Goal: Task Accomplishment & Management: Complete application form

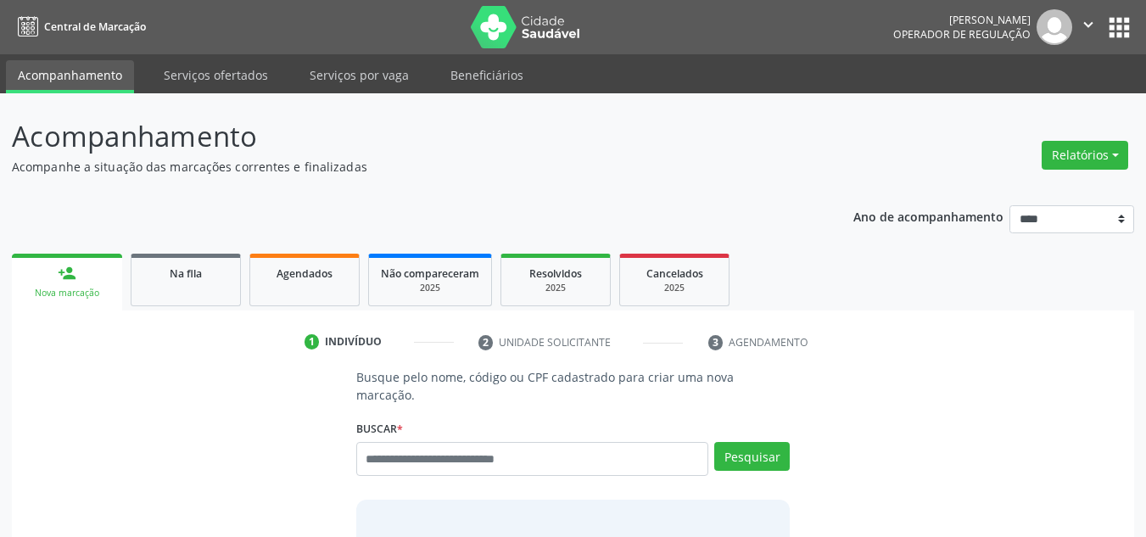
click at [435, 442] on input "text" at bounding box center [532, 459] width 353 height 34
type input "******"
click at [738, 442] on button "Pesquisar" at bounding box center [753, 456] width 76 height 29
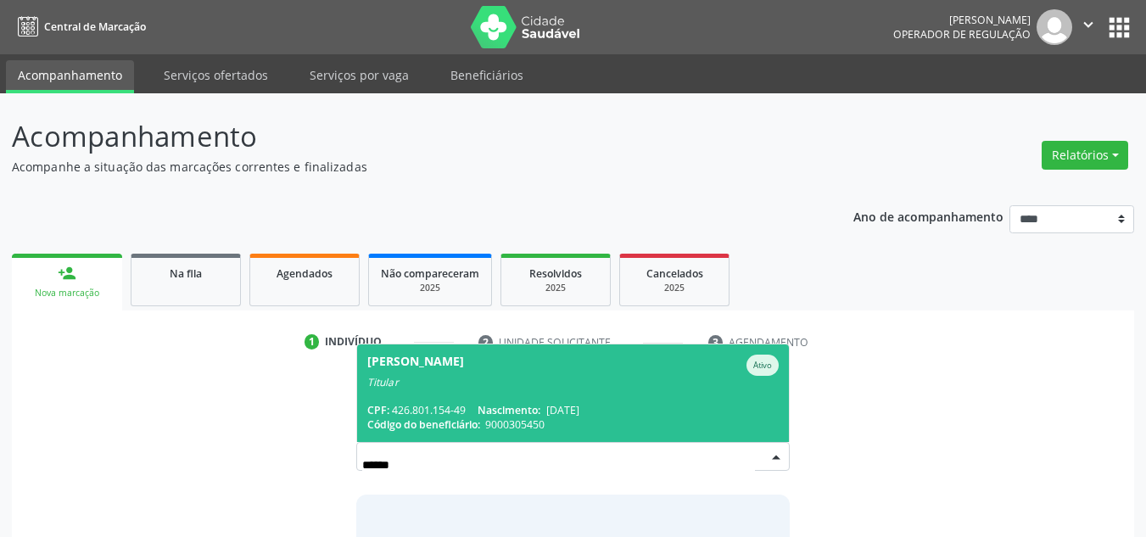
click at [544, 376] on div "Titular" at bounding box center [573, 383] width 412 height 14
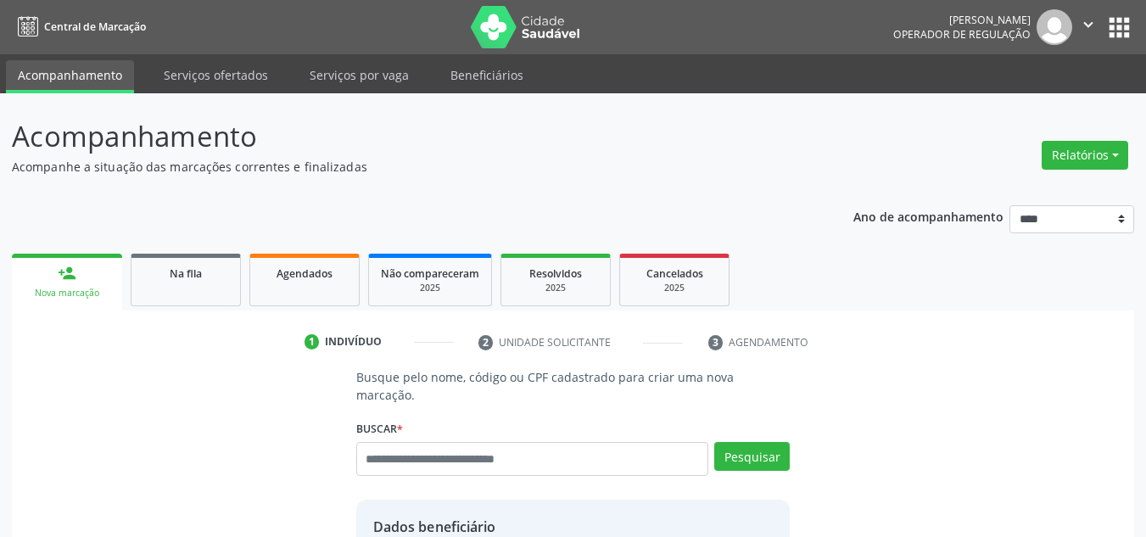
scroll to position [339, 0]
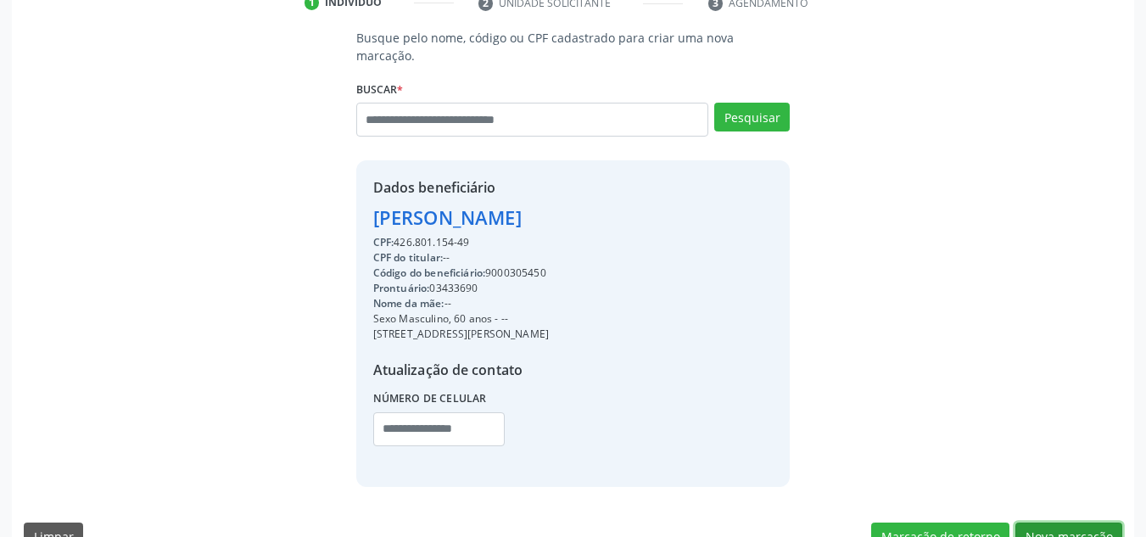
drag, startPoint x: 1084, startPoint y: 518, endPoint x: 1075, endPoint y: 511, distance: 10.9
click at [1084, 523] on button "Nova marcação" at bounding box center [1069, 537] width 107 height 29
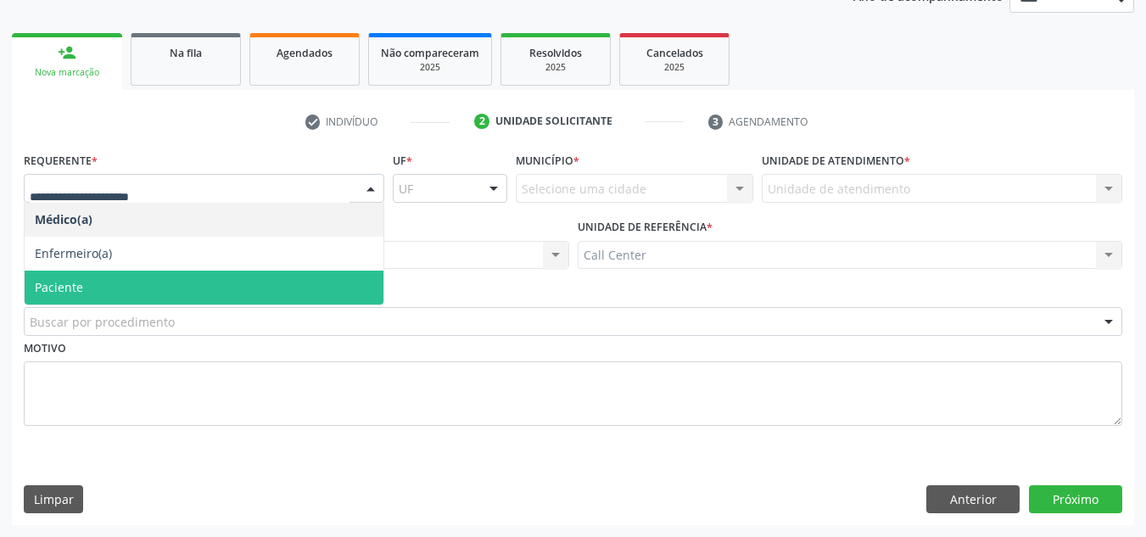
click at [92, 290] on span "Paciente" at bounding box center [204, 288] width 359 height 34
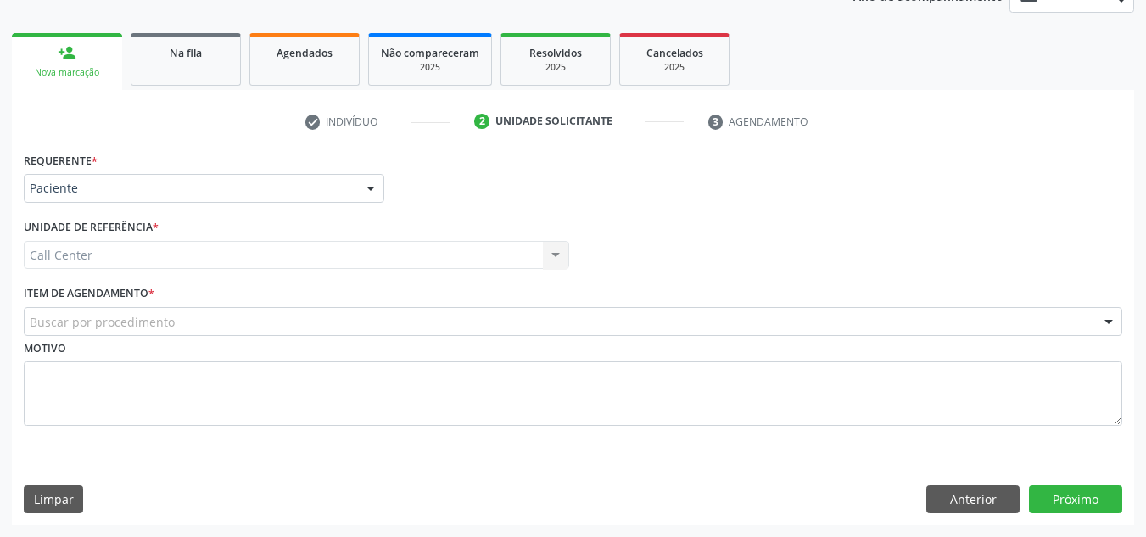
click at [290, 316] on div "Buscar por procedimento" at bounding box center [573, 321] width 1099 height 29
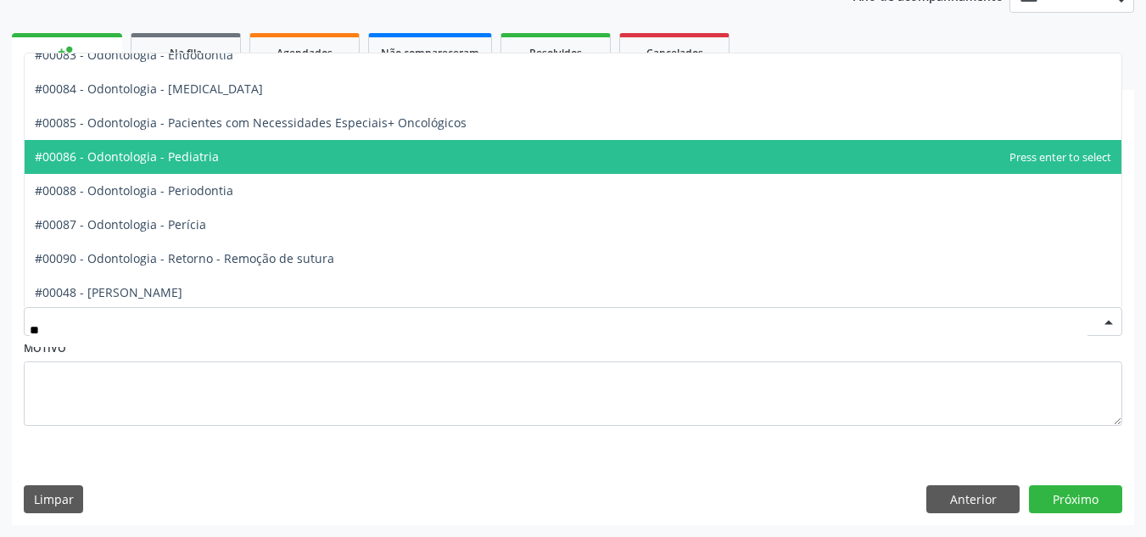
scroll to position [339, 0]
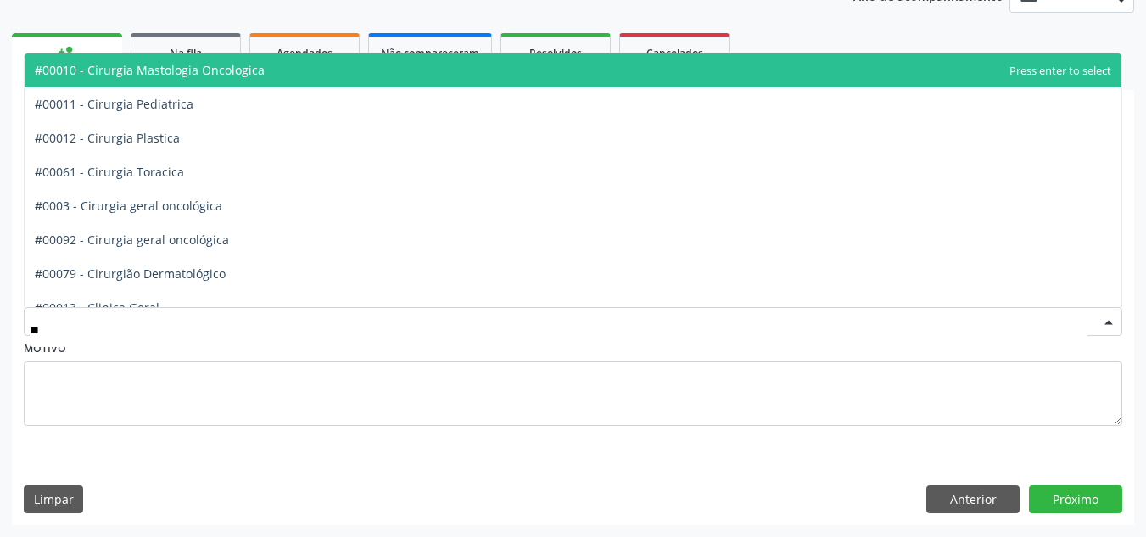
type input "***"
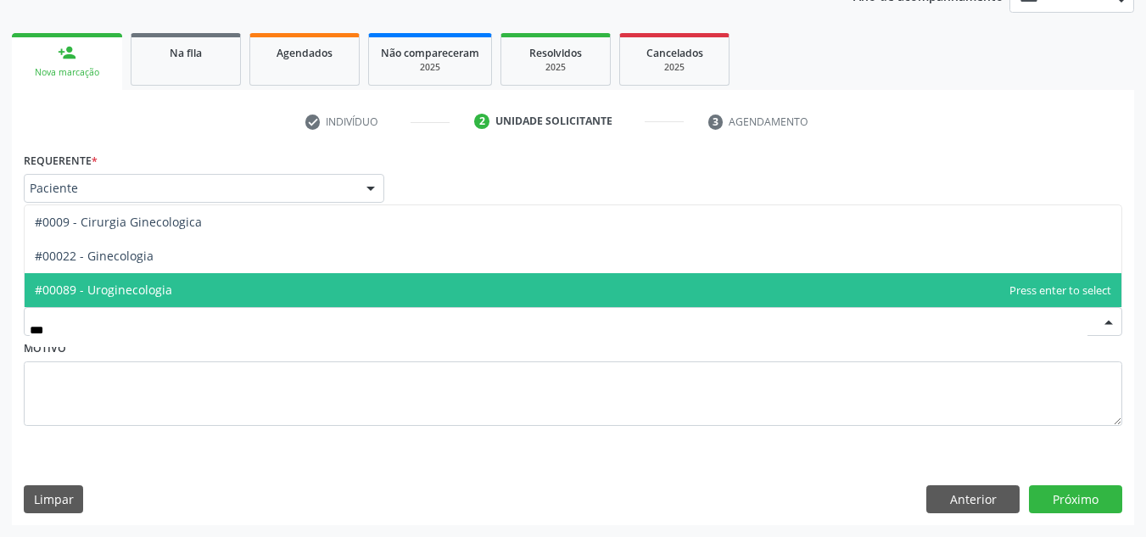
scroll to position [0, 0]
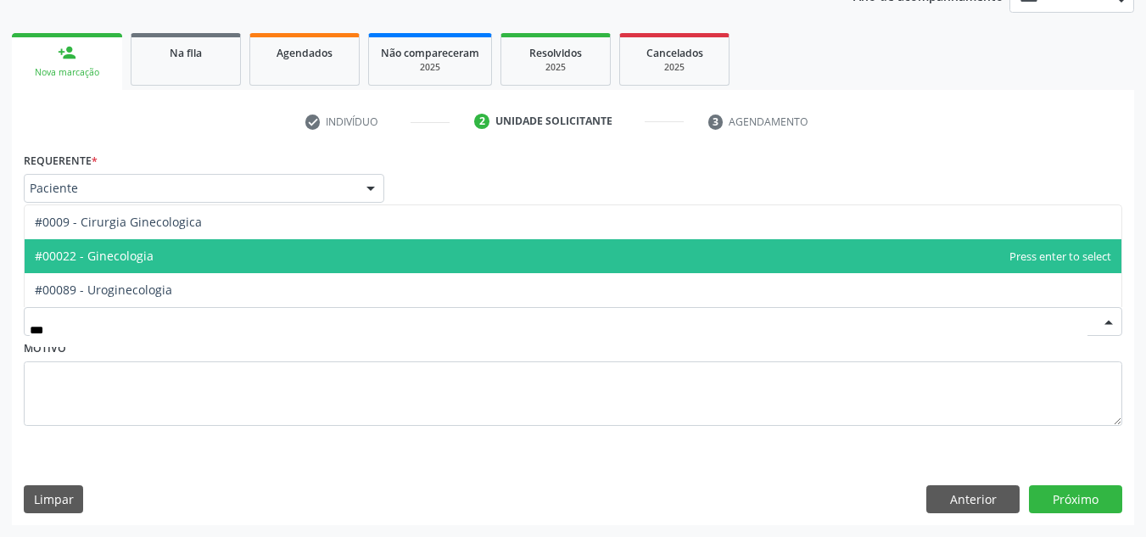
click at [154, 255] on span "#00022 - Ginecologia" at bounding box center [573, 256] width 1097 height 34
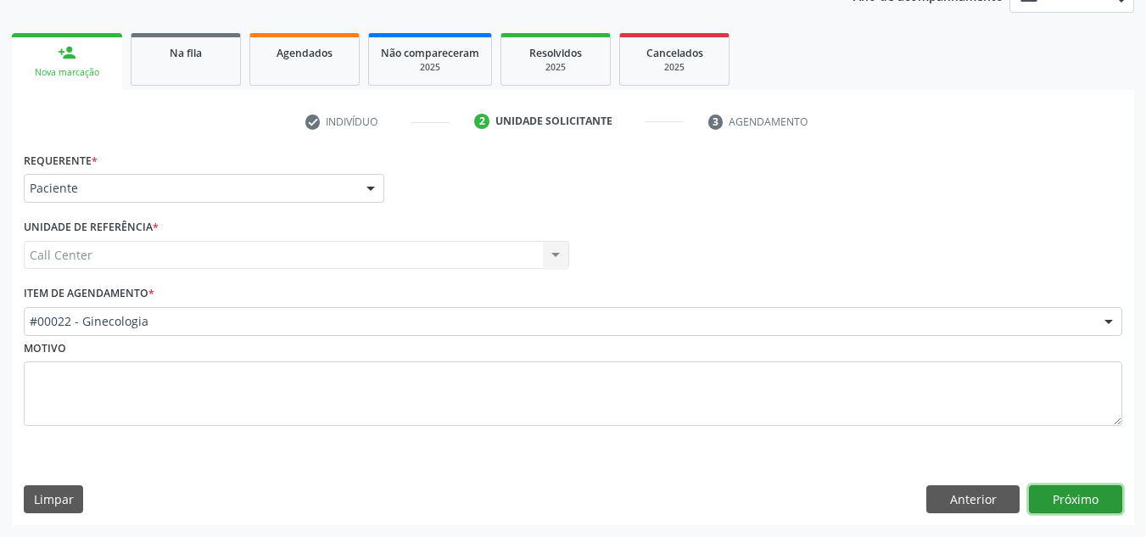
click at [1074, 488] on button "Próximo" at bounding box center [1075, 499] width 93 height 29
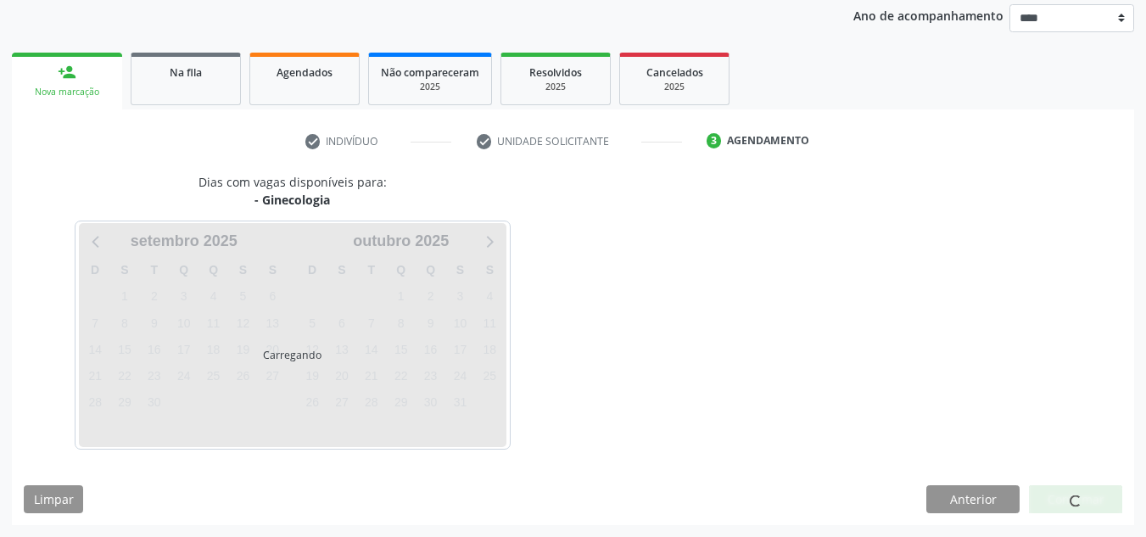
scroll to position [201, 0]
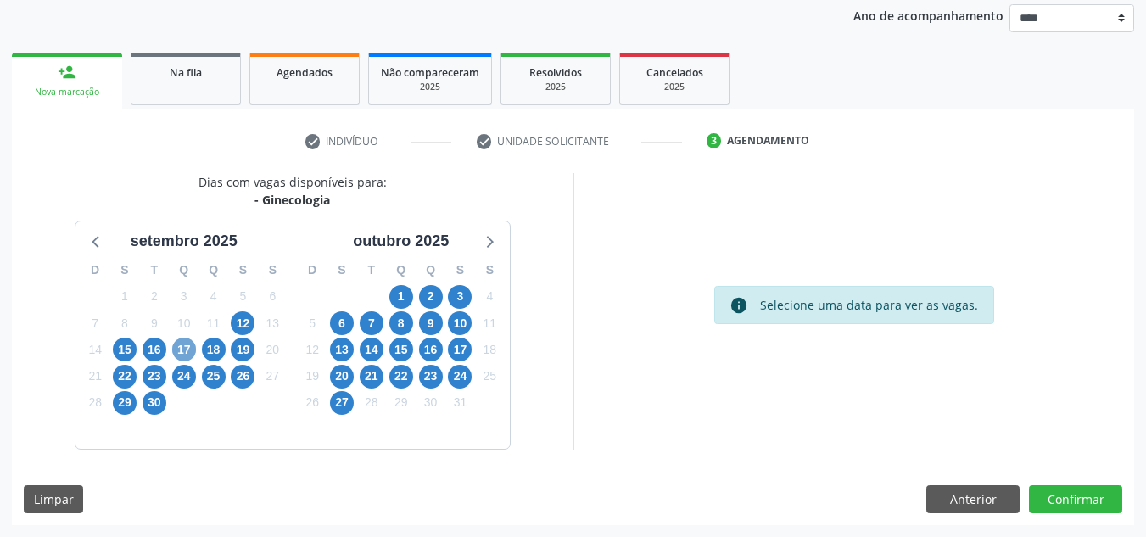
click at [185, 345] on span "17" at bounding box center [184, 350] width 24 height 24
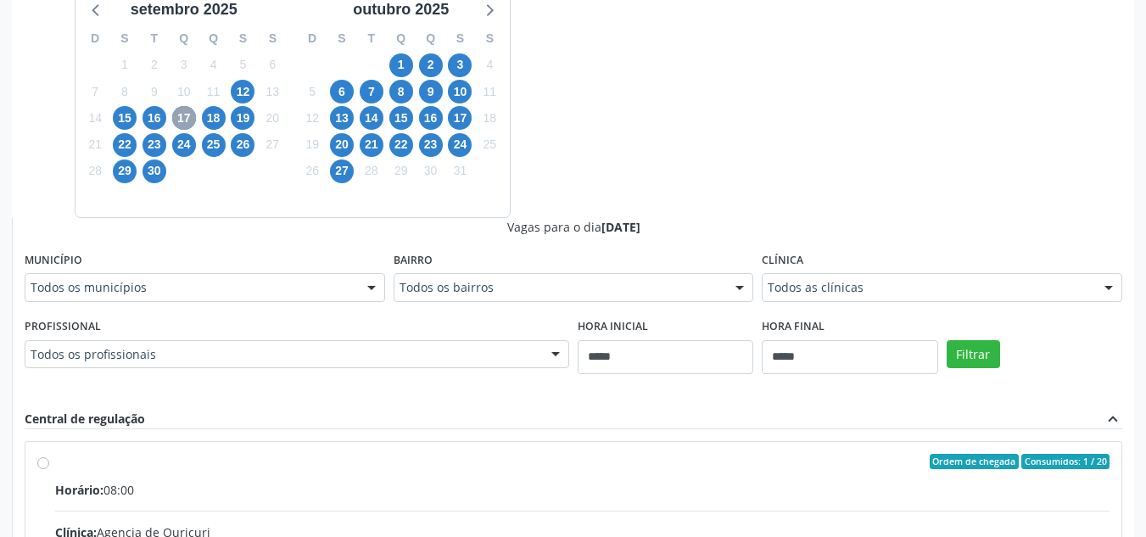
scroll to position [456, 0]
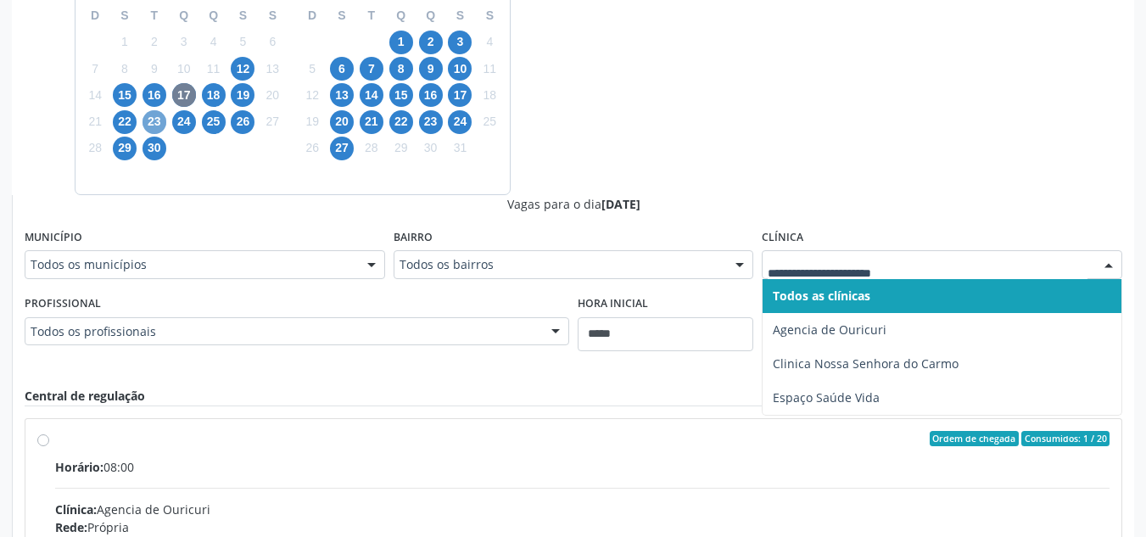
click at [158, 121] on span "23" at bounding box center [155, 122] width 24 height 24
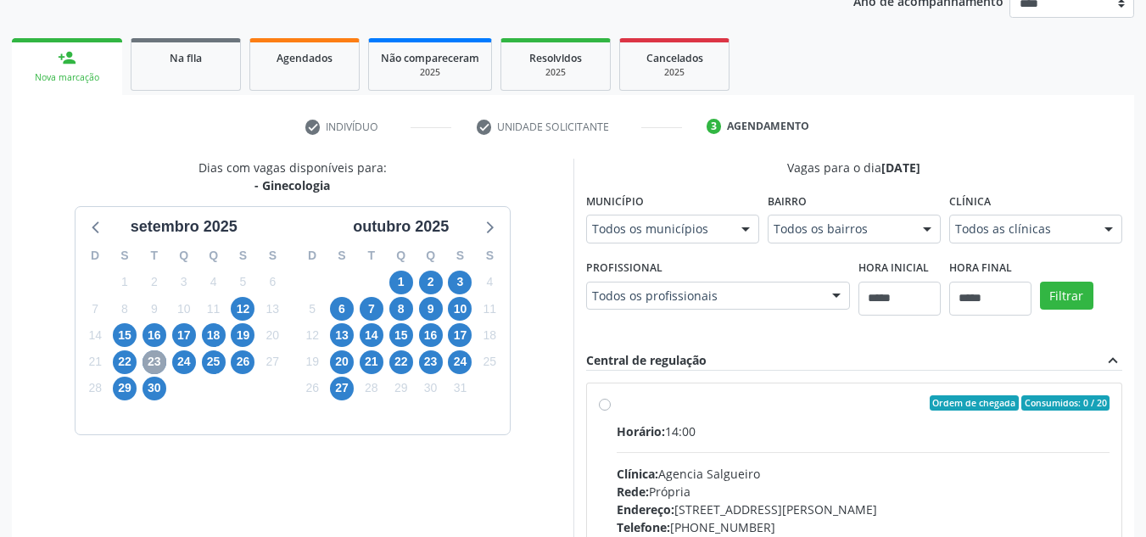
scroll to position [201, 0]
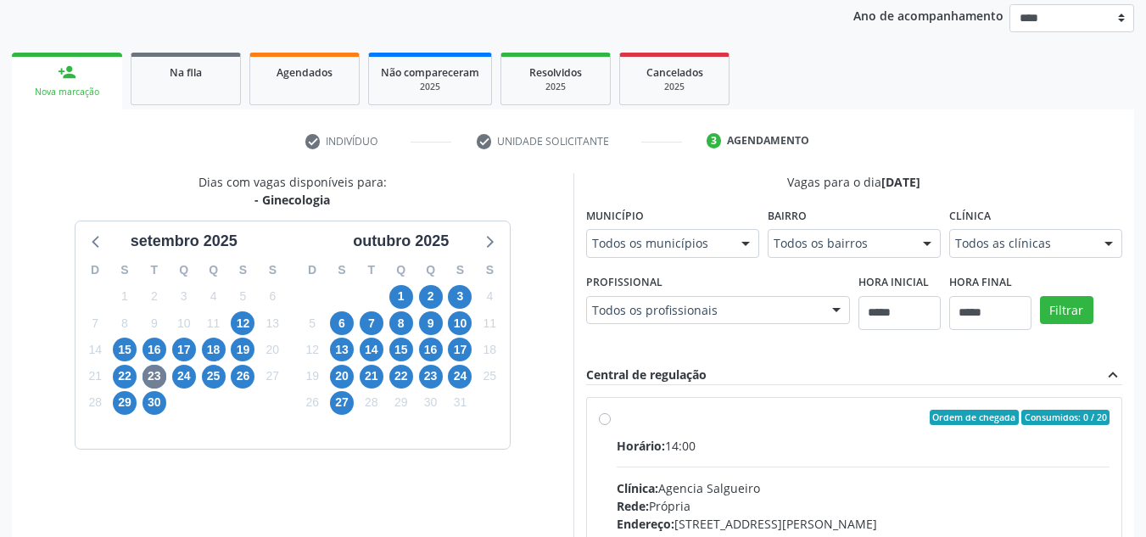
click at [1005, 233] on div "Todos as clínicas" at bounding box center [1036, 243] width 173 height 29
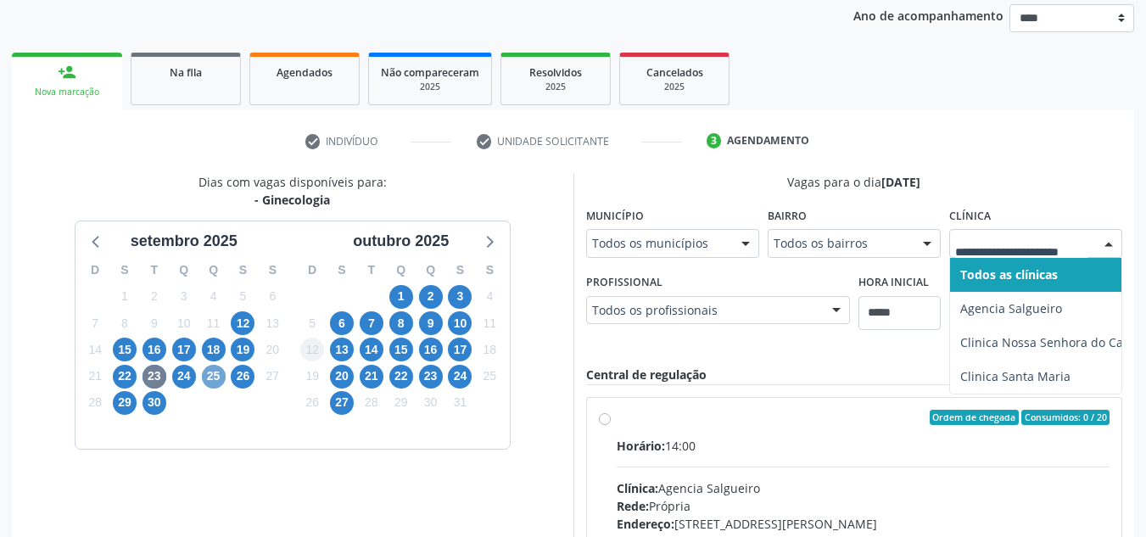
drag, startPoint x: 216, startPoint y: 376, endPoint x: 321, endPoint y: 350, distance: 107.4
click at [217, 376] on span "25" at bounding box center [214, 377] width 24 height 24
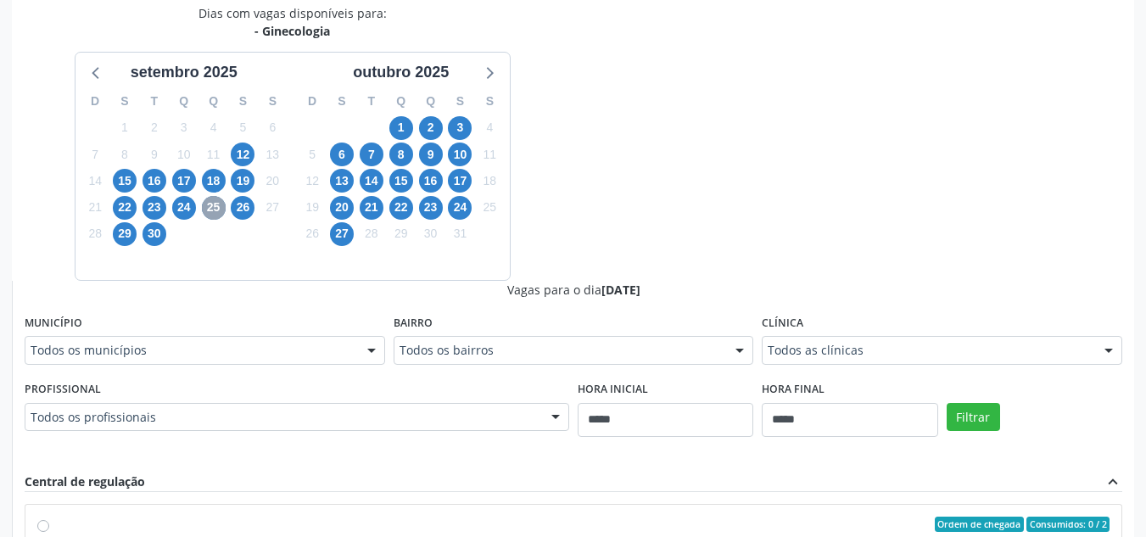
scroll to position [371, 0]
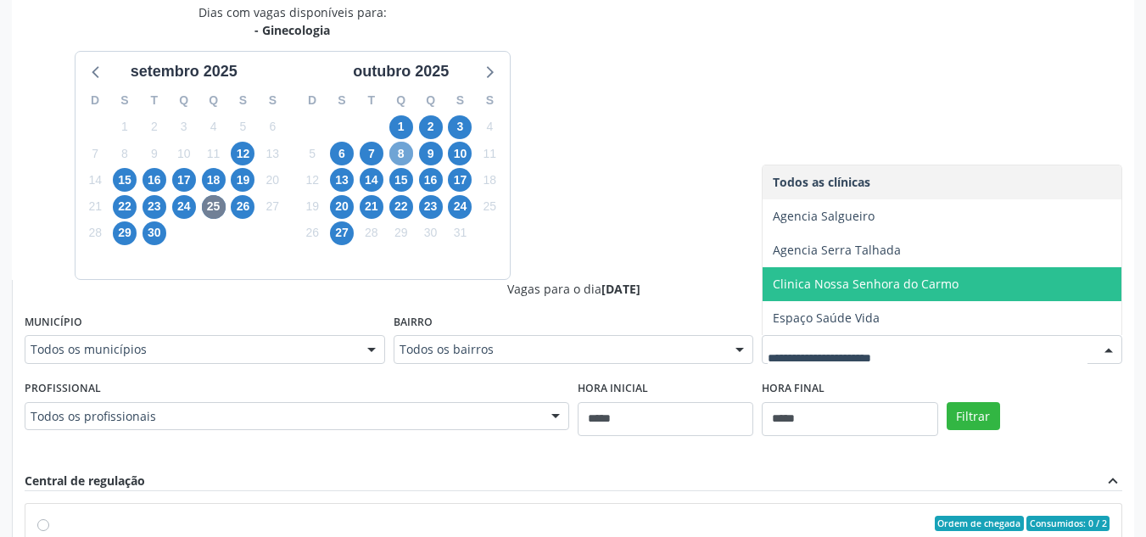
click at [401, 154] on span "8" at bounding box center [401, 154] width 24 height 24
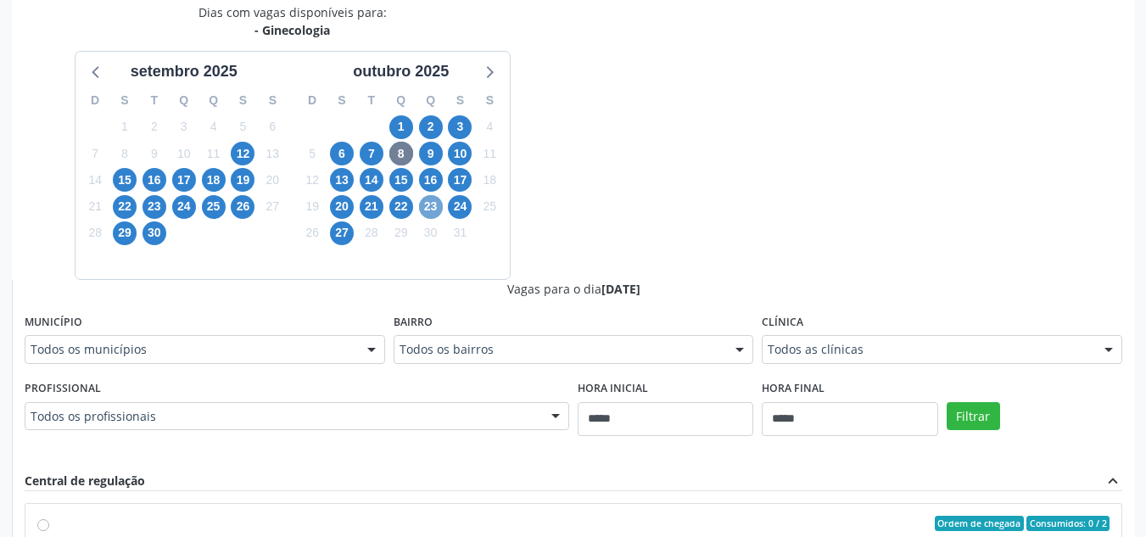
drag, startPoint x: 432, startPoint y: 208, endPoint x: 440, endPoint y: 197, distance: 13.9
click at [433, 207] on span "23" at bounding box center [431, 207] width 24 height 24
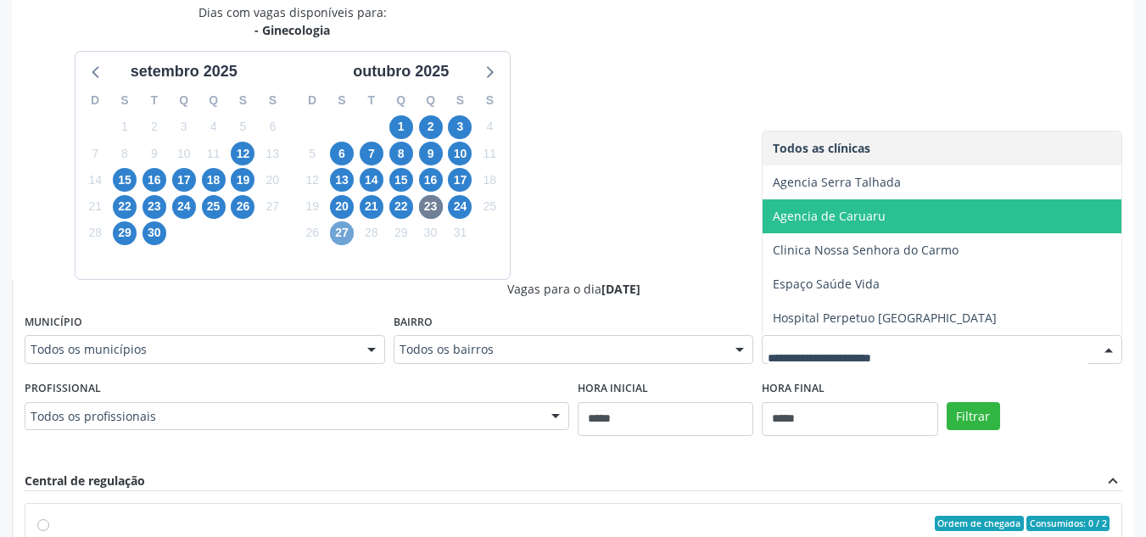
click at [345, 234] on span "27" at bounding box center [342, 233] width 24 height 24
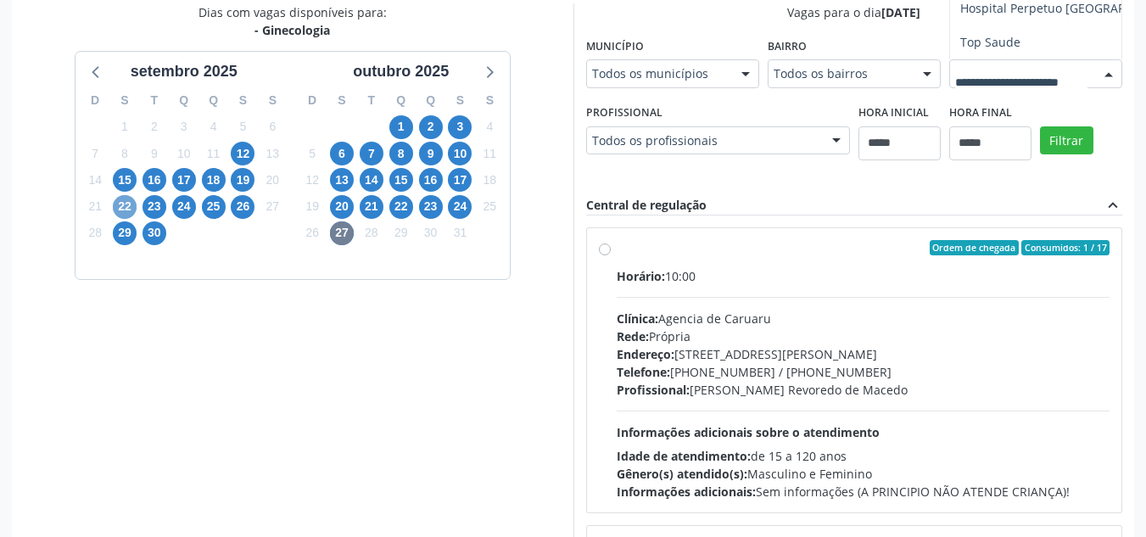
click at [124, 208] on span "22" at bounding box center [125, 207] width 24 height 24
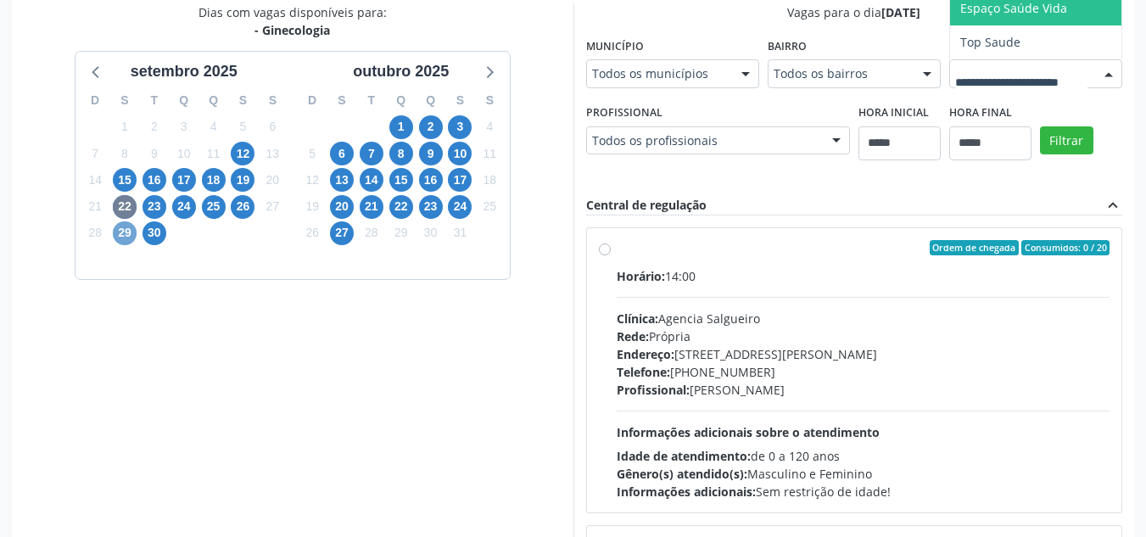
drag, startPoint x: 125, startPoint y: 227, endPoint x: 142, endPoint y: 217, distance: 19.8
click at [126, 226] on span "29" at bounding box center [125, 233] width 24 height 24
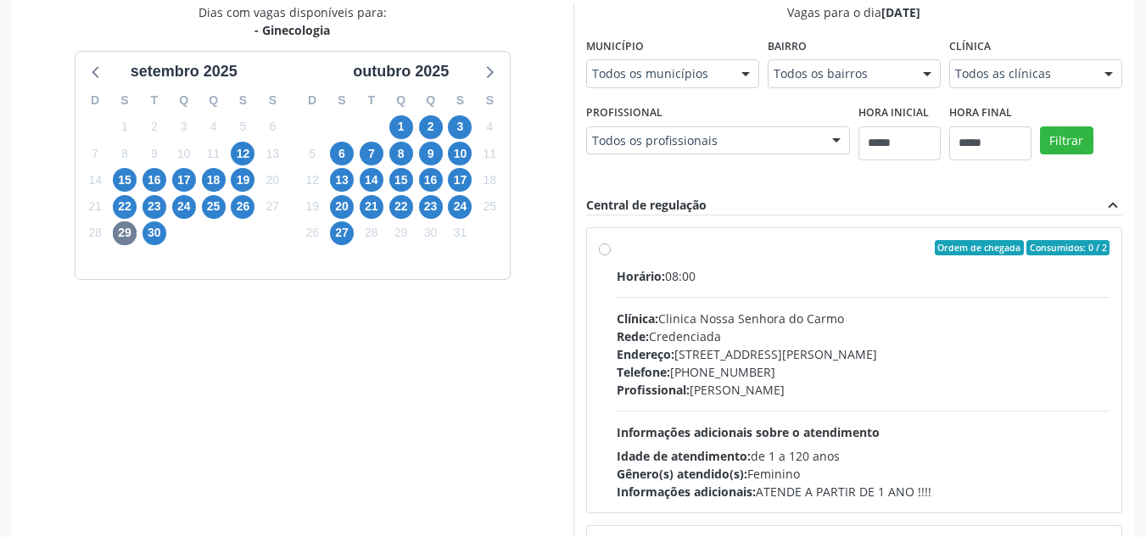
click at [950, 88] on div "Todos as clínicas" at bounding box center [1036, 73] width 173 height 29
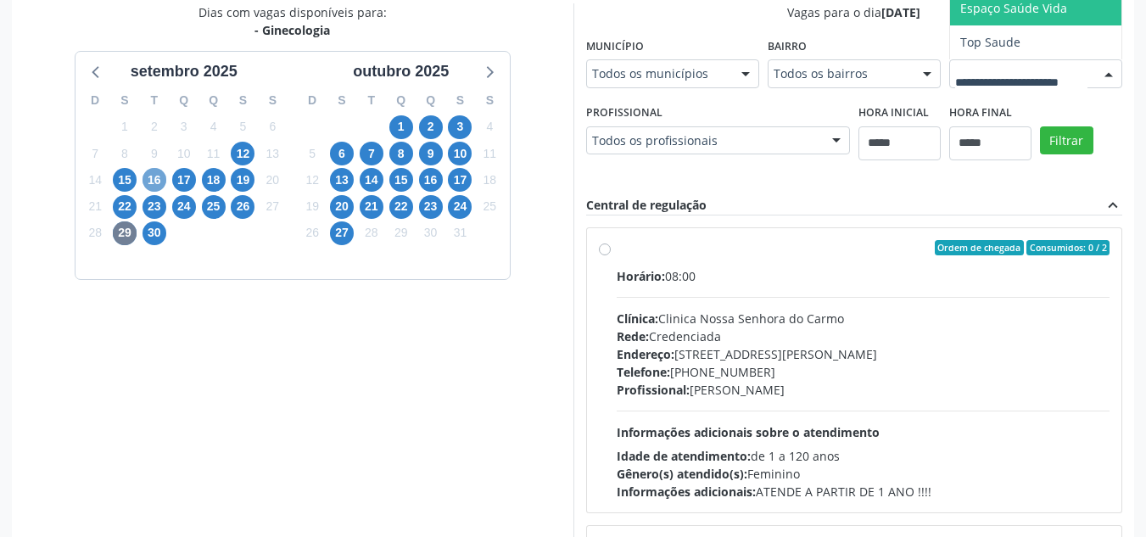
click at [158, 178] on span "16" at bounding box center [155, 180] width 24 height 24
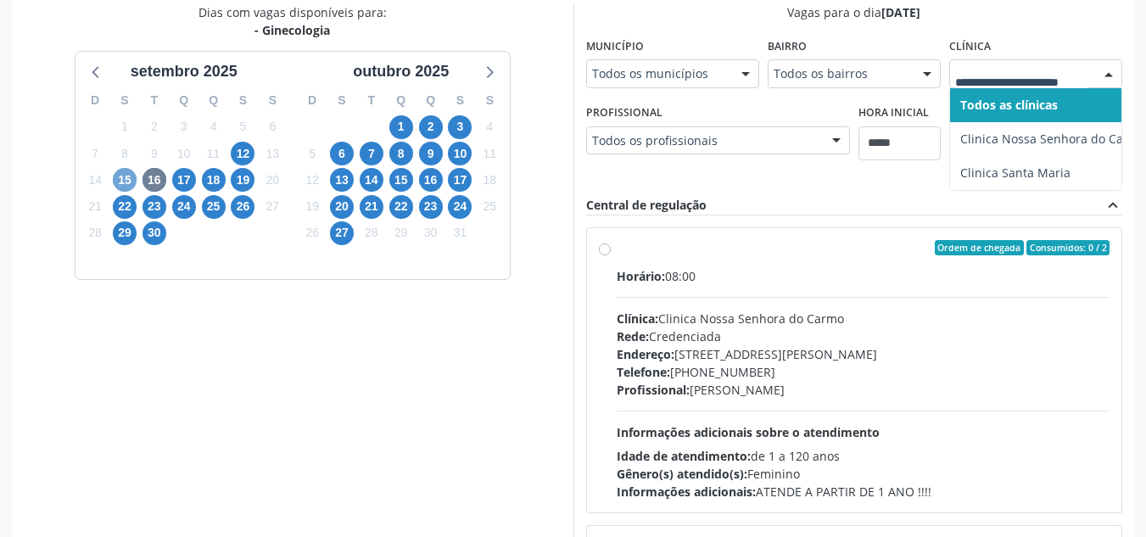
click at [132, 179] on span "15" at bounding box center [125, 180] width 24 height 24
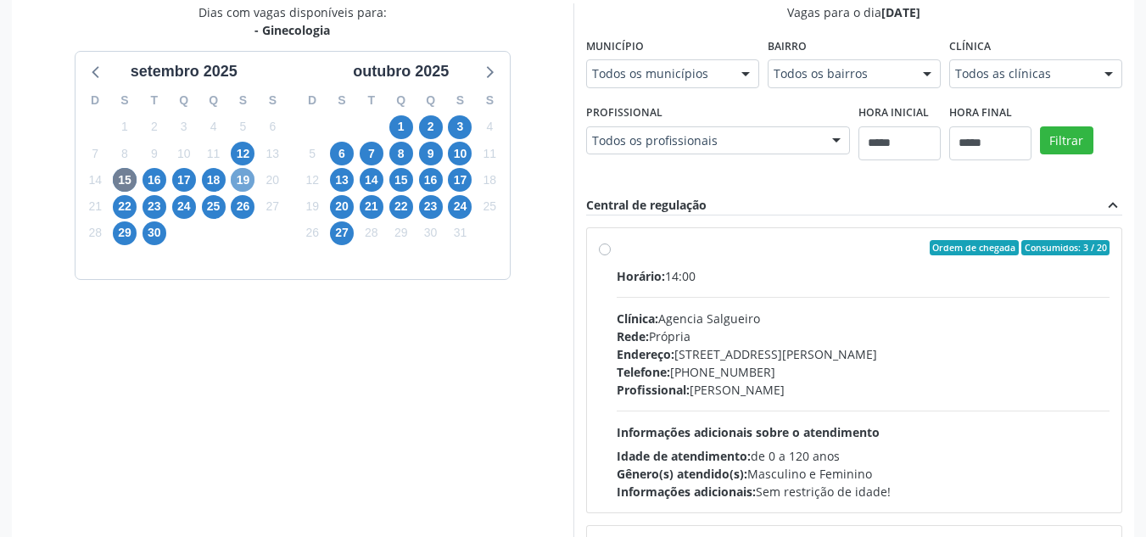
click at [243, 174] on span "19" at bounding box center [243, 180] width 24 height 24
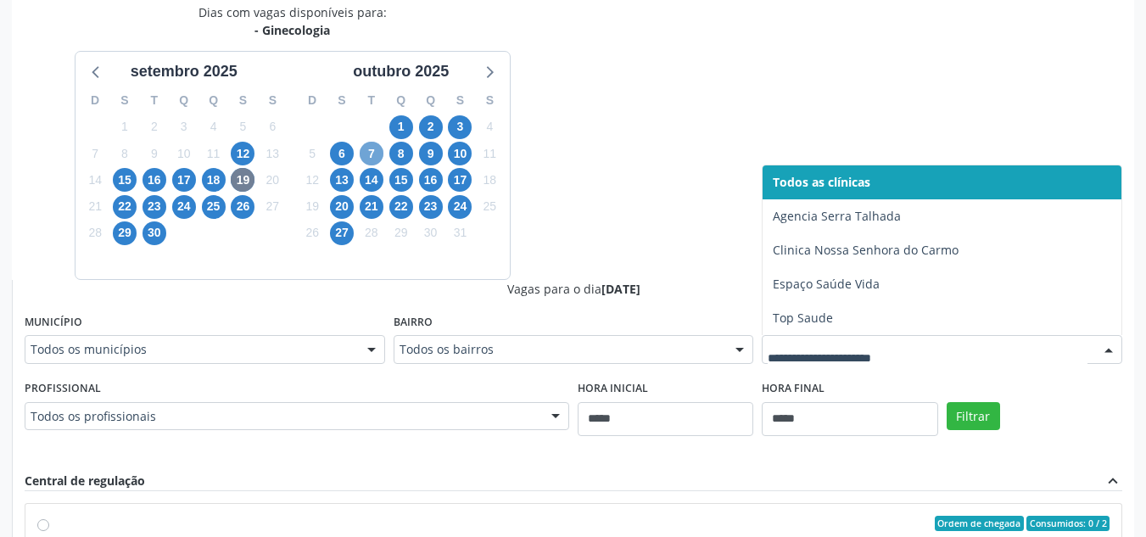
click at [374, 153] on span "7" at bounding box center [372, 154] width 24 height 24
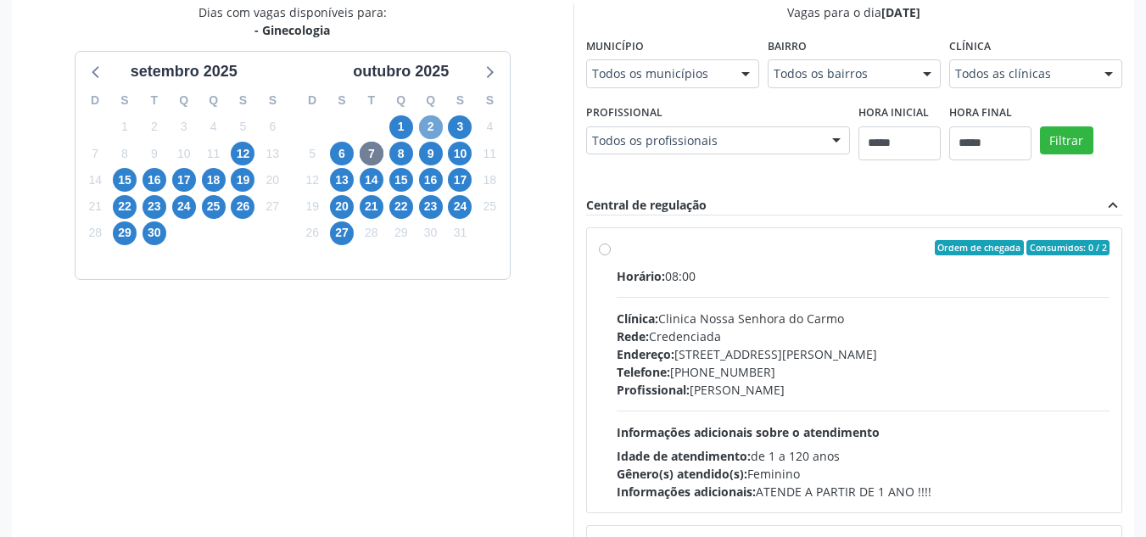
click at [434, 131] on span "2" at bounding box center [431, 127] width 24 height 24
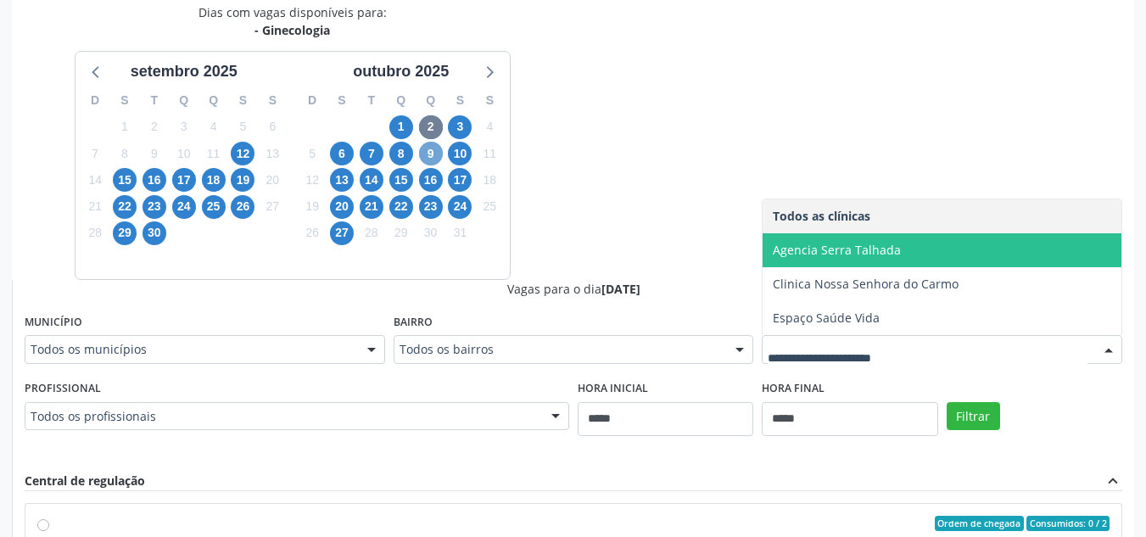
click at [429, 156] on span "9" at bounding box center [431, 154] width 24 height 24
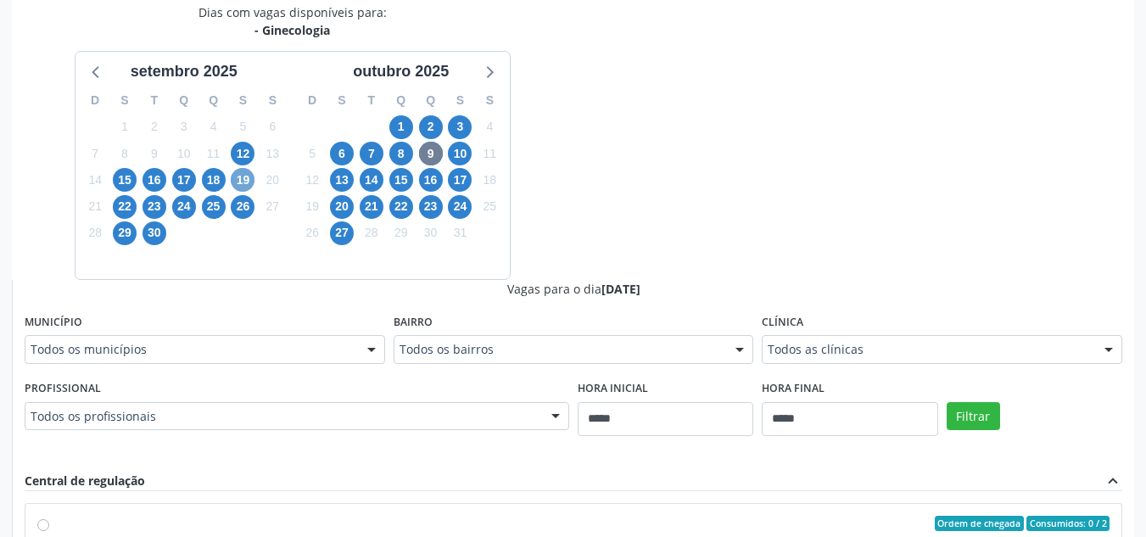
click at [245, 180] on span "19" at bounding box center [243, 180] width 24 height 24
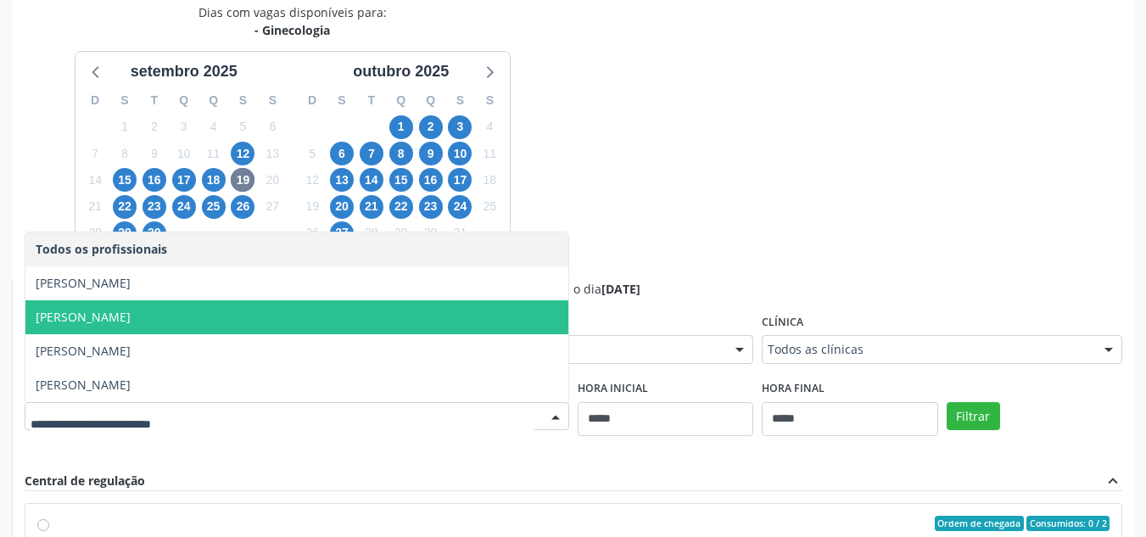
click at [475, 313] on span "Julieta Maria Jacob" at bounding box center [296, 317] width 543 height 34
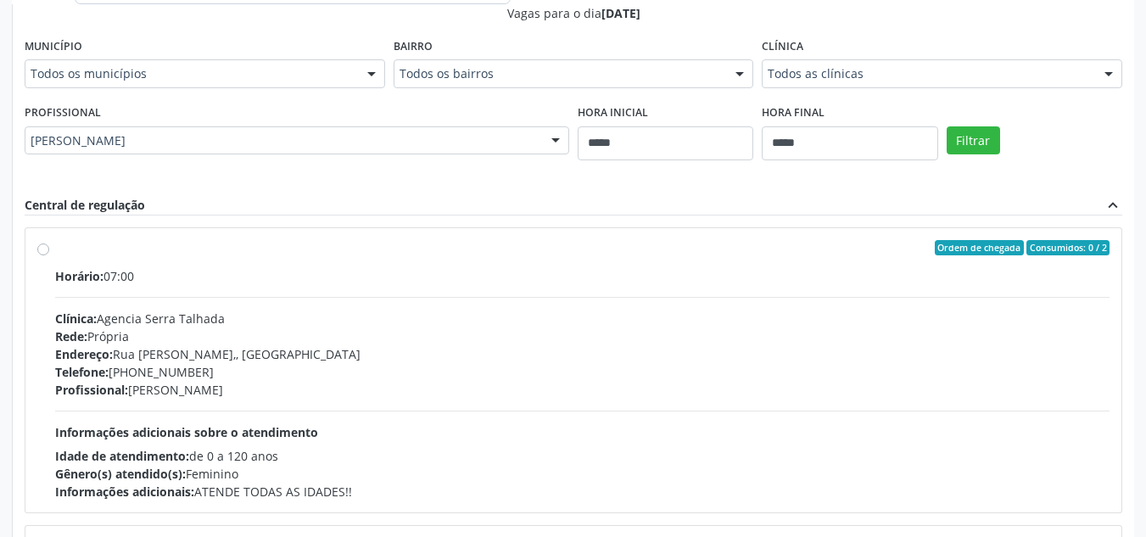
scroll to position [498, 0]
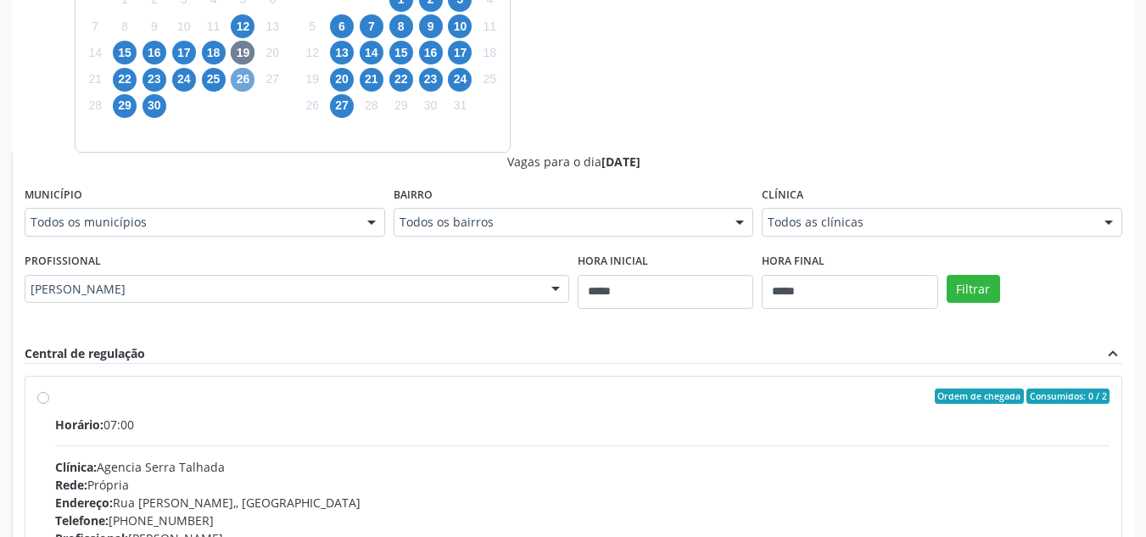
click at [244, 75] on span "26" at bounding box center [243, 80] width 24 height 24
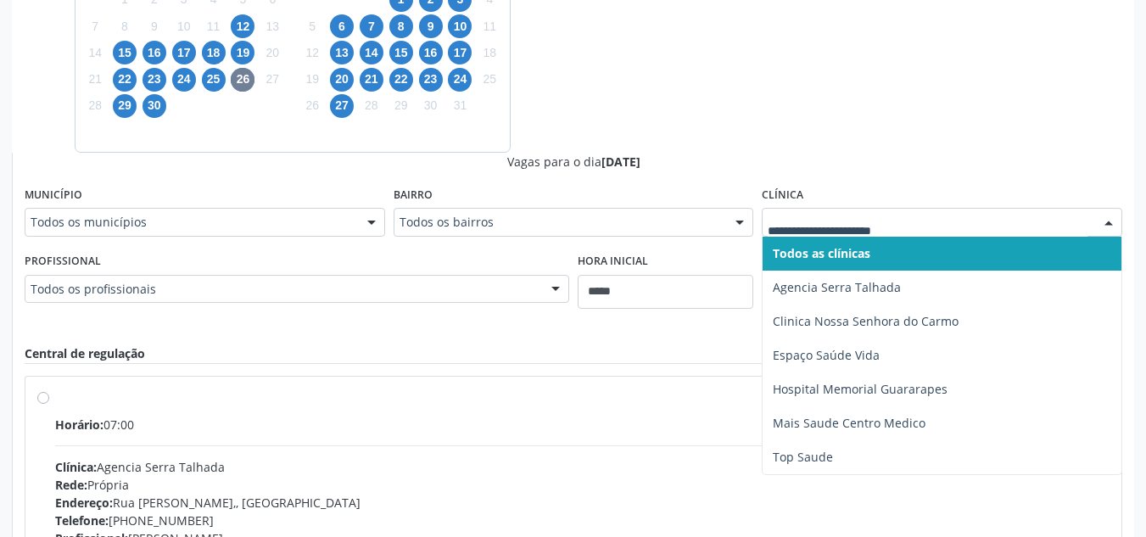
click at [726, 113] on div "Dias com vagas disponíveis para: - Ginecologia setembro 2025 D S T Q Q S S 31 1…" at bounding box center [573, 289] width 1123 height 827
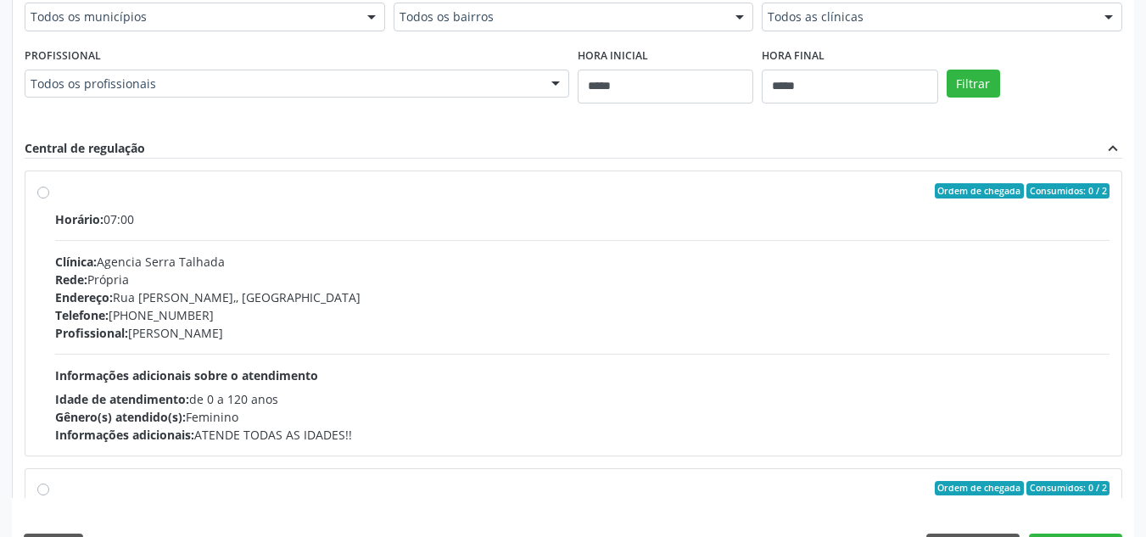
scroll to position [753, 0]
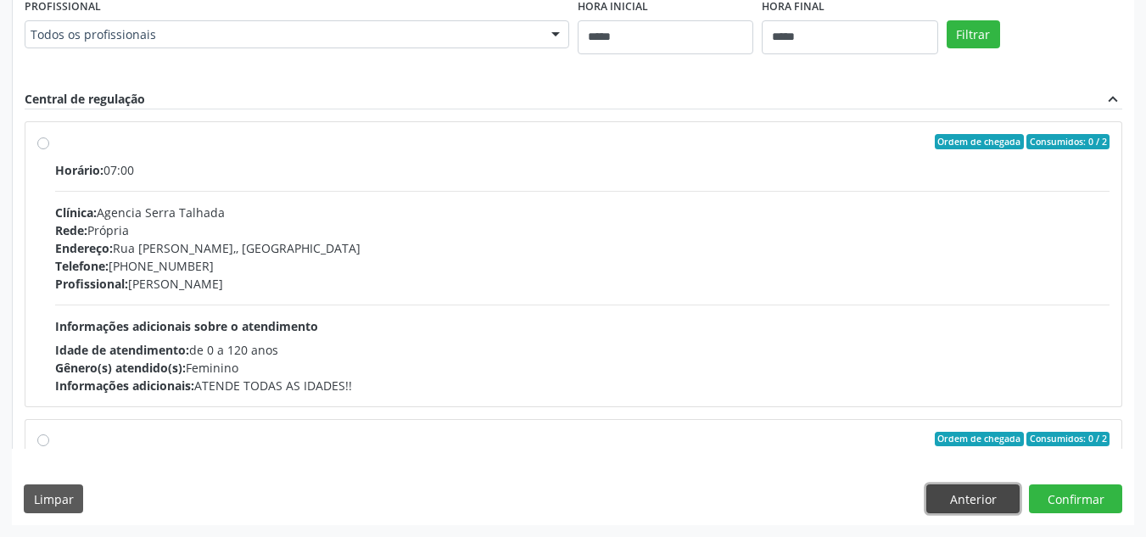
click at [954, 501] on button "Anterior" at bounding box center [973, 499] width 93 height 29
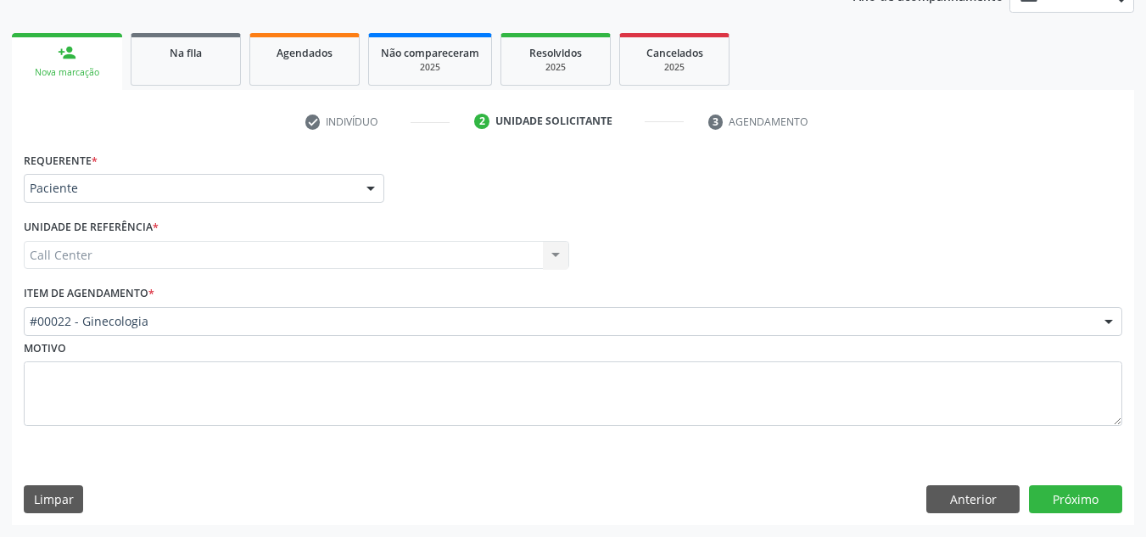
scroll to position [221, 0]
click at [978, 497] on button "Anterior" at bounding box center [973, 499] width 93 height 29
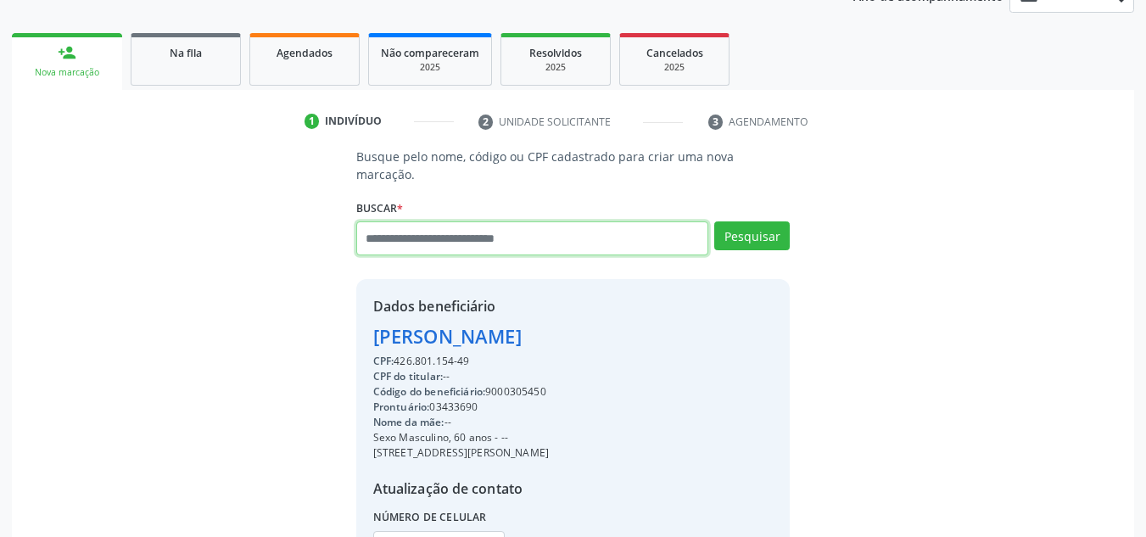
click at [528, 221] on input "text" at bounding box center [532, 238] width 353 height 34
click at [531, 226] on input "text" at bounding box center [532, 238] width 353 height 34
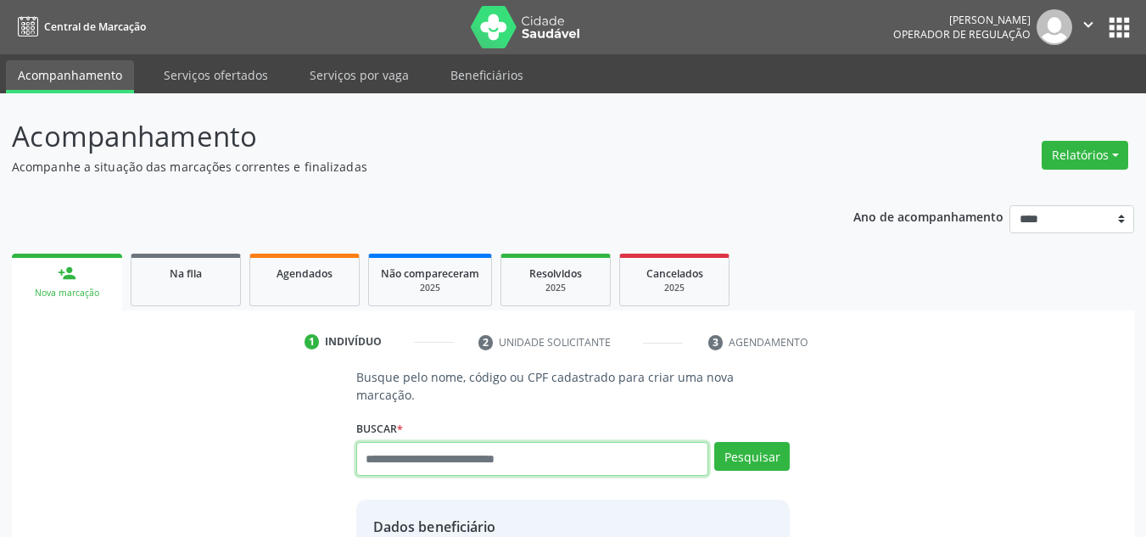
click at [483, 451] on input "text" at bounding box center [532, 459] width 353 height 34
click at [510, 451] on input "******" at bounding box center [532, 459] width 353 height 34
type input "**********"
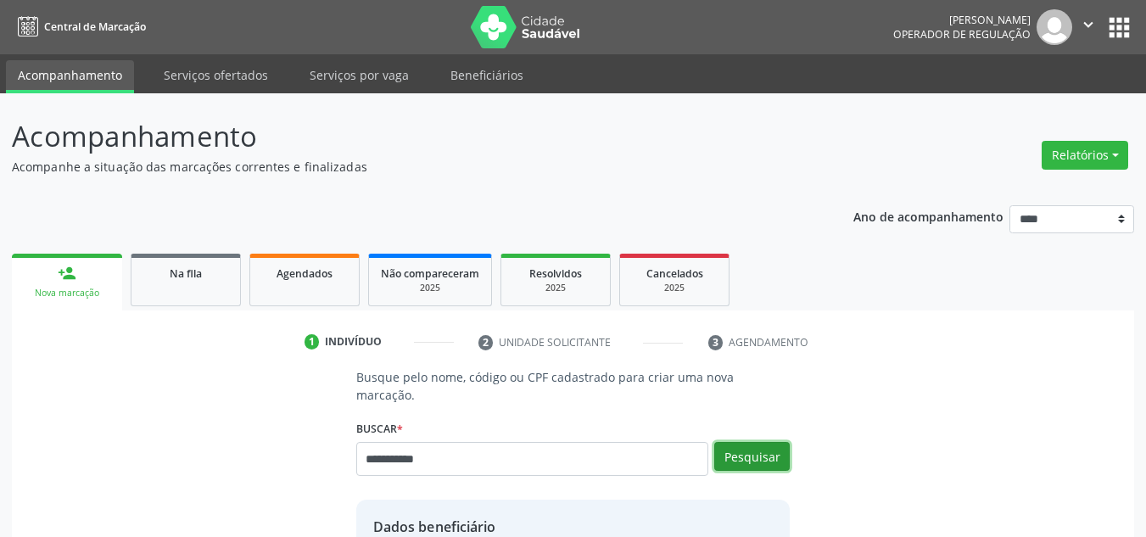
drag, startPoint x: 755, startPoint y: 433, endPoint x: 744, endPoint y: 429, distance: 11.5
click at [754, 442] on button "Pesquisar" at bounding box center [753, 456] width 76 height 29
type input "**********"
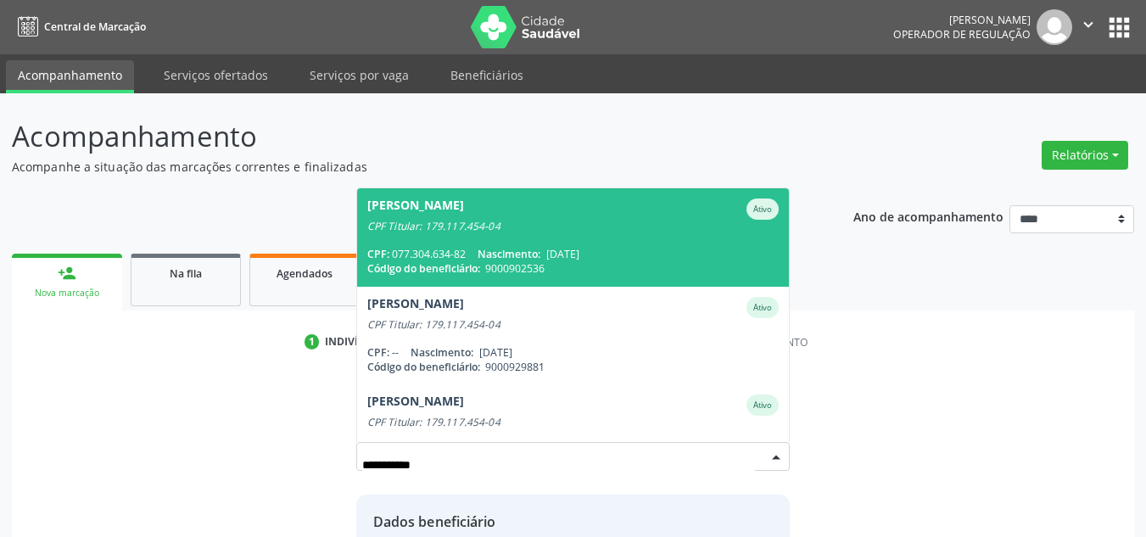
click at [501, 220] on div "CPF Titular: 179.117.454-04" at bounding box center [573, 227] width 412 height 14
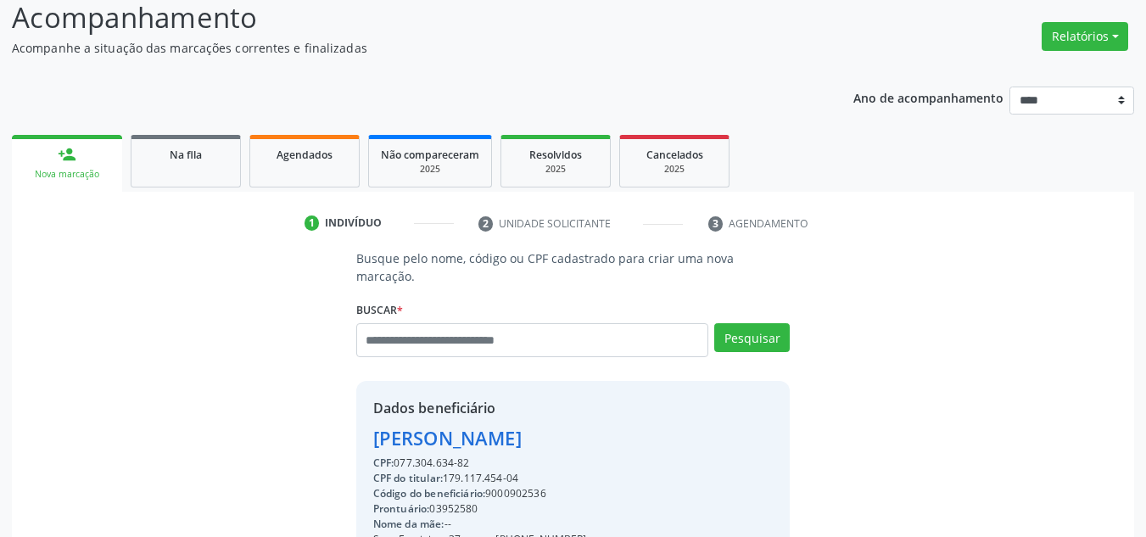
scroll to position [255, 0]
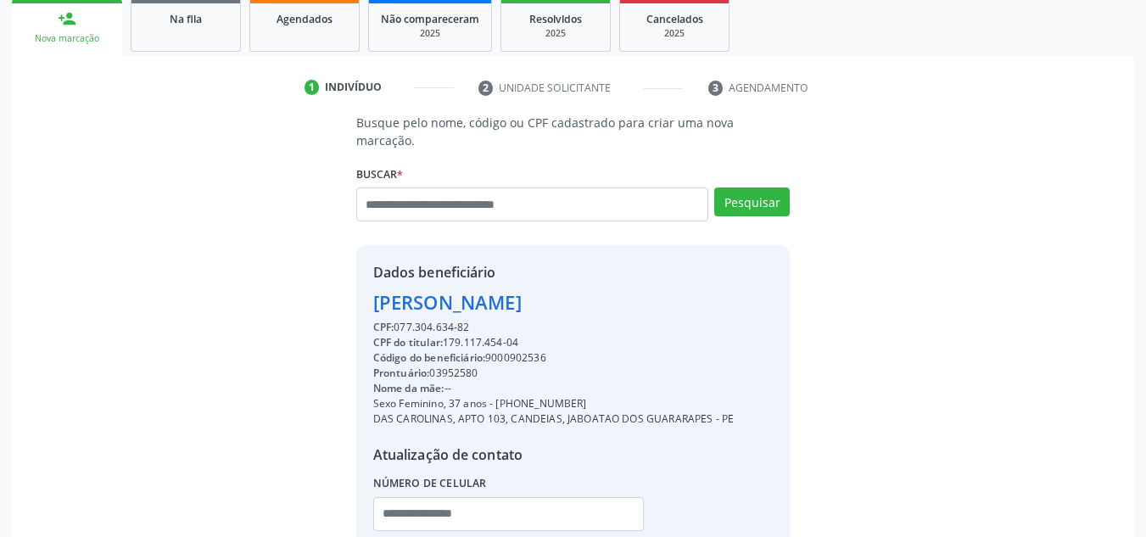
drag, startPoint x: 585, startPoint y: 384, endPoint x: 494, endPoint y: 377, distance: 91.1
click at [494, 396] on div "Sexo Feminino, 37 anos - (81) 99503-0391" at bounding box center [553, 403] width 361 height 15
copy div "(81) 99503-0391"
click at [446, 504] on input "text" at bounding box center [508, 514] width 271 height 34
paste input "**********"
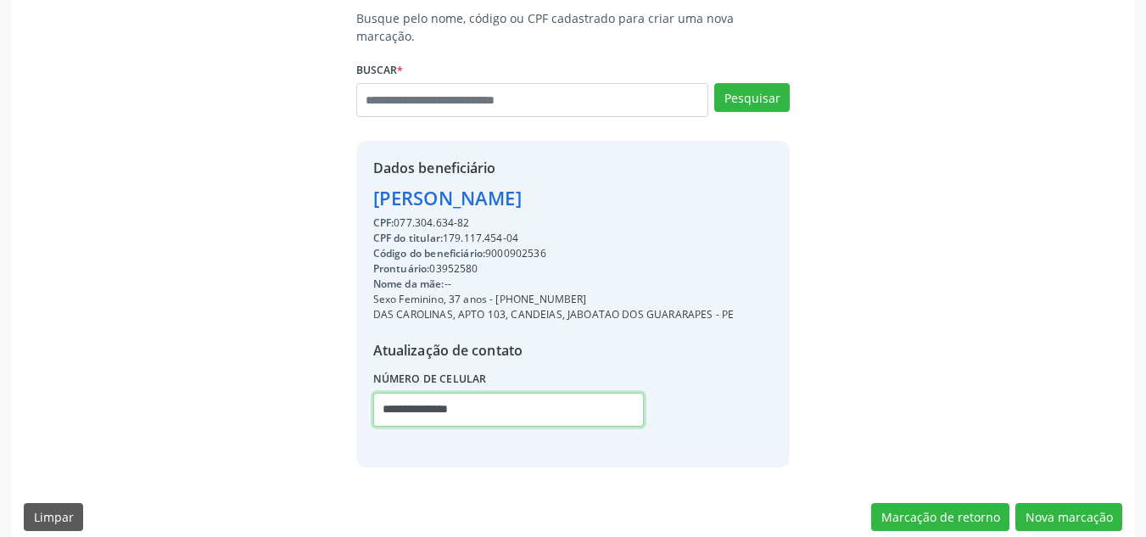
type input "**********"
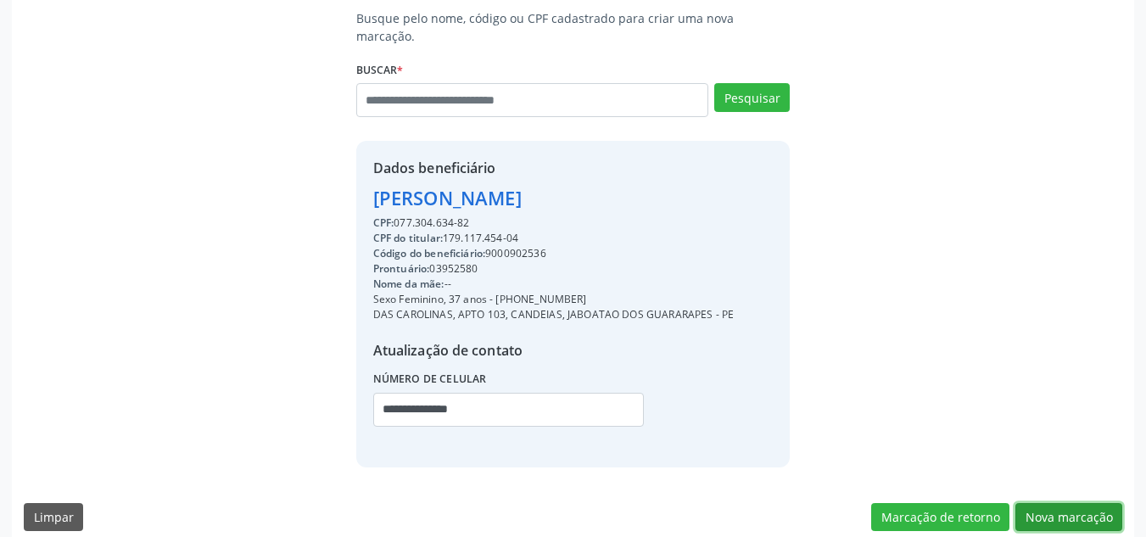
click at [1075, 503] on button "Nova marcação" at bounding box center [1069, 517] width 107 height 29
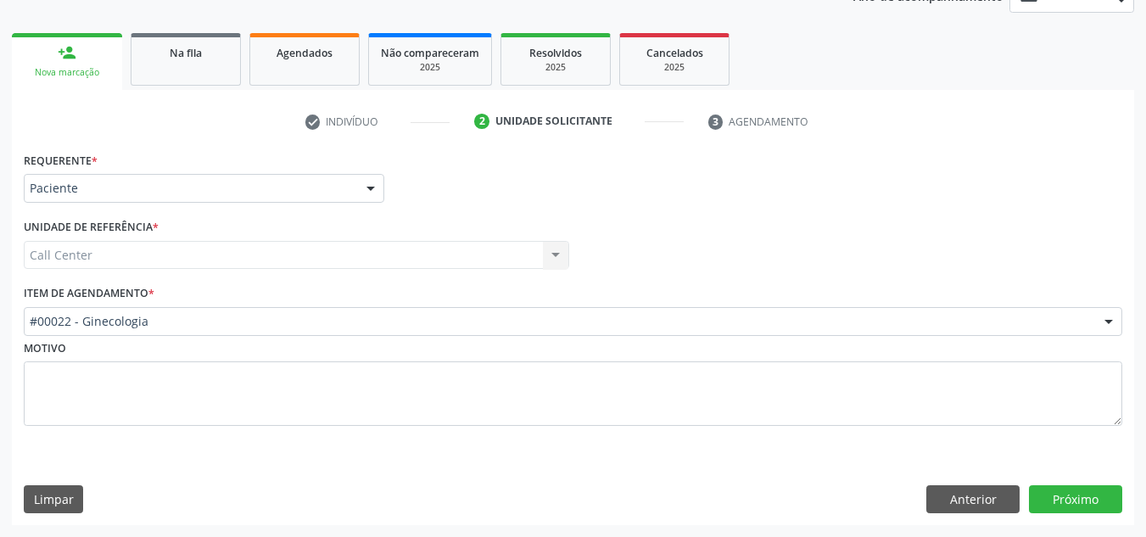
scroll to position [221, 0]
click at [1084, 502] on button "Próximo" at bounding box center [1075, 499] width 93 height 29
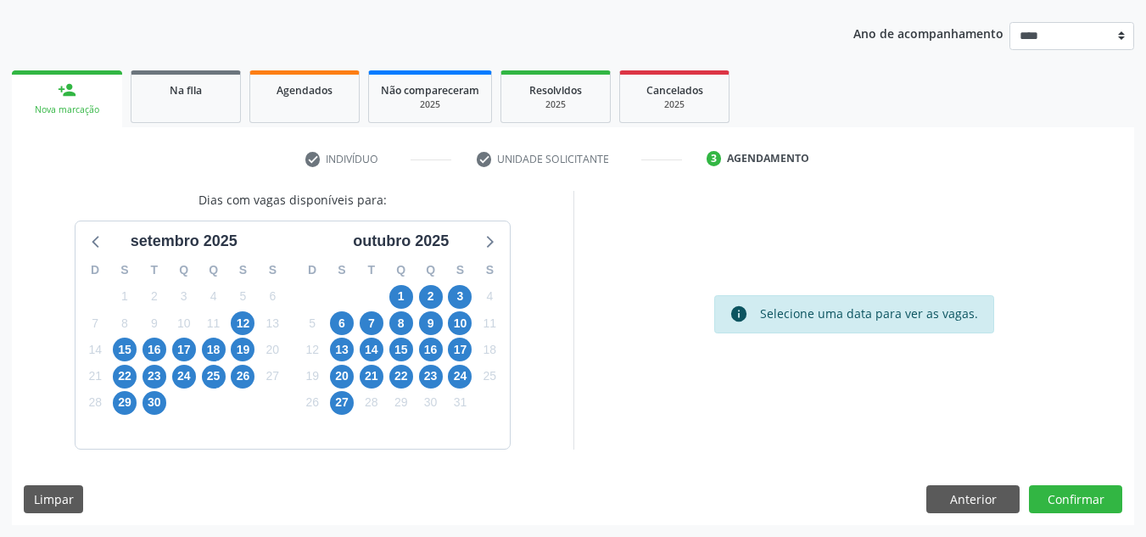
scroll to position [183, 0]
drag, startPoint x: 973, startPoint y: 488, endPoint x: 759, endPoint y: 403, distance: 230.1
click at [969, 490] on button "Anterior" at bounding box center [973, 499] width 93 height 29
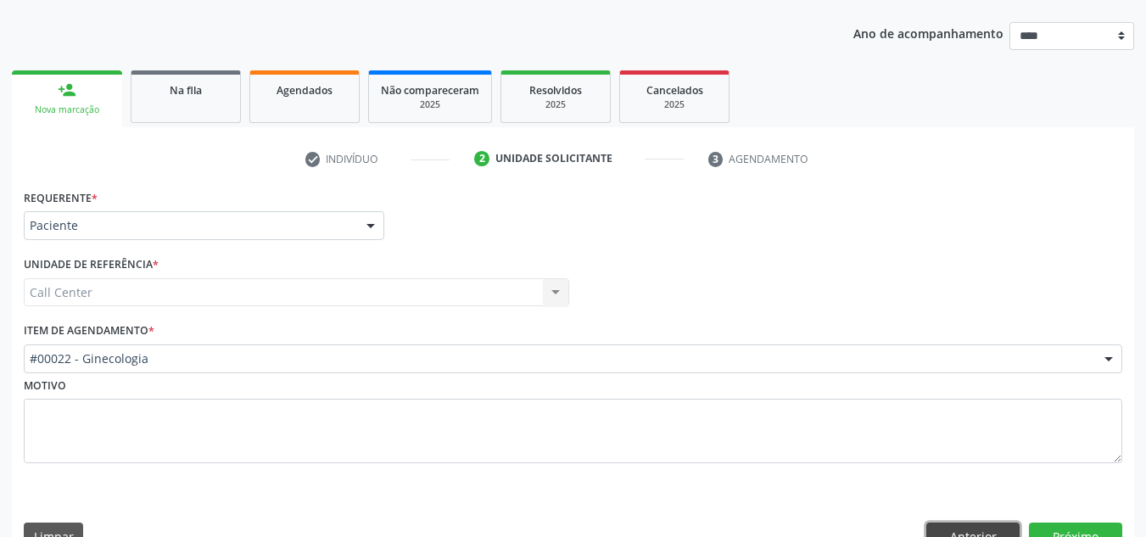
drag, startPoint x: 968, startPoint y: 529, endPoint x: 509, endPoint y: 310, distance: 508.6
click at [967, 527] on button "Anterior" at bounding box center [973, 537] width 93 height 29
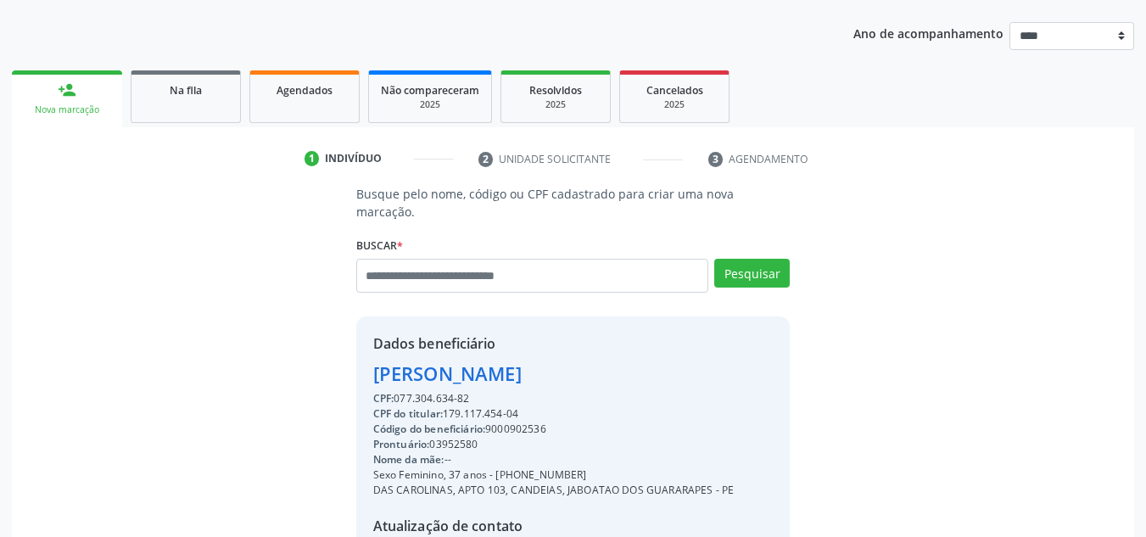
drag, startPoint x: 570, startPoint y: 410, endPoint x: 490, endPoint y: 412, distance: 79.8
click at [490, 422] on div "Código do beneficiário: 9000902536" at bounding box center [553, 429] width 361 height 15
copy div "9000902536"
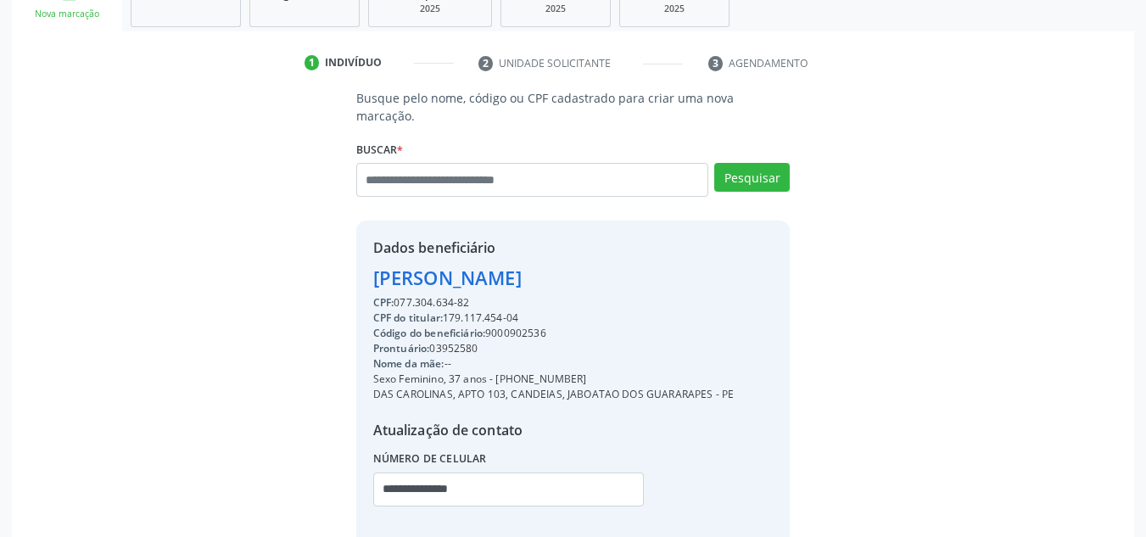
scroll to position [359, 0]
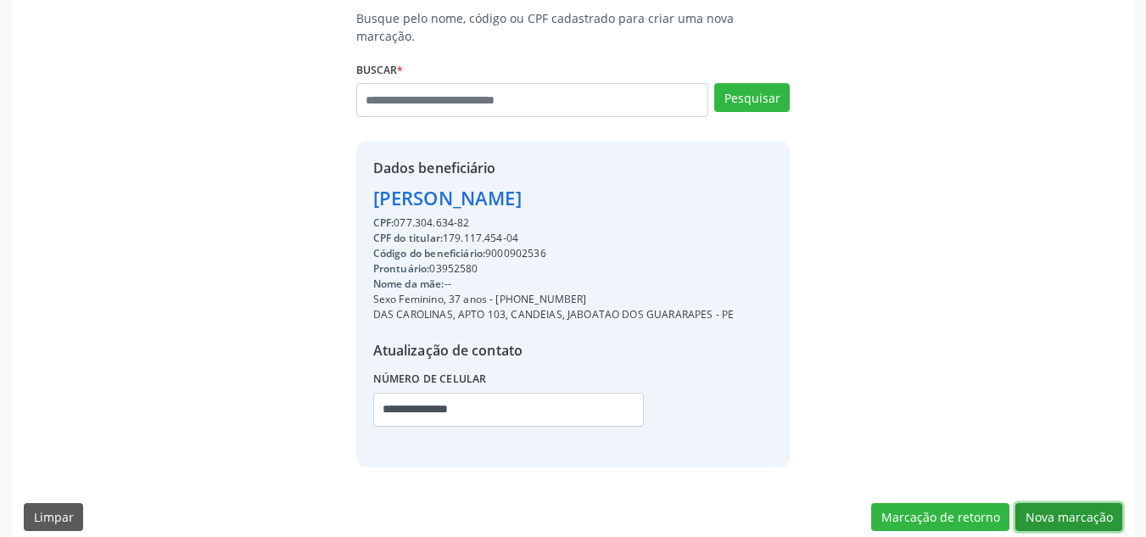
click at [1088, 503] on button "Nova marcação" at bounding box center [1069, 517] width 107 height 29
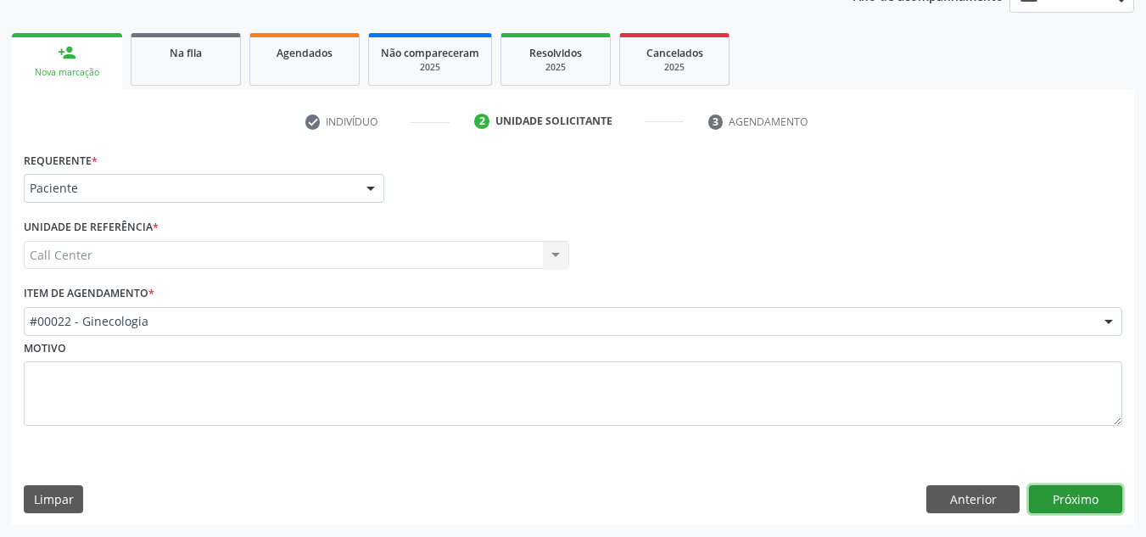
click at [1097, 495] on button "Próximo" at bounding box center [1075, 499] width 93 height 29
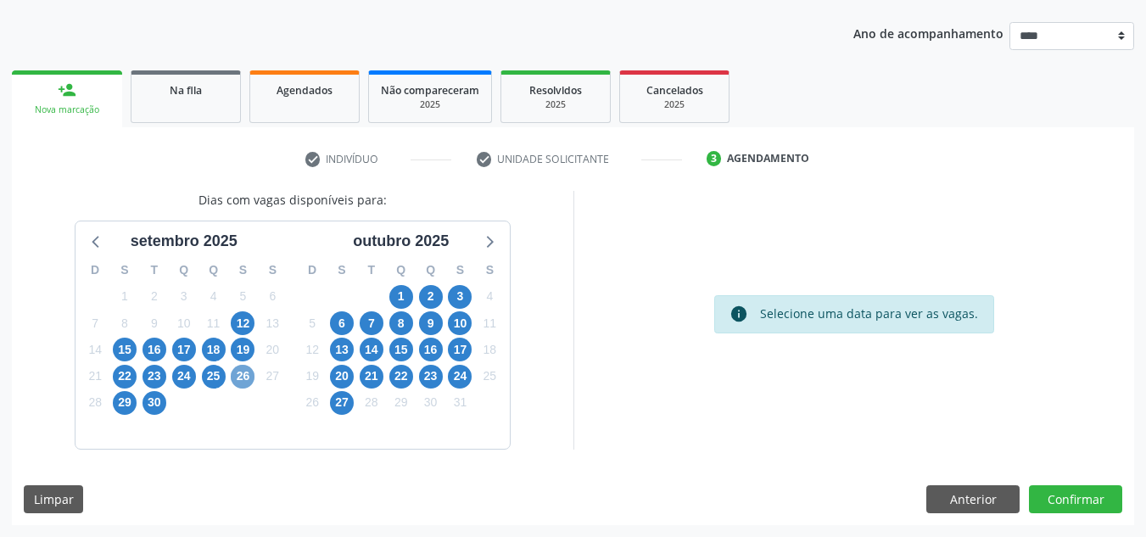
click at [241, 378] on span "26" at bounding box center [243, 377] width 24 height 24
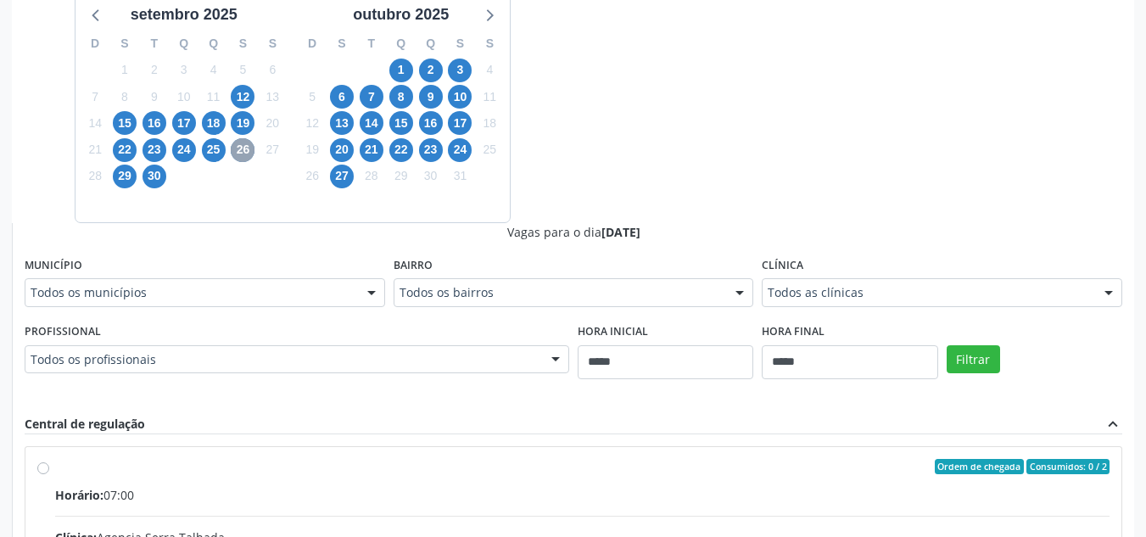
scroll to position [438, 0]
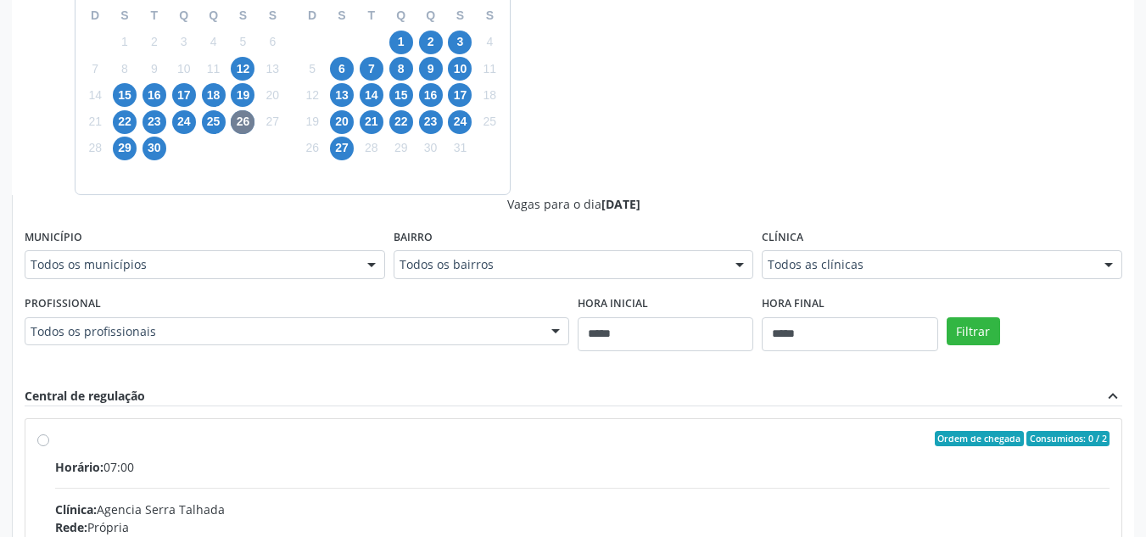
click at [840, 255] on div "Todos as clínicas" at bounding box center [942, 264] width 361 height 29
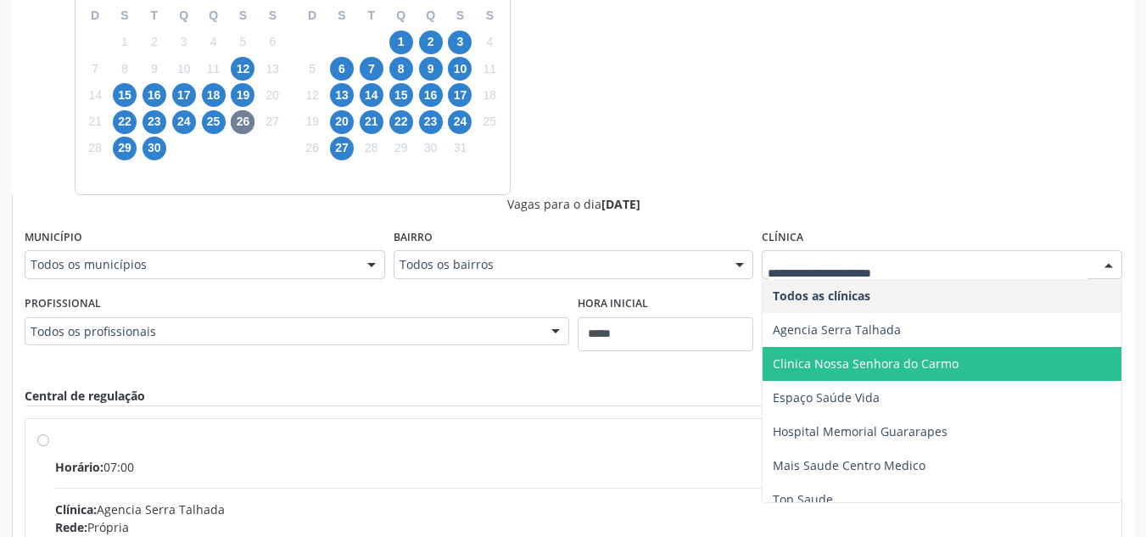
scroll to position [14, 0]
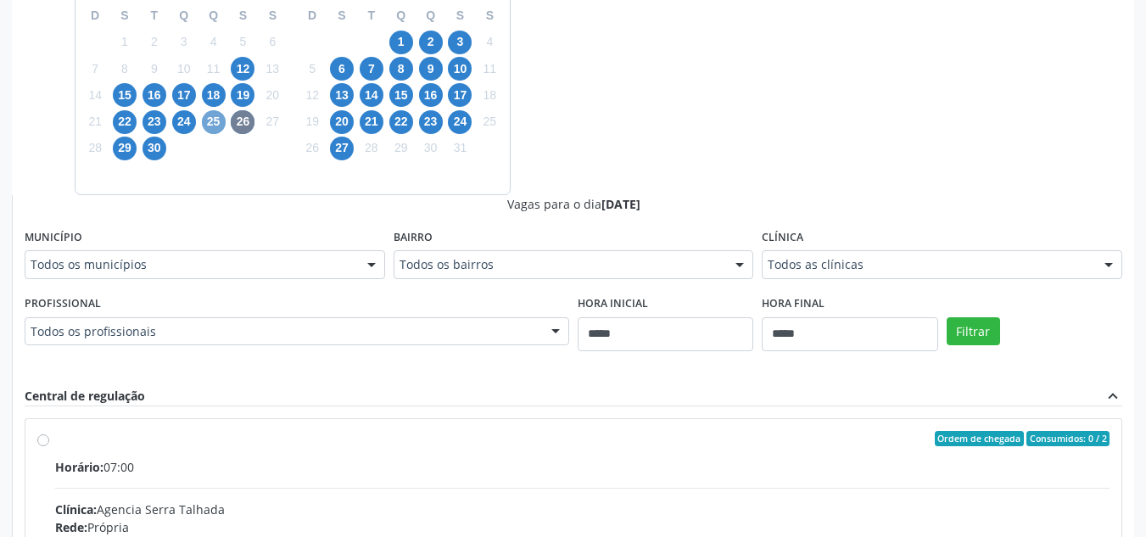
click at [213, 120] on span "25" at bounding box center [214, 122] width 24 height 24
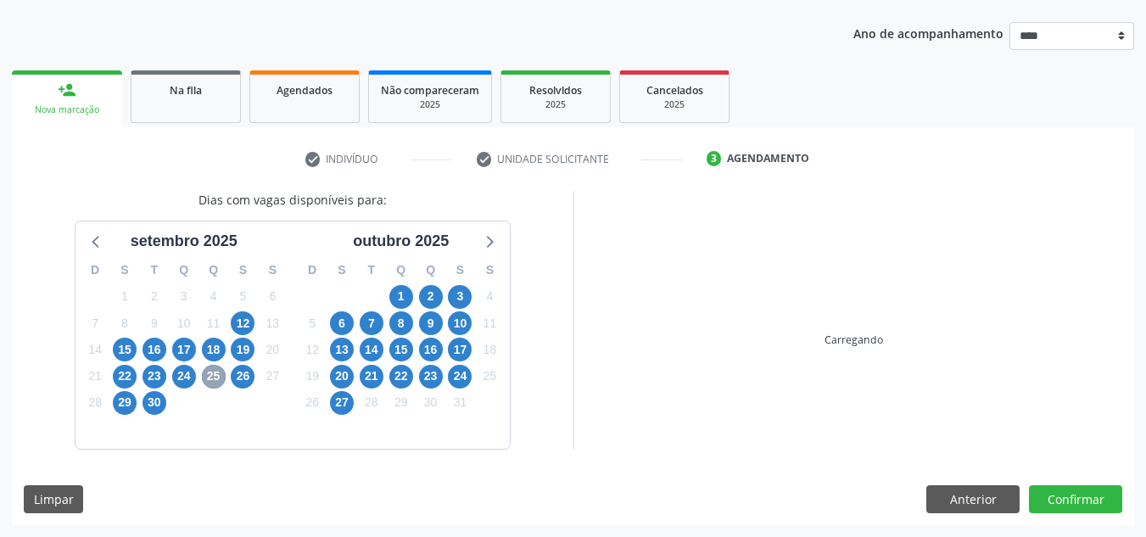
scroll to position [438, 0]
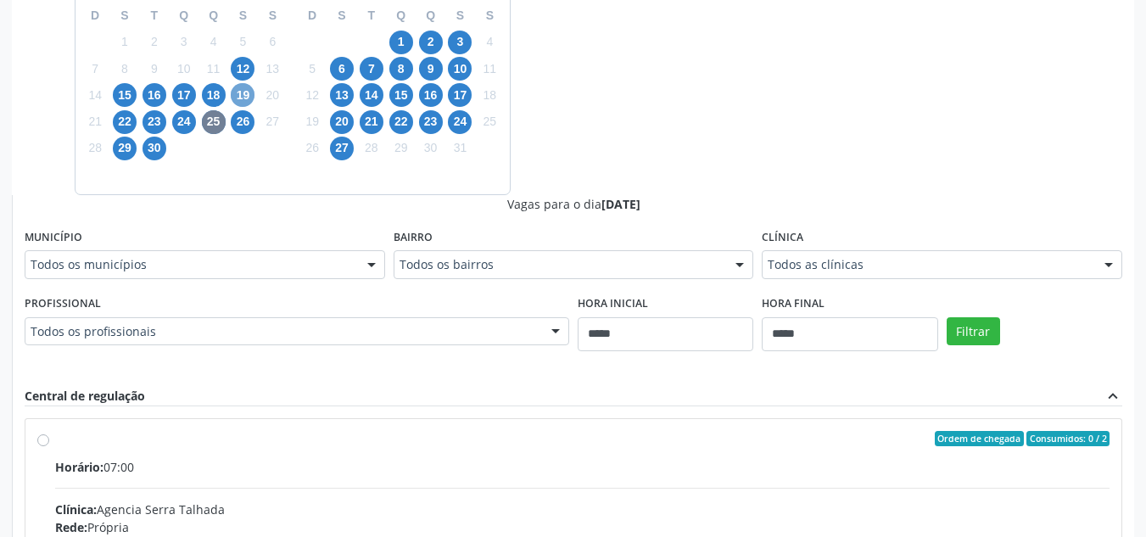
click at [238, 89] on span "19" at bounding box center [243, 95] width 24 height 24
drag, startPoint x: 832, startPoint y: 261, endPoint x: 826, endPoint y: 270, distance: 11.1
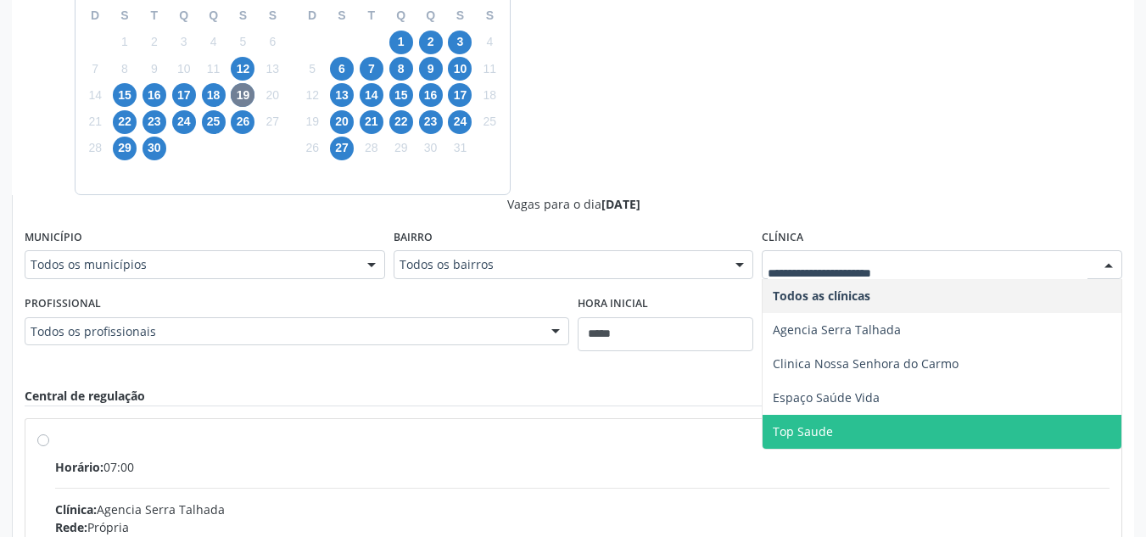
drag, startPoint x: 849, startPoint y: 421, endPoint x: 867, endPoint y: 405, distance: 24.0
click at [850, 418] on span "Top Saude" at bounding box center [942, 432] width 359 height 34
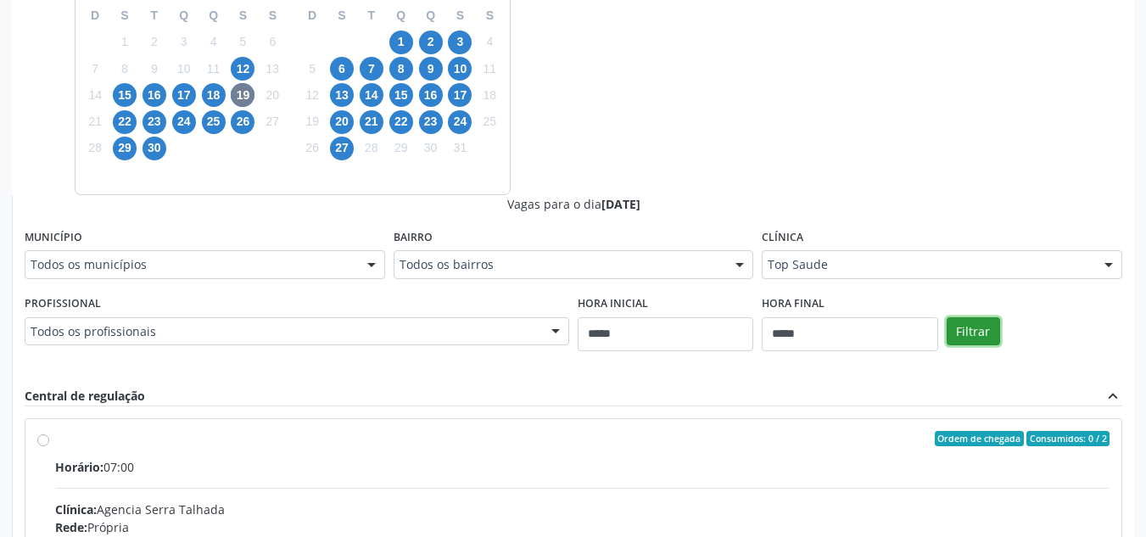
drag, startPoint x: 969, startPoint y: 337, endPoint x: 956, endPoint y: 319, distance: 22.4
click at [967, 329] on button "Filtrar" at bounding box center [973, 331] width 53 height 29
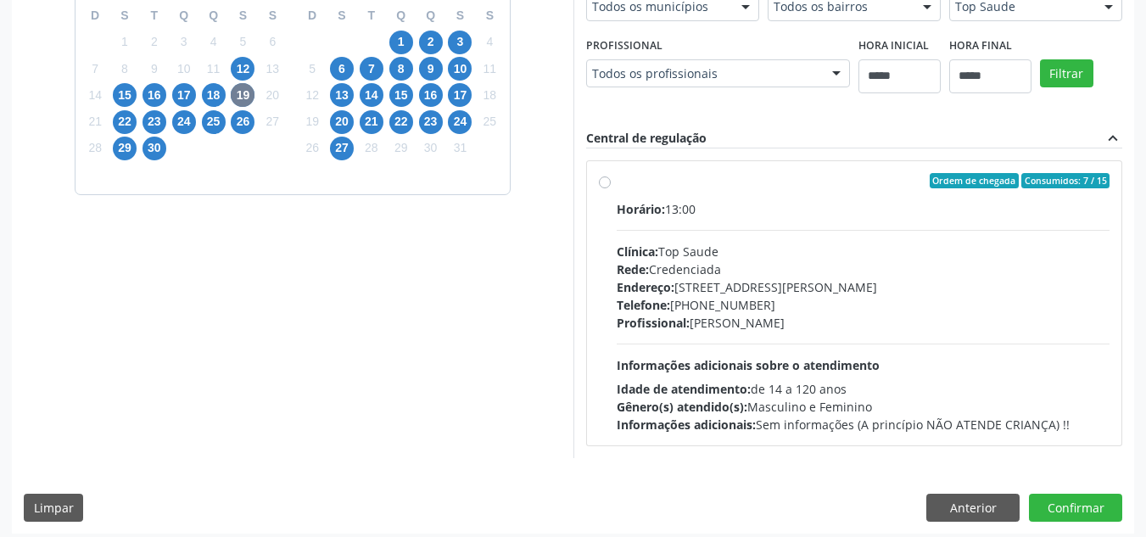
click at [643, 189] on label "Ordem de chegada Consumidos: 7 / 15 Horário: 13:00 Clínica: Top Saude Rede: Cre…" at bounding box center [864, 303] width 494 height 261
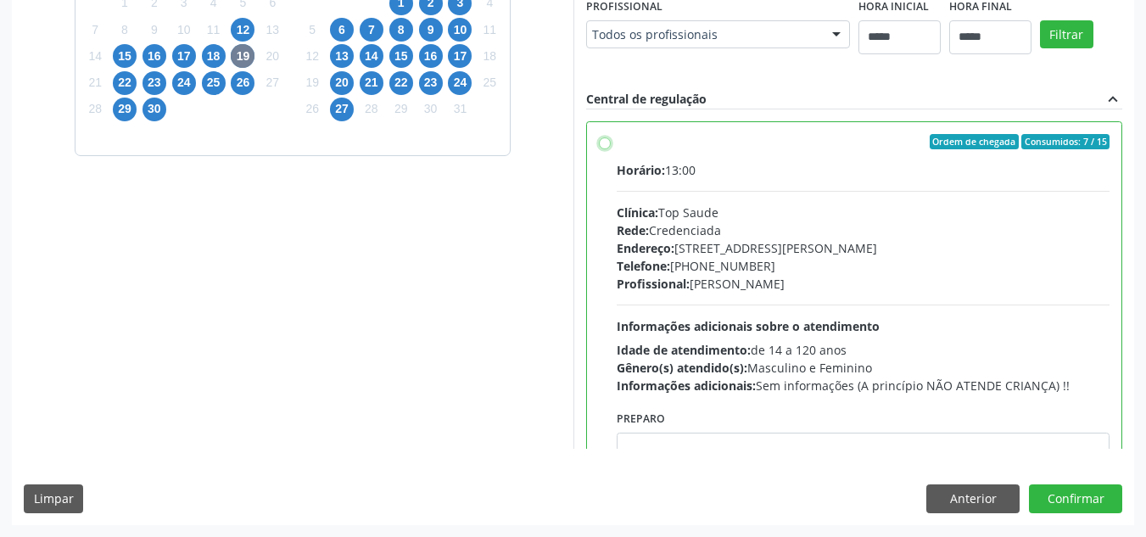
scroll to position [735, 0]
click at [294, 458] on div "Dias com vagas disponíveis para: setembro 2025 D S T Q Q S S 31 1 2 3 4 5 6 7 8…" at bounding box center [573, 210] width 1123 height 627
click at [617, 438] on textarea at bounding box center [864, 465] width 494 height 64
paste textarea "**********"
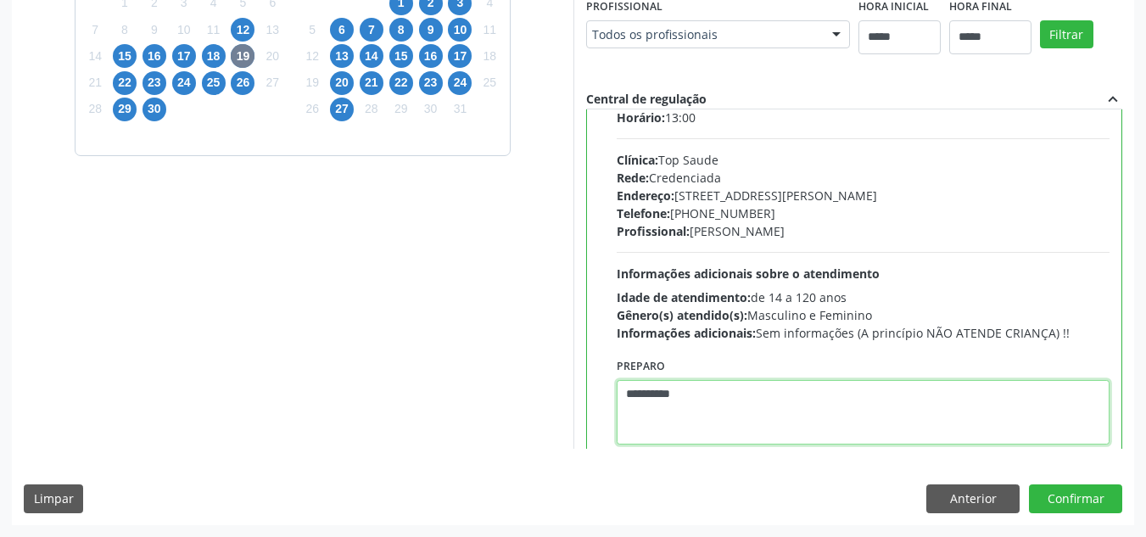
scroll to position [84, 0]
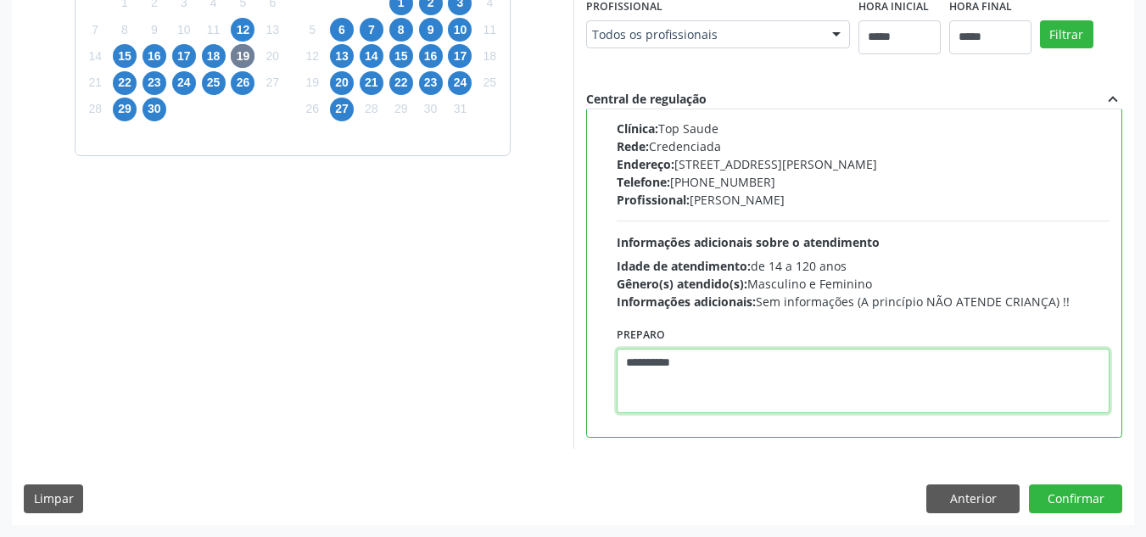
drag, startPoint x: 287, startPoint y: 440, endPoint x: 0, endPoint y: 440, distance: 286.8
click at [0, 440] on div "Acompanhamento Acompanhe a situação das marcações correntes e finalizadas Relat…" at bounding box center [573, 76] width 1146 height 921
paste textarea "***"
type textarea "**********"
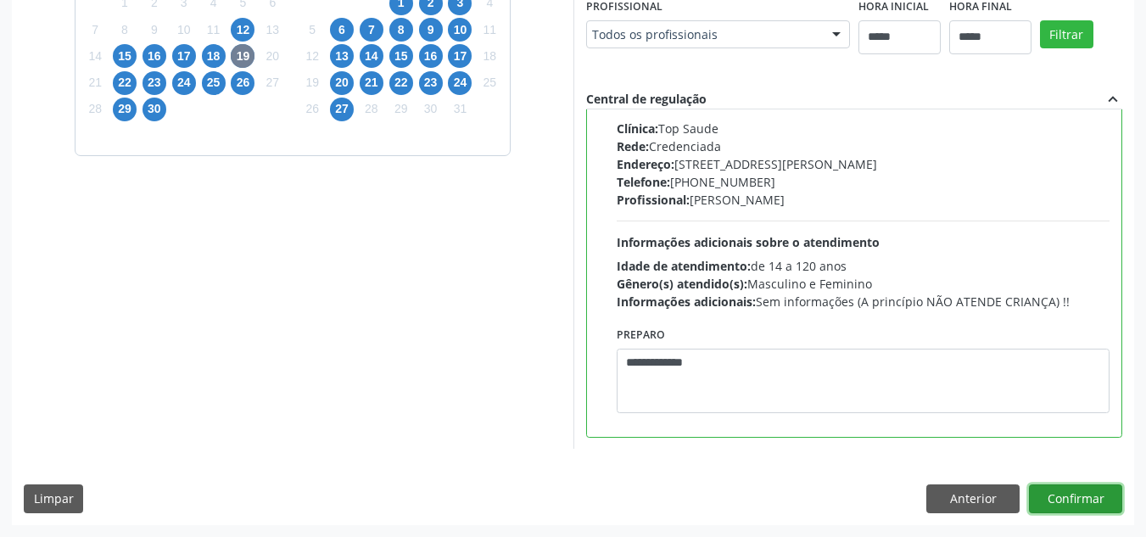
click at [1075, 503] on button "Confirmar" at bounding box center [1075, 499] width 93 height 29
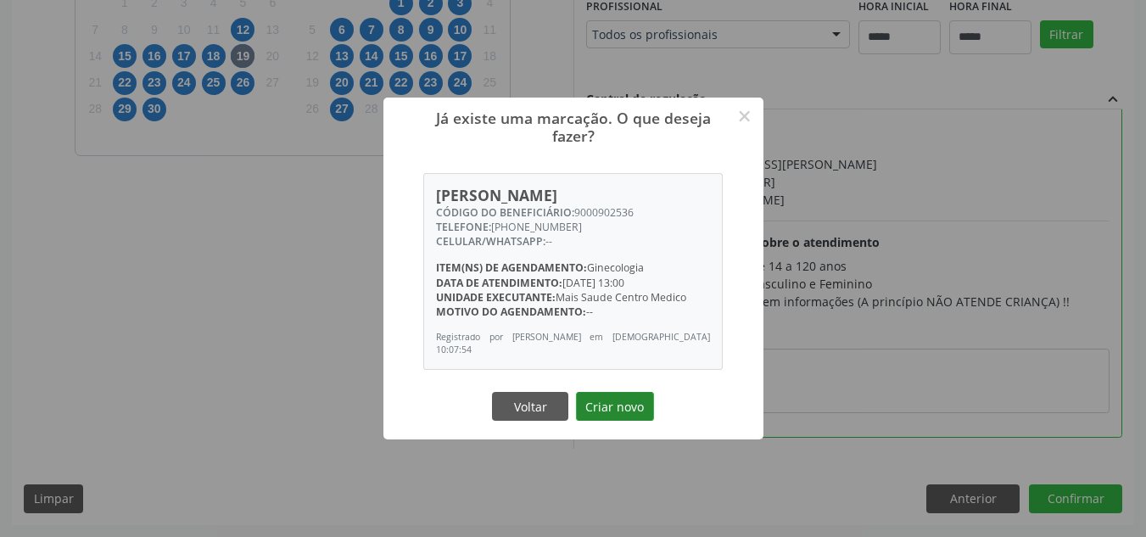
click at [639, 406] on button "Criar novo" at bounding box center [615, 406] width 78 height 29
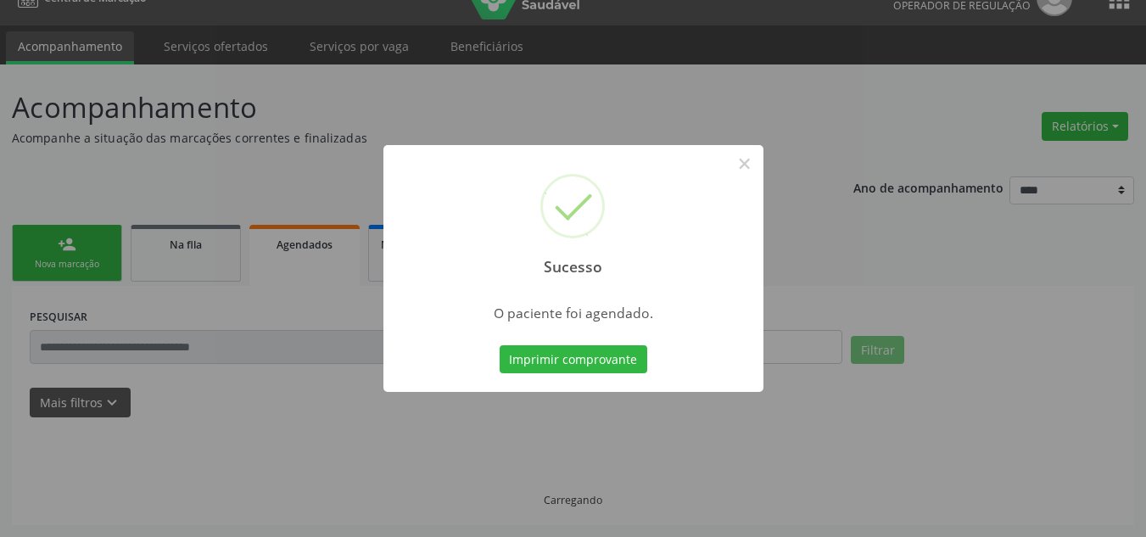
scroll to position [29, 0]
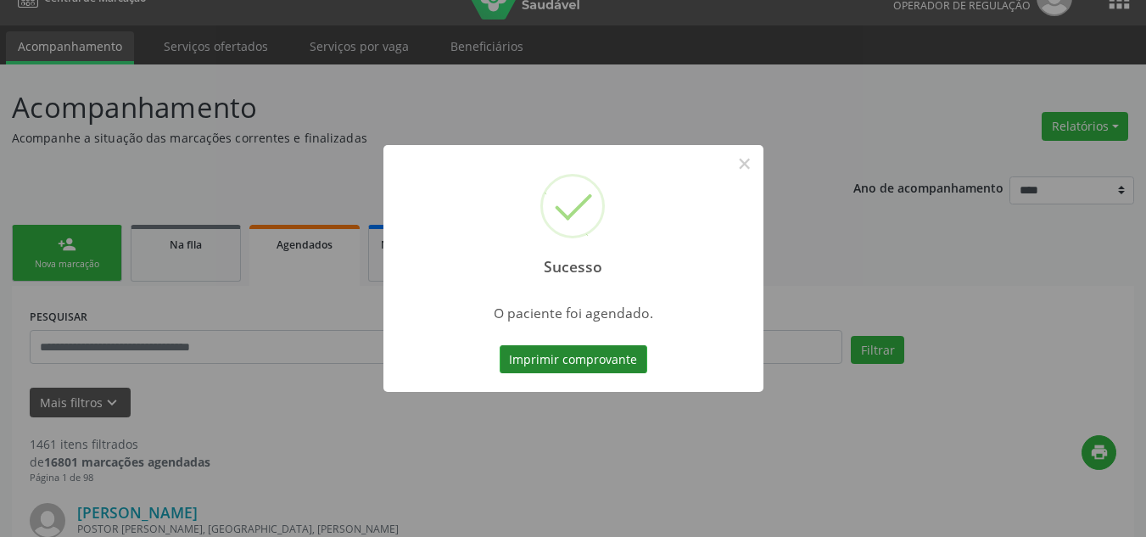
click at [633, 357] on button "Imprimir comprovante" at bounding box center [574, 359] width 148 height 29
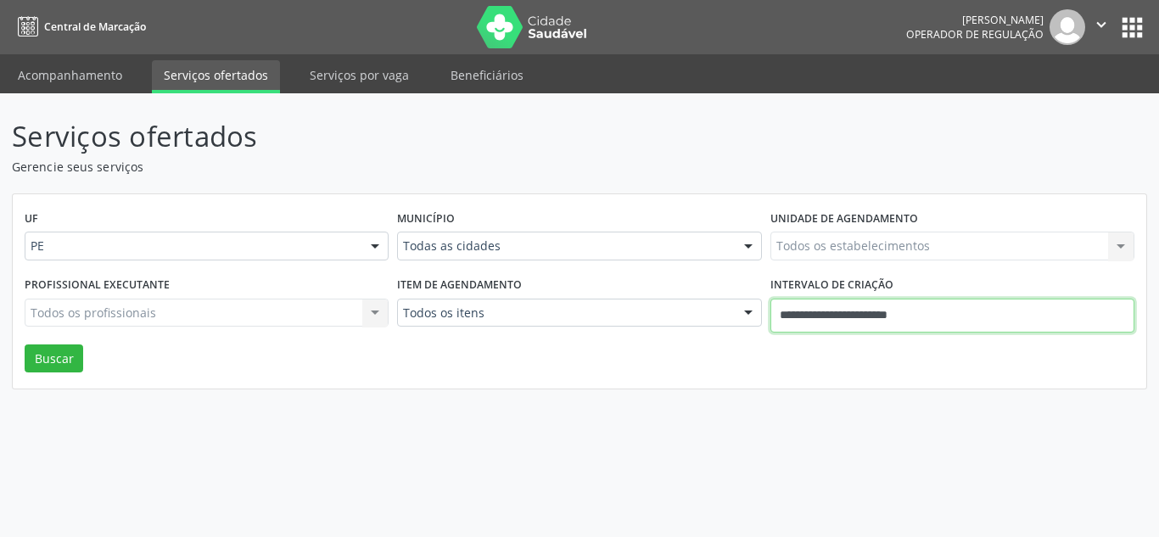
click at [837, 317] on input "**********" at bounding box center [953, 316] width 364 height 34
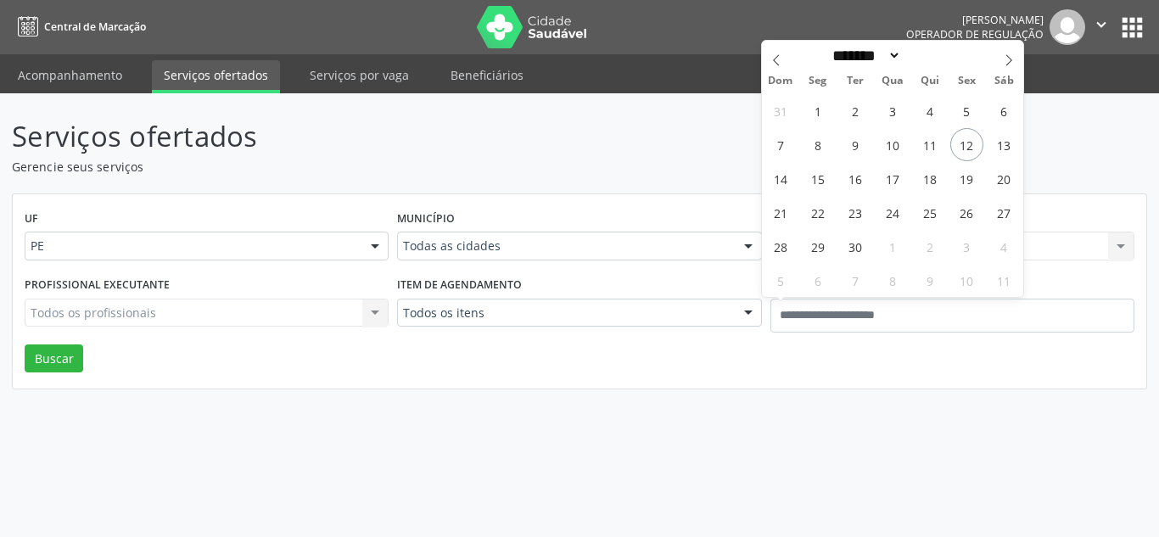
click at [621, 353] on div "UF PE PE Nenhum resultado encontrado para: " " Não há nenhuma opção para ser ex…" at bounding box center [580, 291] width 1134 height 195
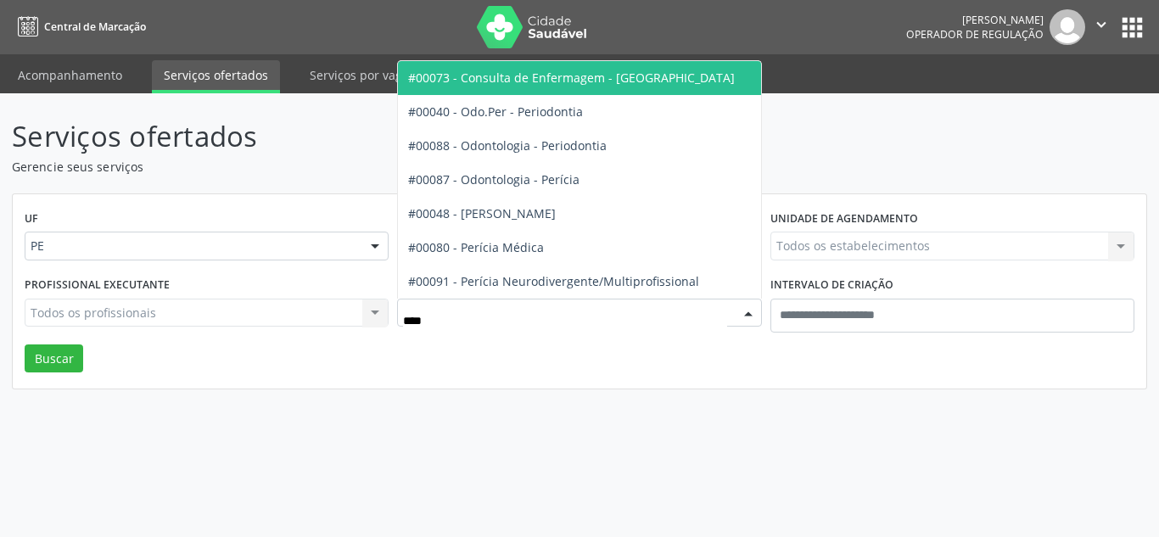
type input "*****"
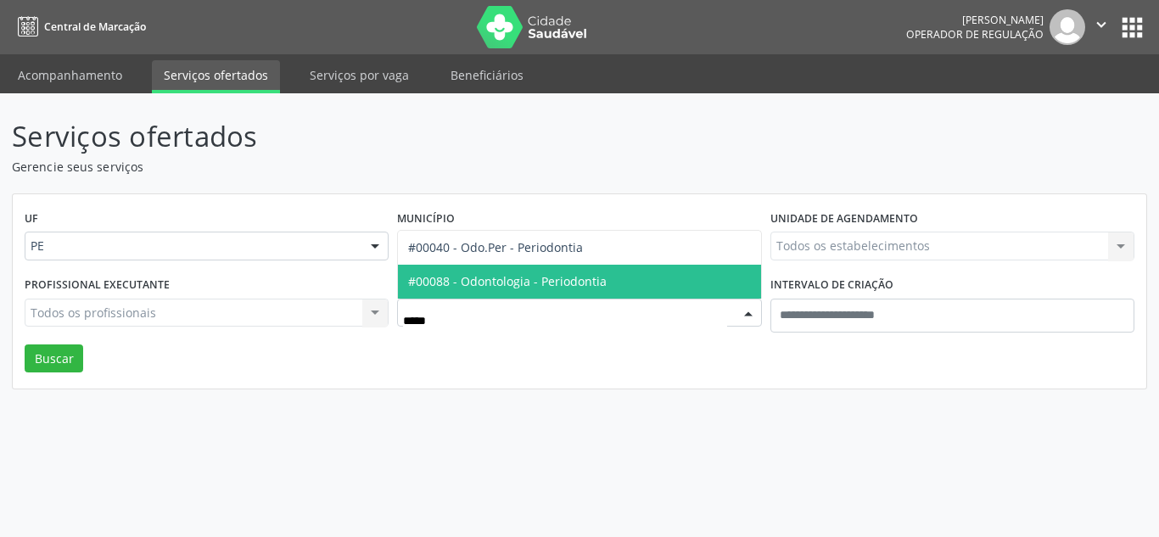
click at [546, 289] on span "#00088 - Odontologia - Periodontia" at bounding box center [579, 282] width 362 height 34
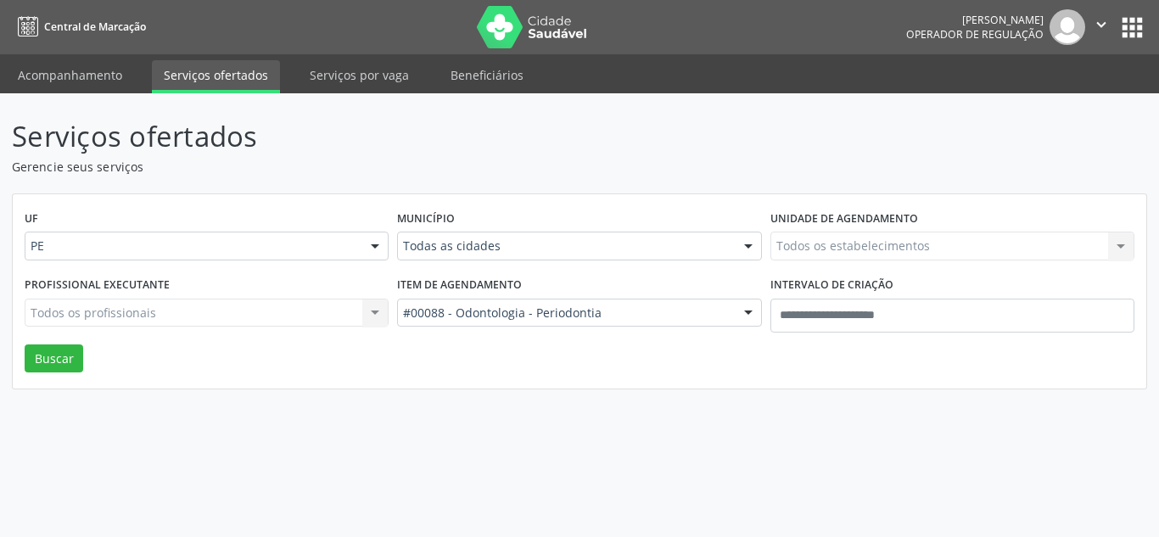
click at [805, 244] on div "Todos os estabelecimentos Todos os estabelecimentos Nenhum resultado encontrado…" at bounding box center [953, 246] width 364 height 29
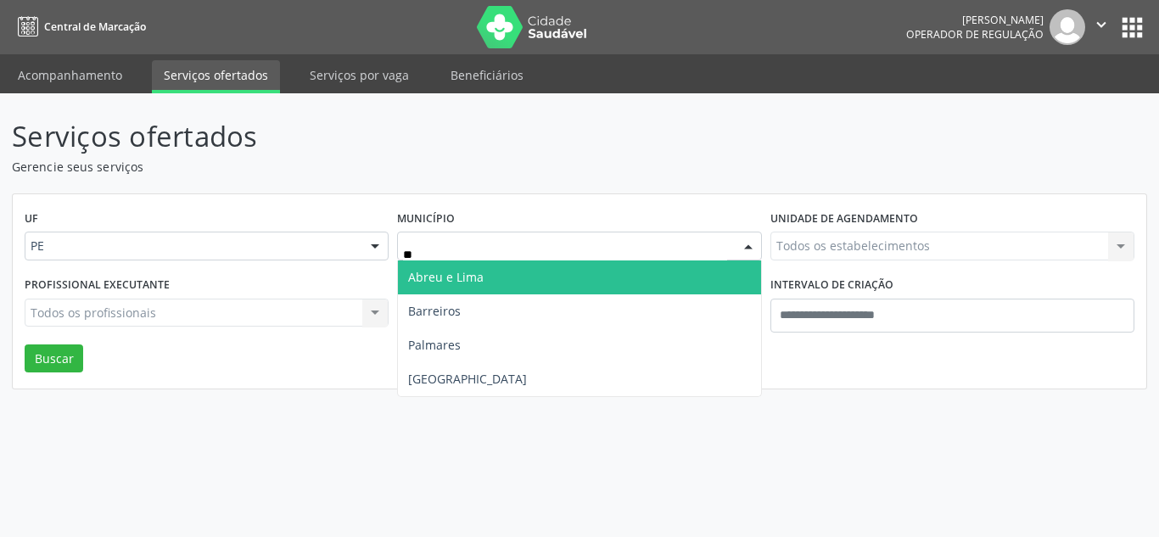
type input "***"
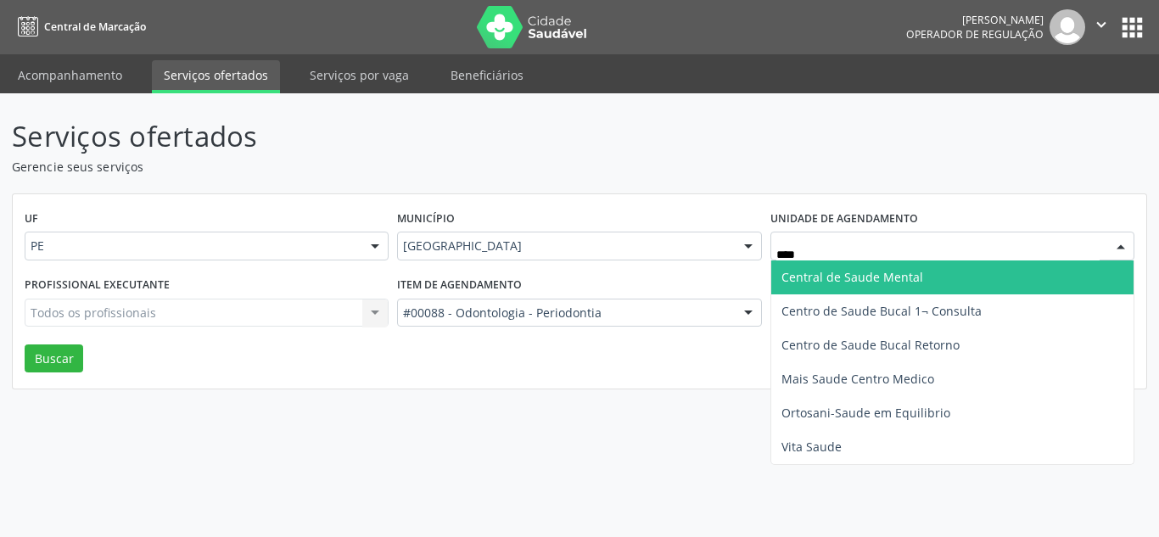
type input "*****"
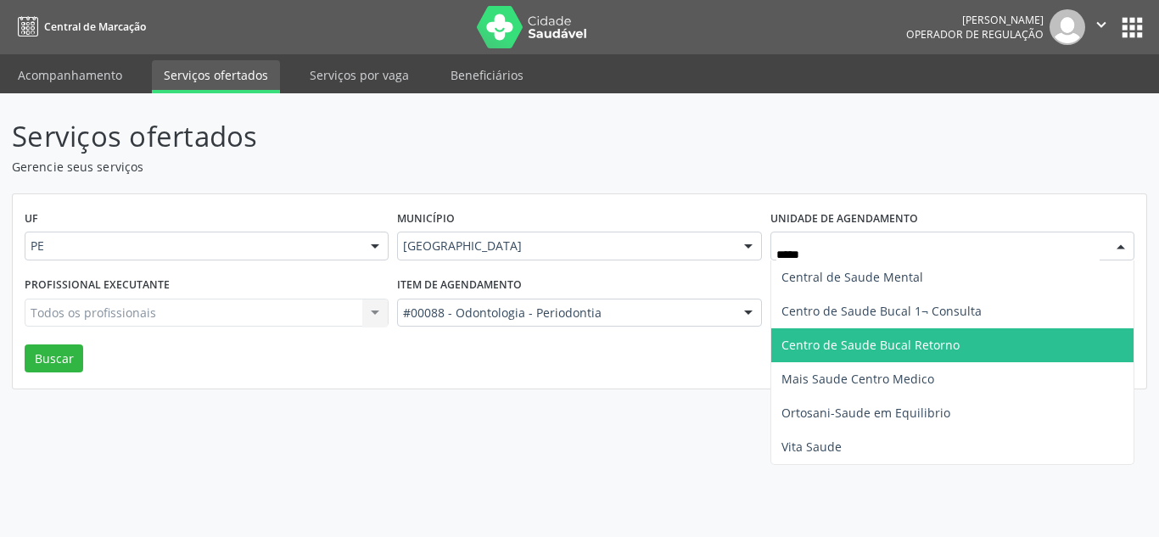
drag, startPoint x: 930, startPoint y: 341, endPoint x: 474, endPoint y: 367, distance: 457.3
click at [928, 341] on span "Centro de Saude Bucal Retorno" at bounding box center [871, 345] width 178 height 16
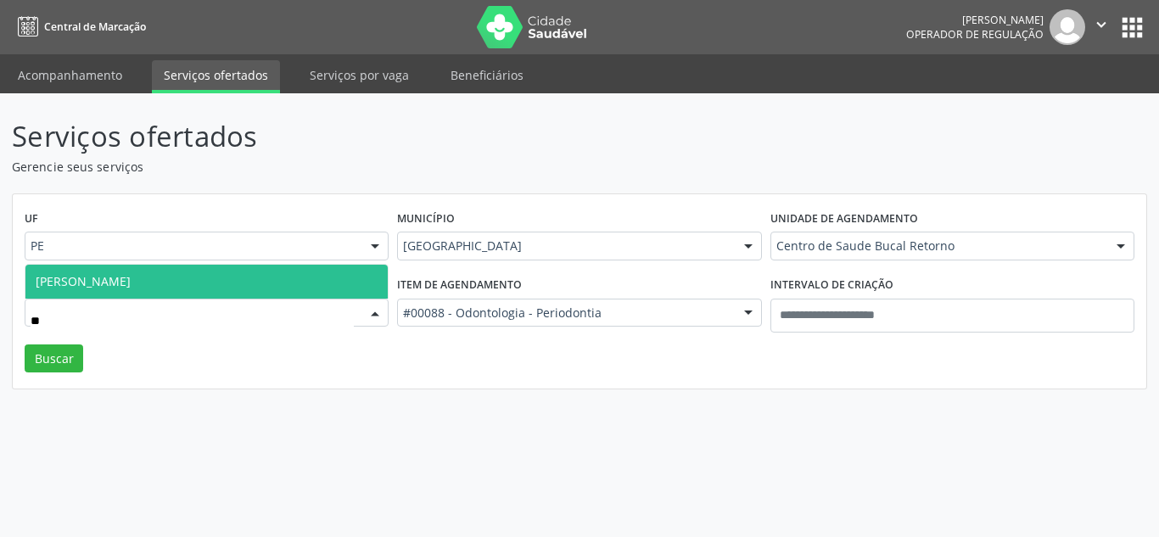
type input "***"
click at [121, 278] on span "Flavia Vanessa Aguiar Gomes" at bounding box center [83, 281] width 95 height 16
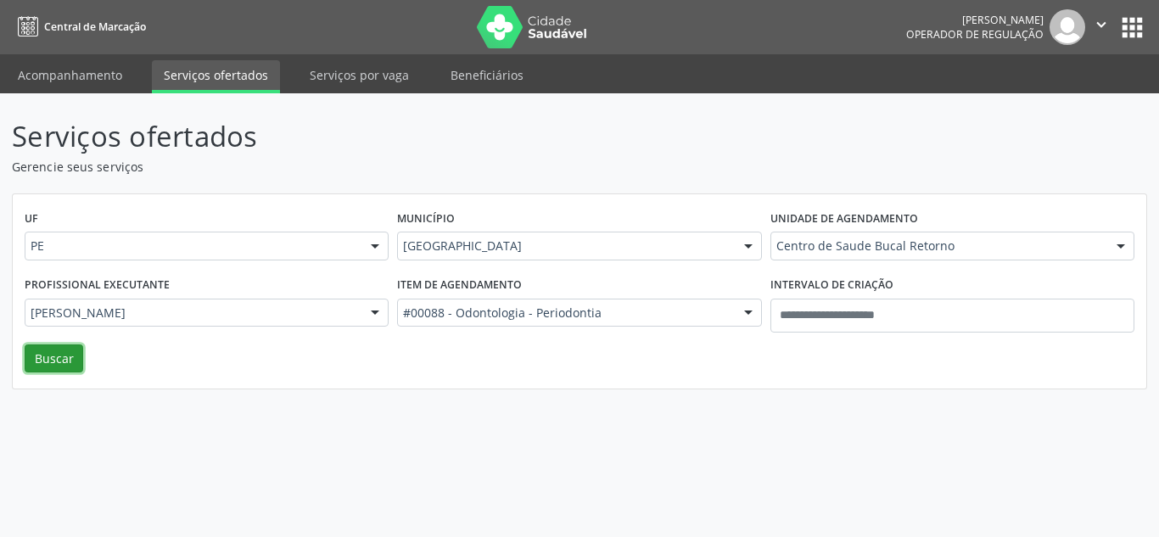
click at [47, 356] on button "Buscar" at bounding box center [54, 359] width 59 height 29
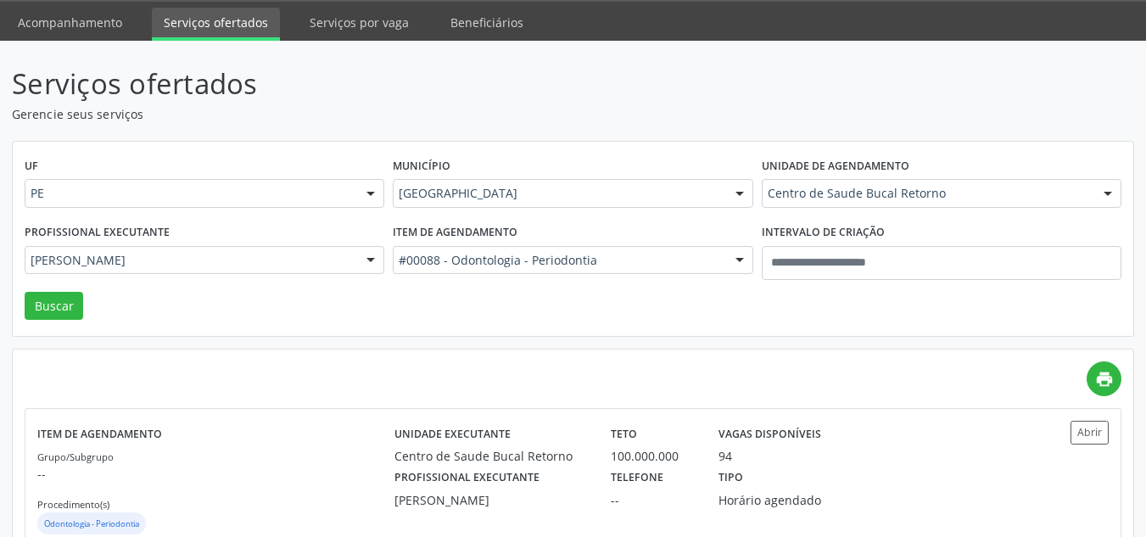
scroll to position [103, 0]
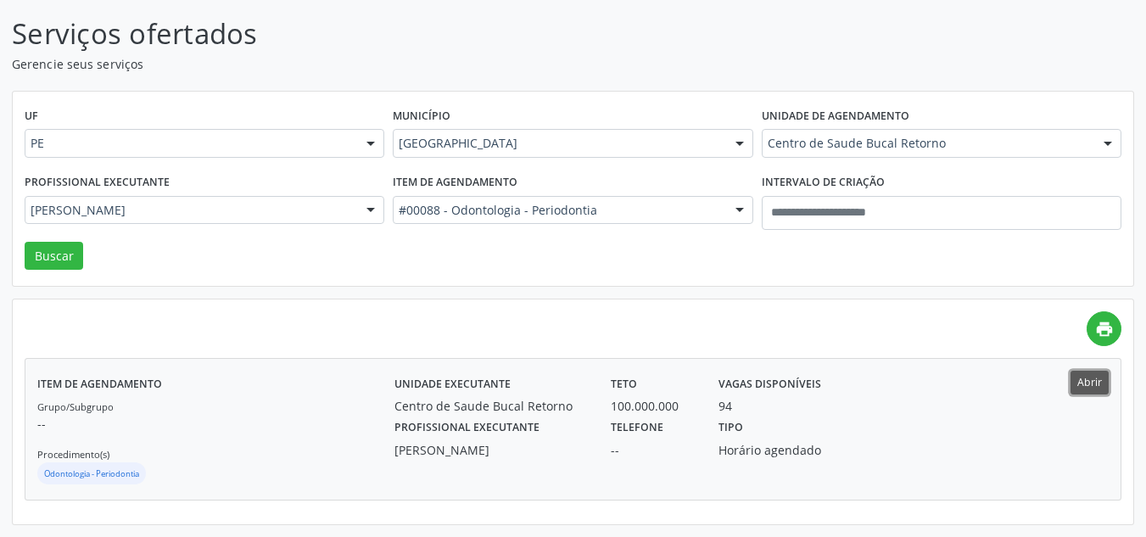
click at [1096, 383] on button "Abrir" at bounding box center [1090, 382] width 38 height 23
drag, startPoint x: 455, startPoint y: 139, endPoint x: 459, endPoint y: 103, distance: 36.7
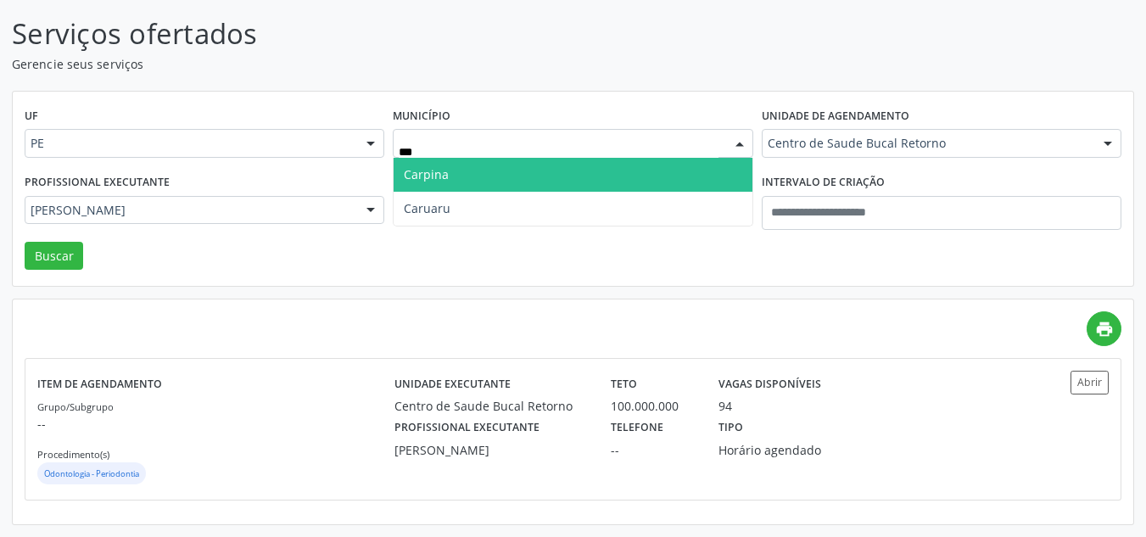
type input "****"
click at [528, 171] on span "Caruaru" at bounding box center [573, 175] width 358 height 34
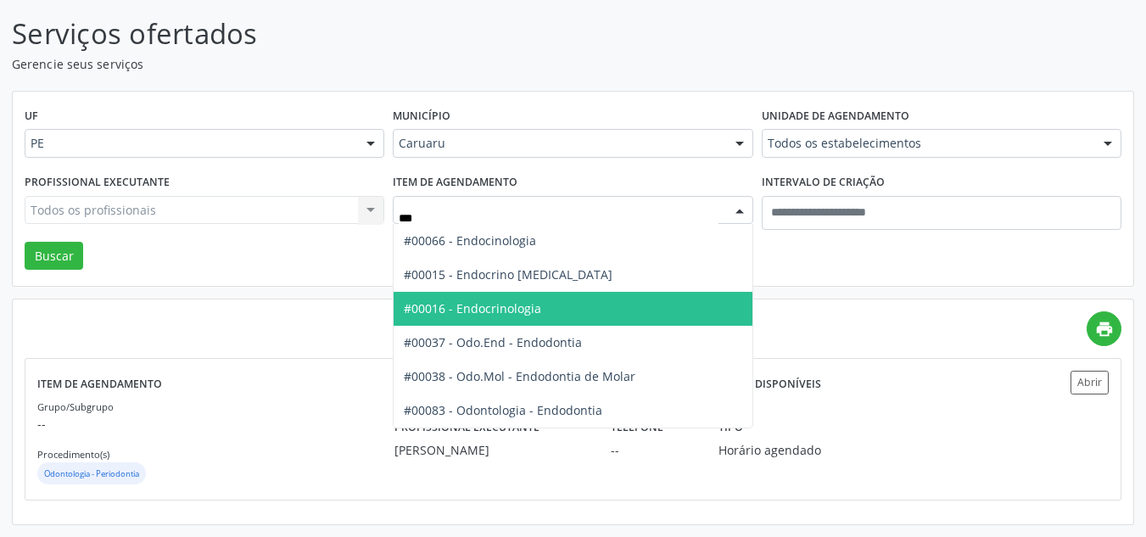
drag, startPoint x: 518, startPoint y: 314, endPoint x: 81, endPoint y: 219, distance: 448.1
click at [511, 309] on span "#00016 - Endocrinologia" at bounding box center [472, 308] width 137 height 16
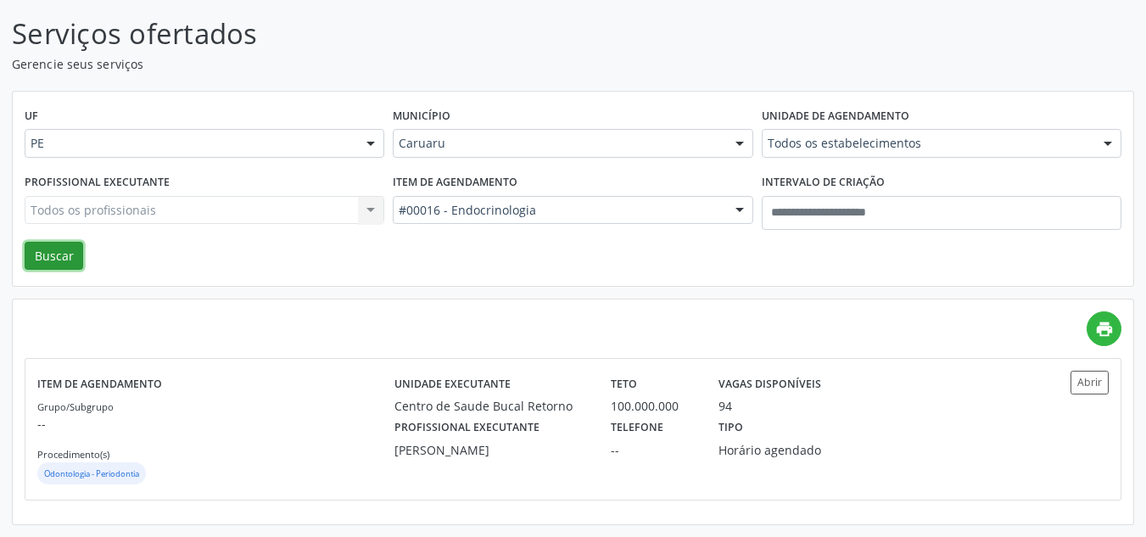
drag, startPoint x: 36, startPoint y: 261, endPoint x: 585, endPoint y: 164, distance: 556.7
click at [41, 256] on button "Buscar" at bounding box center [54, 256] width 59 height 29
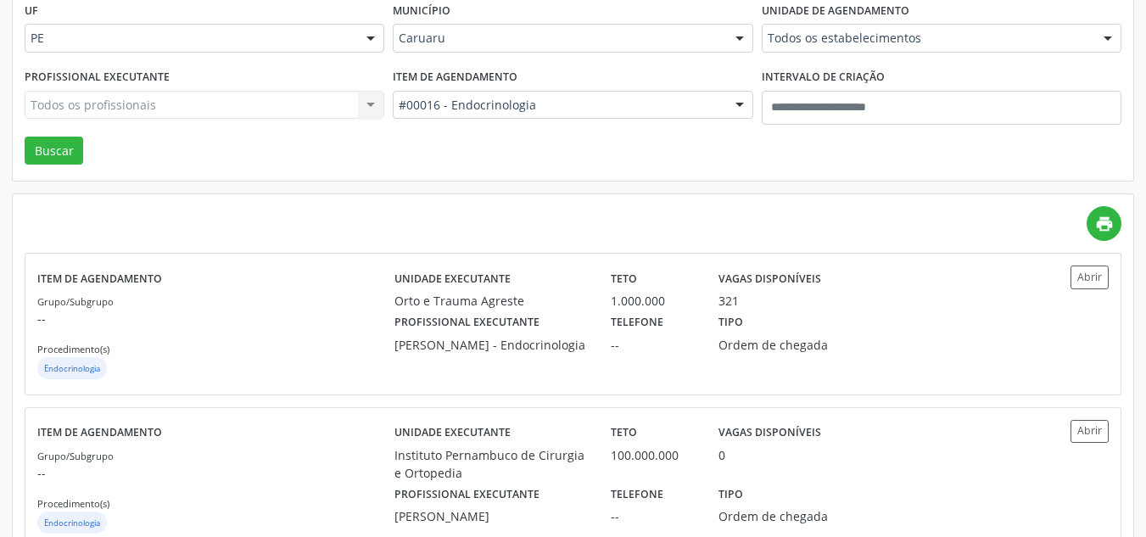
scroll to position [255, 0]
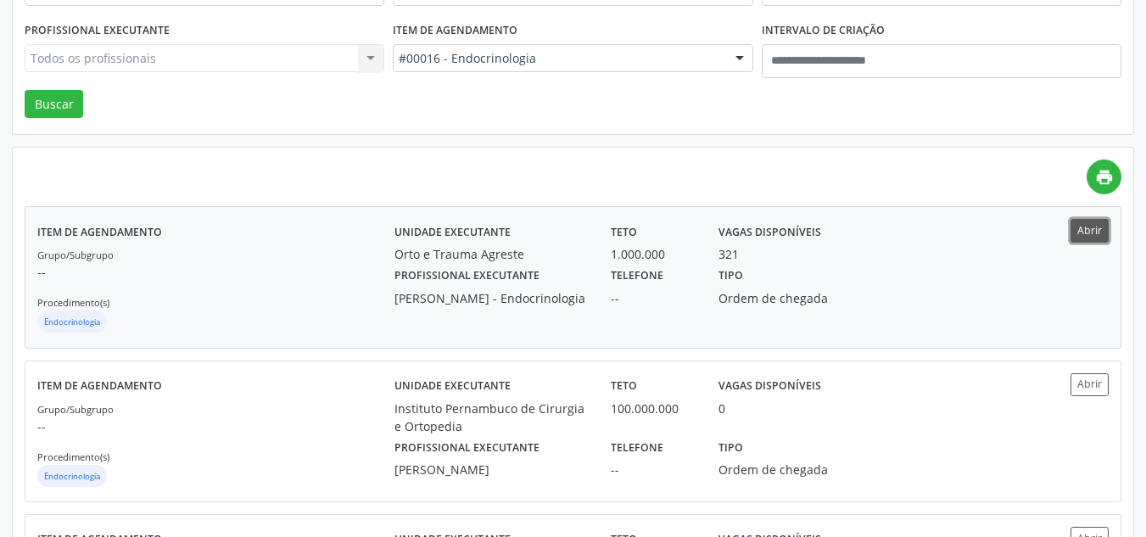
click at [1086, 226] on button "Abrir" at bounding box center [1090, 230] width 38 height 23
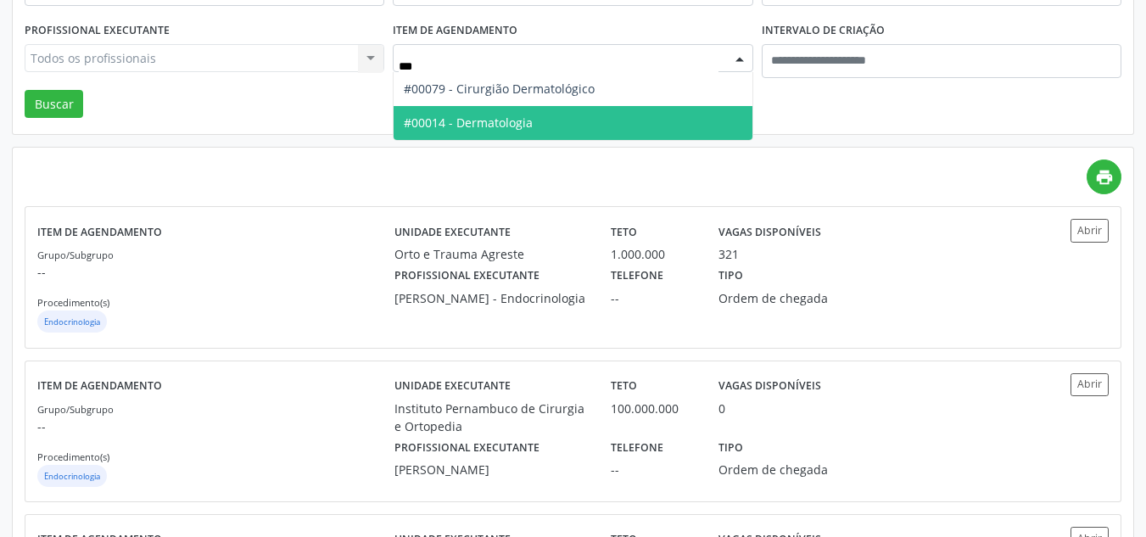
click at [530, 118] on span "#00014 - Dermatologia" at bounding box center [573, 123] width 358 height 34
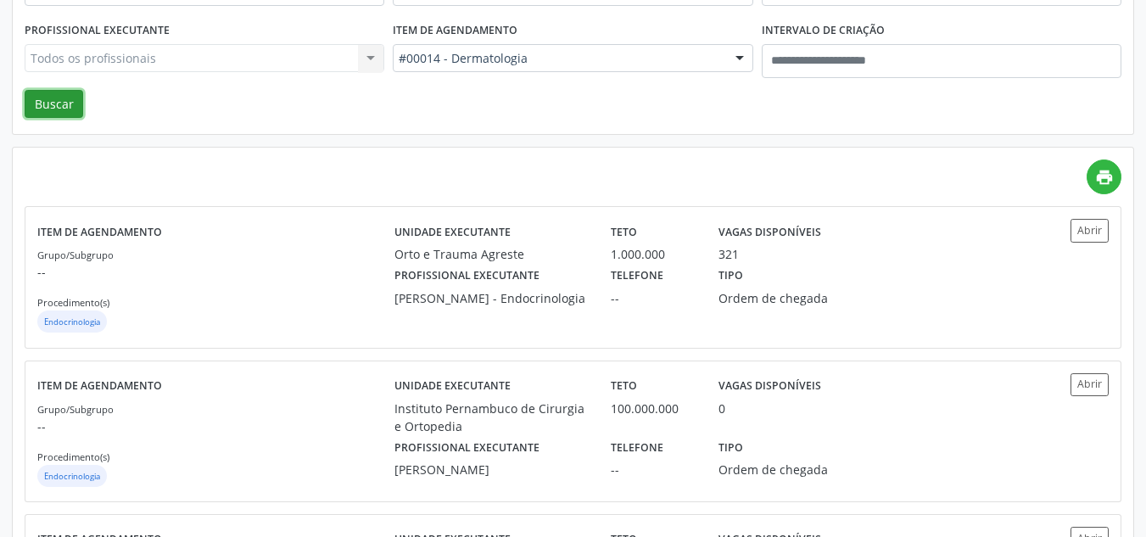
drag, startPoint x: 57, startPoint y: 107, endPoint x: 476, endPoint y: 104, distance: 419.2
click at [61, 107] on button "Buscar" at bounding box center [54, 104] width 59 height 29
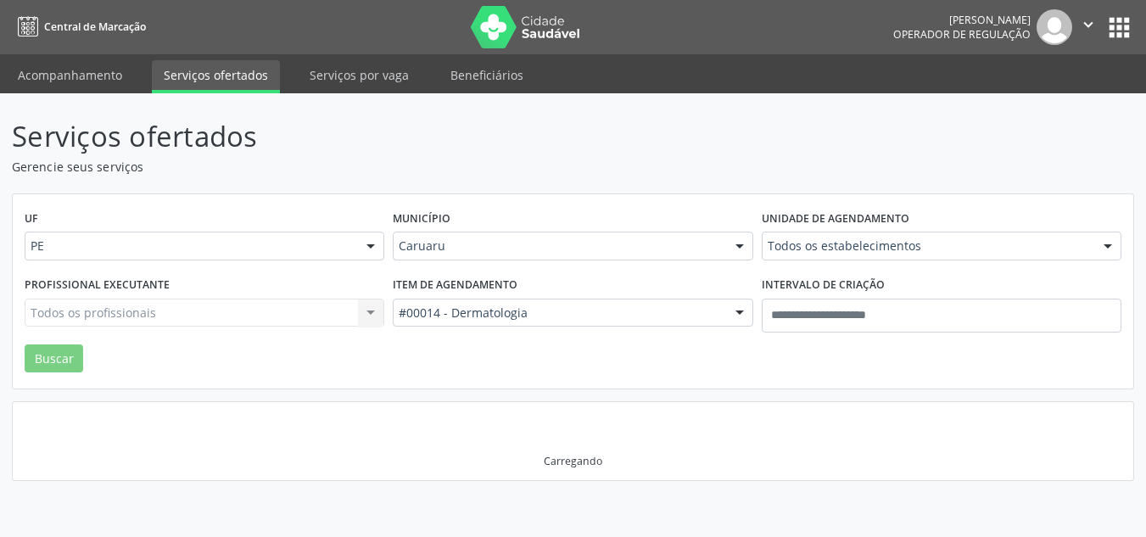
scroll to position [0, 0]
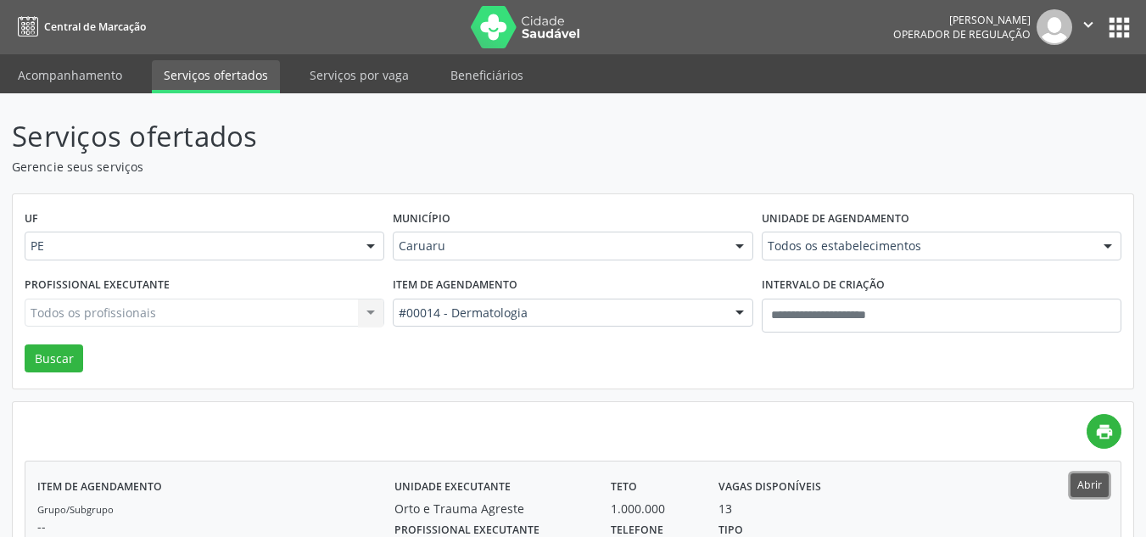
click at [1095, 482] on button "Abrir" at bounding box center [1090, 485] width 38 height 23
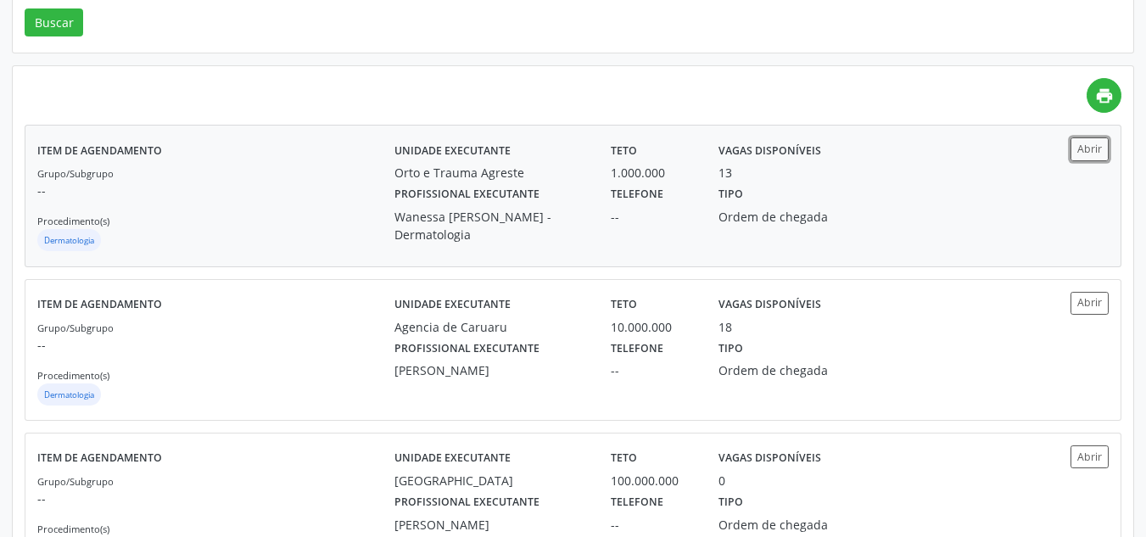
scroll to position [339, 0]
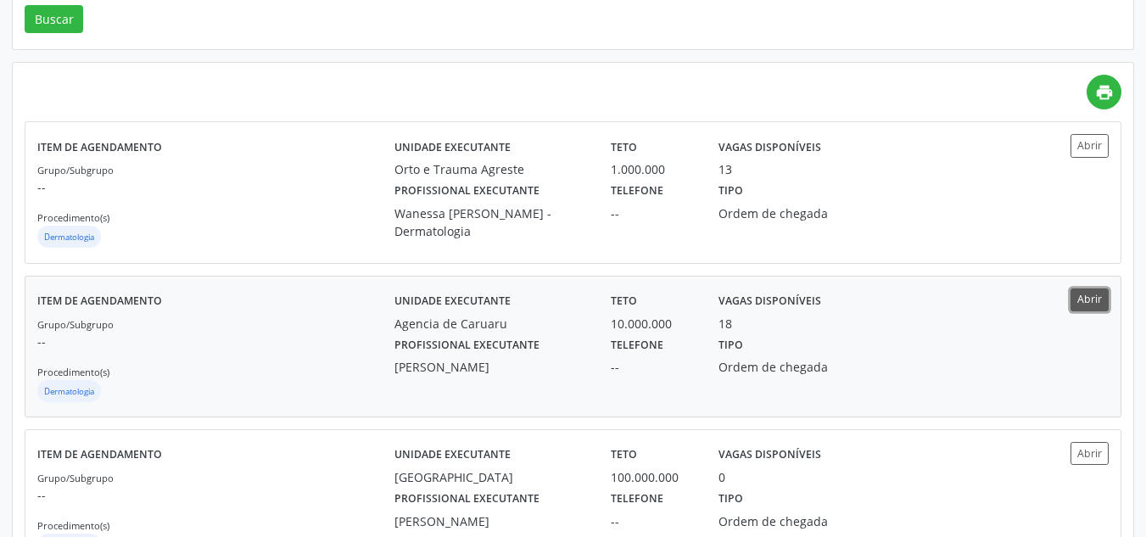
click at [1088, 294] on button "Abrir" at bounding box center [1090, 300] width 38 height 23
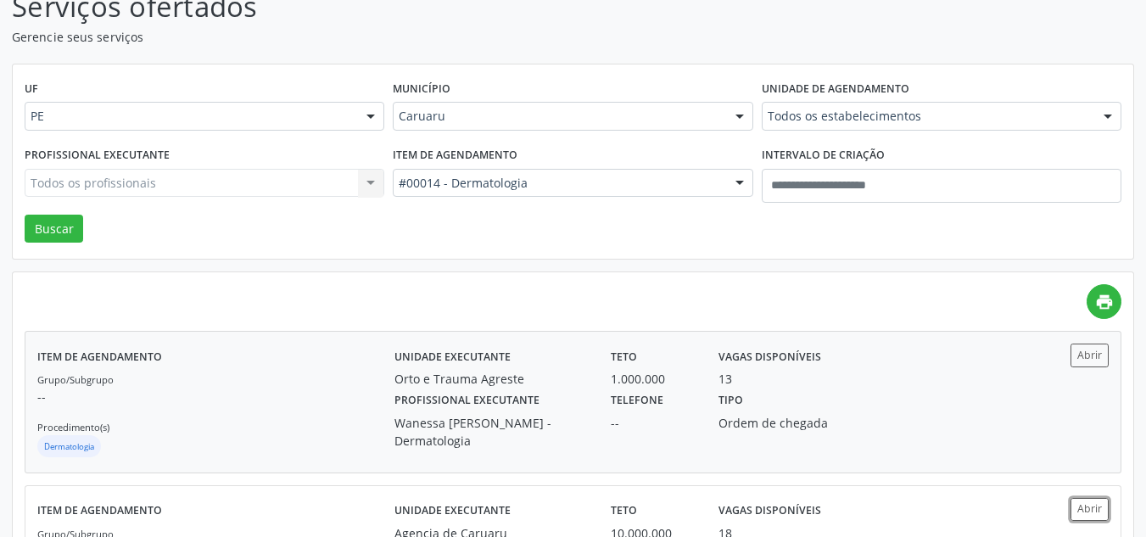
scroll to position [0, 0]
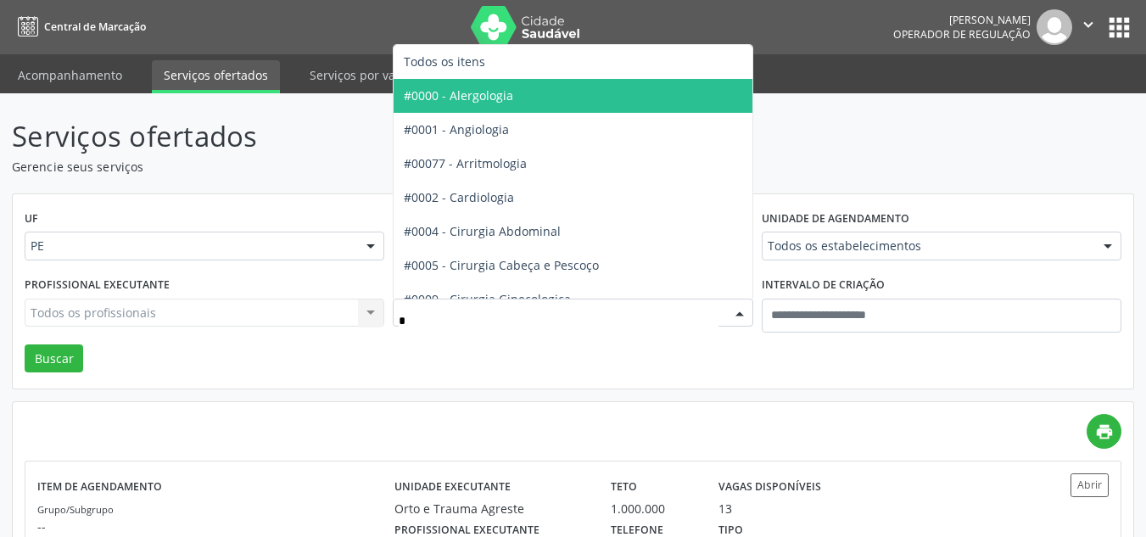
type input "**"
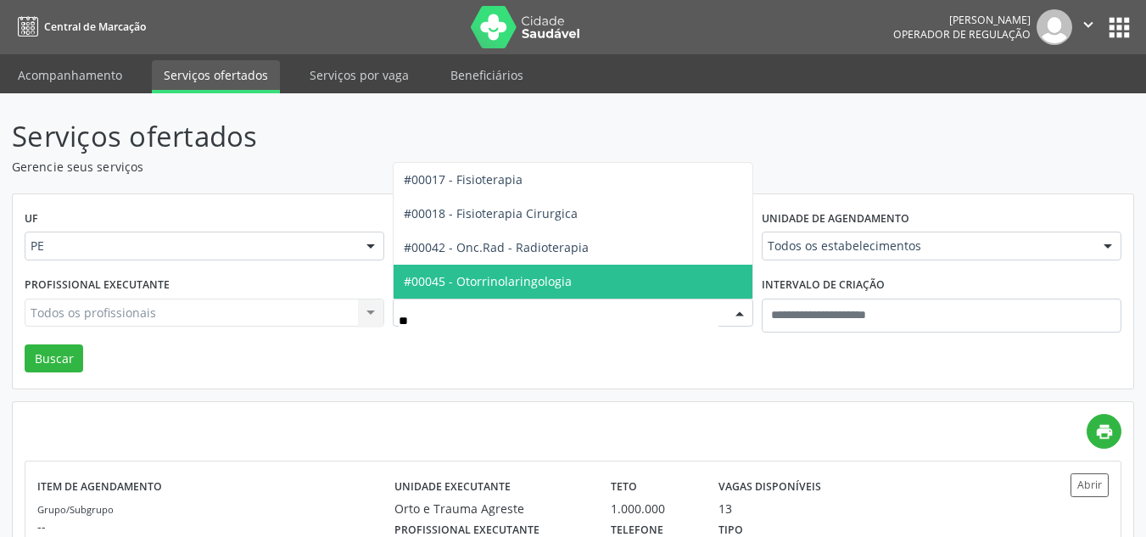
click at [528, 277] on span "#00045 - Otorrinolaringologia" at bounding box center [488, 281] width 168 height 16
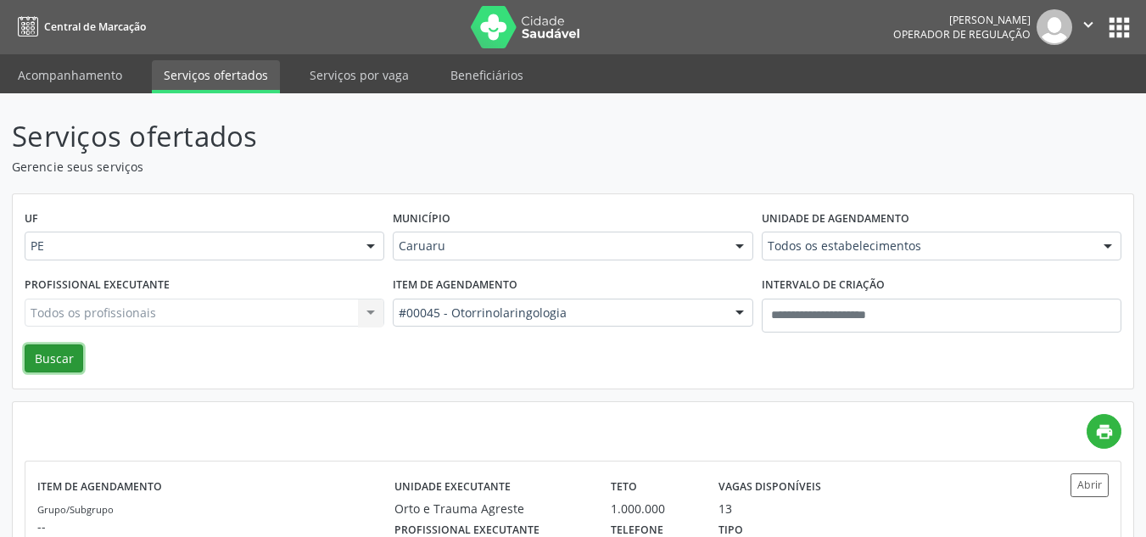
drag, startPoint x: 51, startPoint y: 355, endPoint x: 911, endPoint y: 315, distance: 861.4
click at [55, 354] on button "Buscar" at bounding box center [54, 359] width 59 height 29
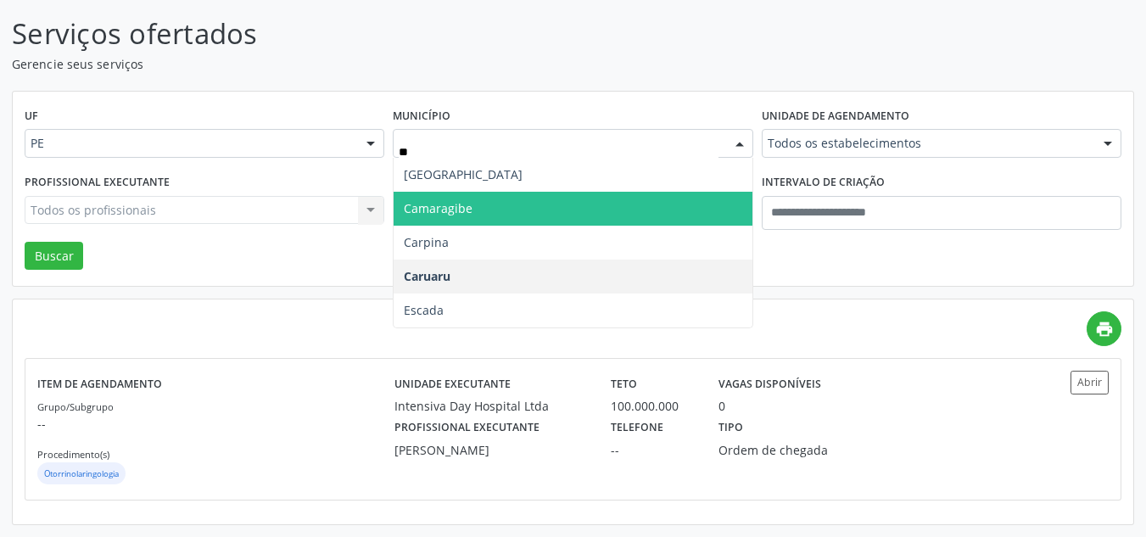
type input "***"
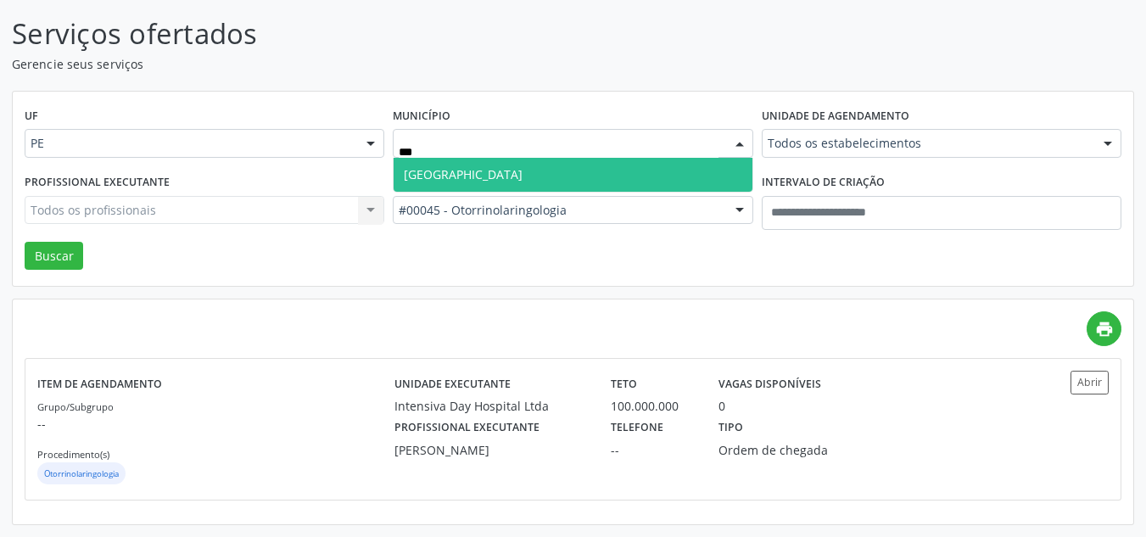
drag, startPoint x: 556, startPoint y: 169, endPoint x: 545, endPoint y: 177, distance: 13.4
click at [555, 169] on span "Cabo de Santo Agostinho" at bounding box center [573, 175] width 358 height 34
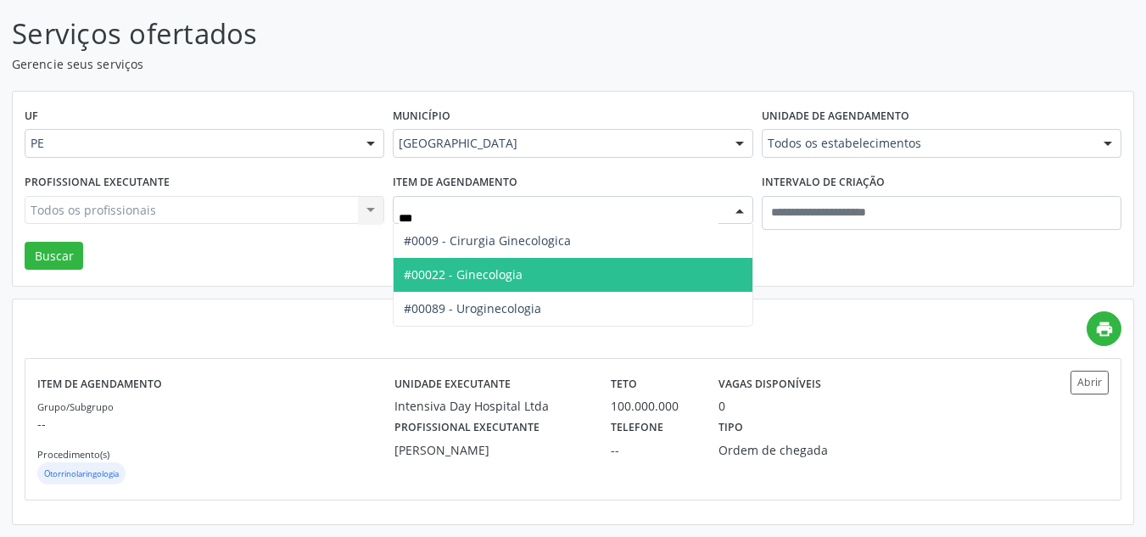
drag, startPoint x: 530, startPoint y: 280, endPoint x: 329, endPoint y: 250, distance: 202.5
click at [521, 278] on span "#00022 - Ginecologia" at bounding box center [573, 275] width 358 height 34
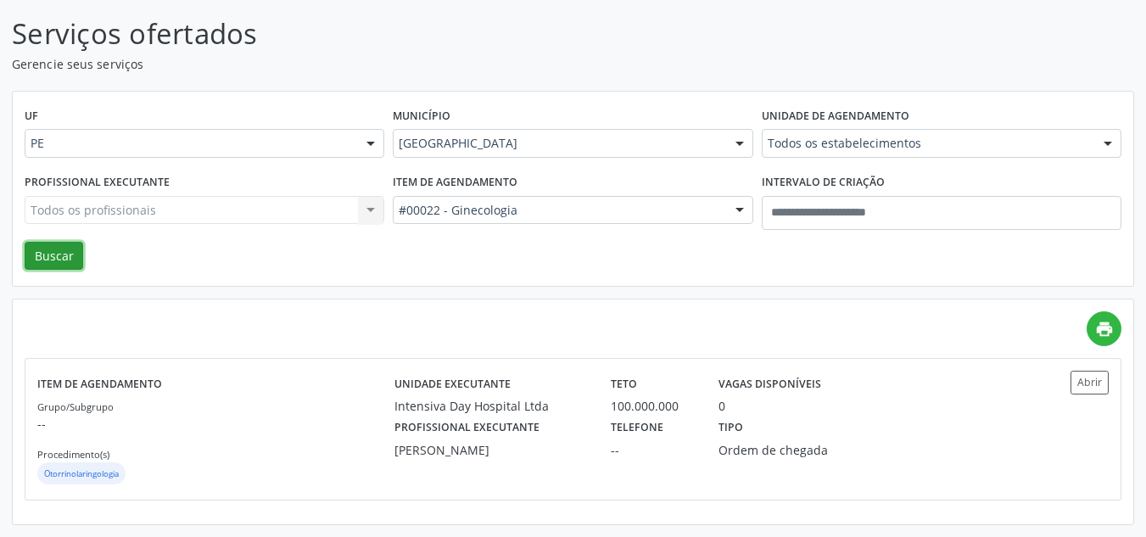
drag, startPoint x: 70, startPoint y: 254, endPoint x: 443, endPoint y: 238, distance: 372.8
click at [72, 251] on button "Buscar" at bounding box center [54, 256] width 59 height 29
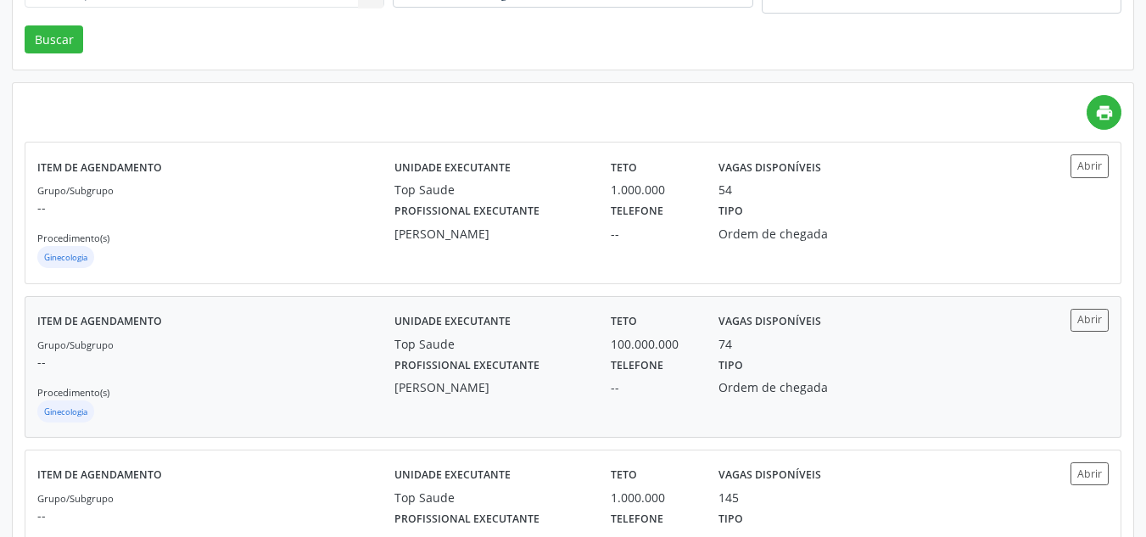
scroll to position [339, 0]
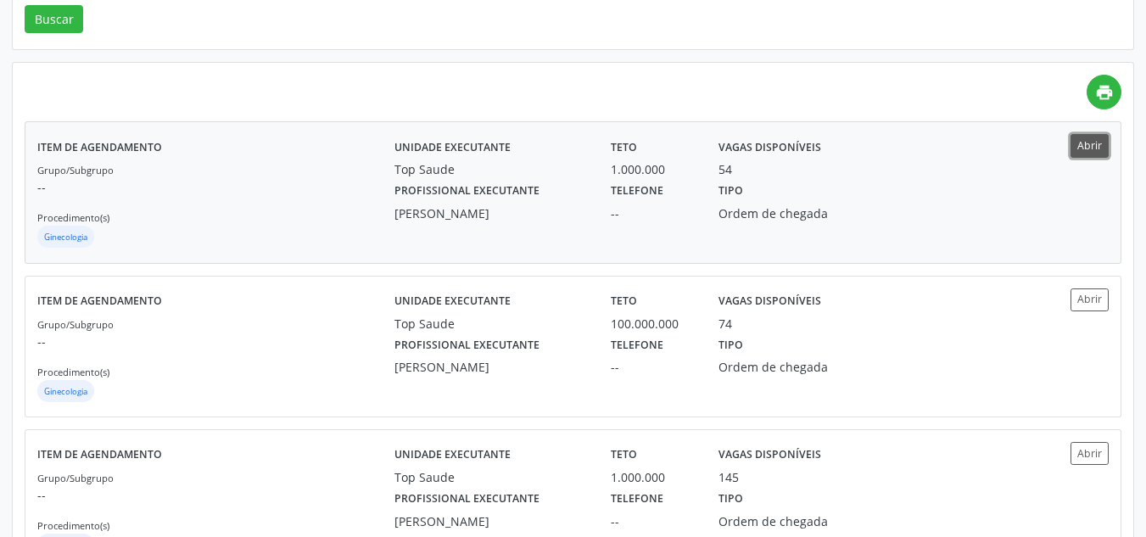
click at [1090, 145] on button "Abrir" at bounding box center [1090, 145] width 38 height 23
click at [1089, 301] on button "Abrir" at bounding box center [1090, 300] width 38 height 23
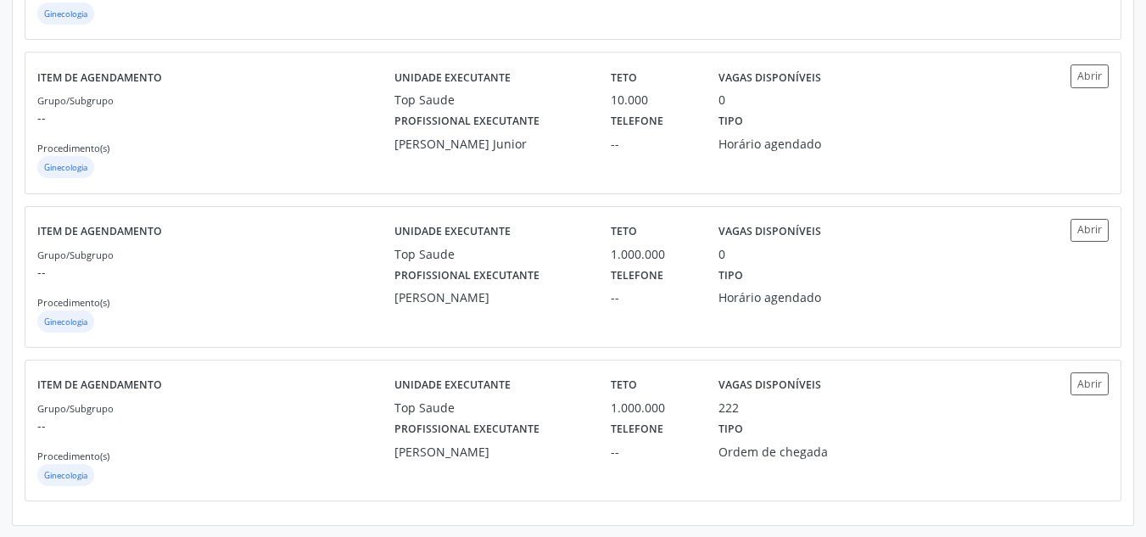
scroll to position [1641, 0]
drag, startPoint x: 1096, startPoint y: 384, endPoint x: 1083, endPoint y: 378, distance: 14.8
click at [1083, 378] on button "Abrir" at bounding box center [1090, 383] width 38 height 23
drag, startPoint x: 1093, startPoint y: 373, endPoint x: 1070, endPoint y: 367, distance: 23.9
click at [1093, 373] on button "Abrir" at bounding box center [1090, 383] width 38 height 23
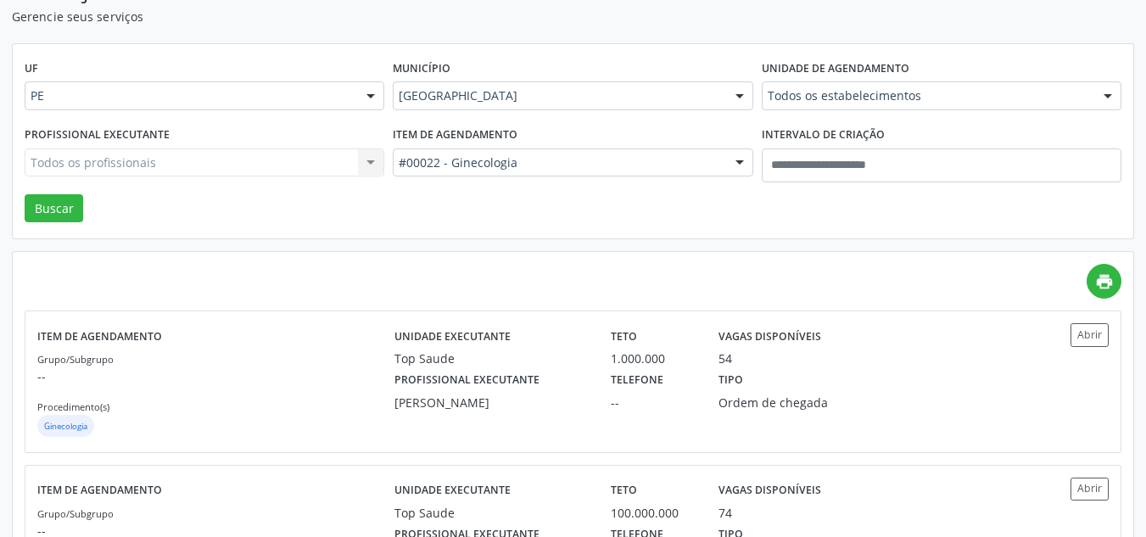
scroll to position [0, 0]
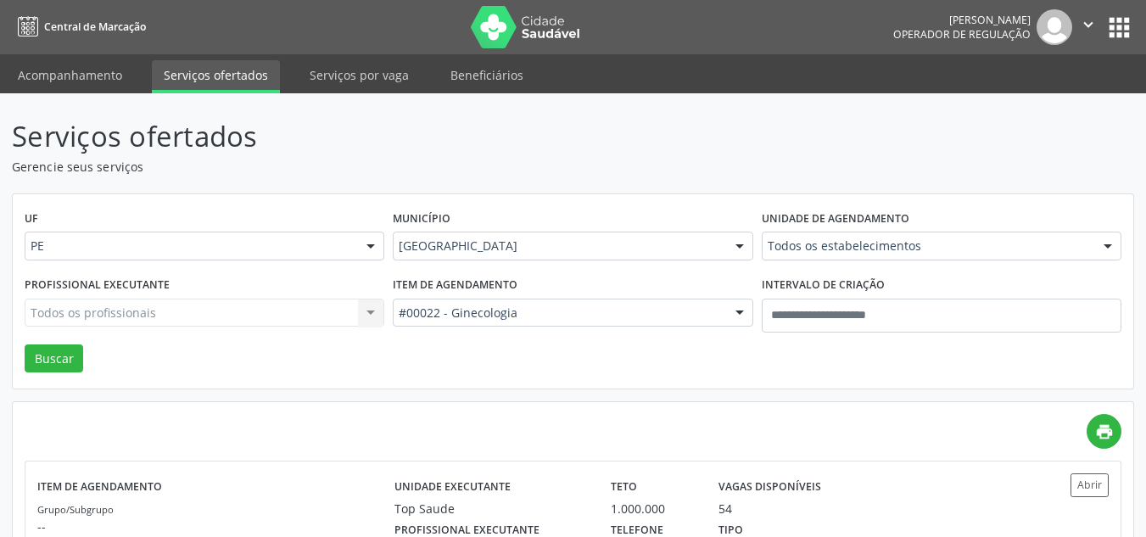
drag, startPoint x: 509, startPoint y: 309, endPoint x: 496, endPoint y: 287, distance: 25.5
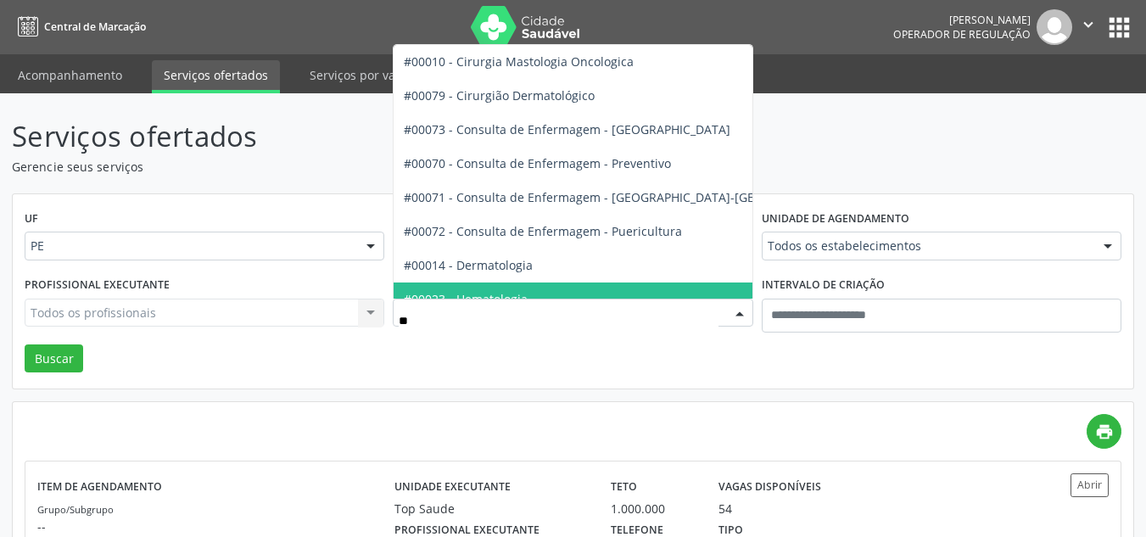
type input "***"
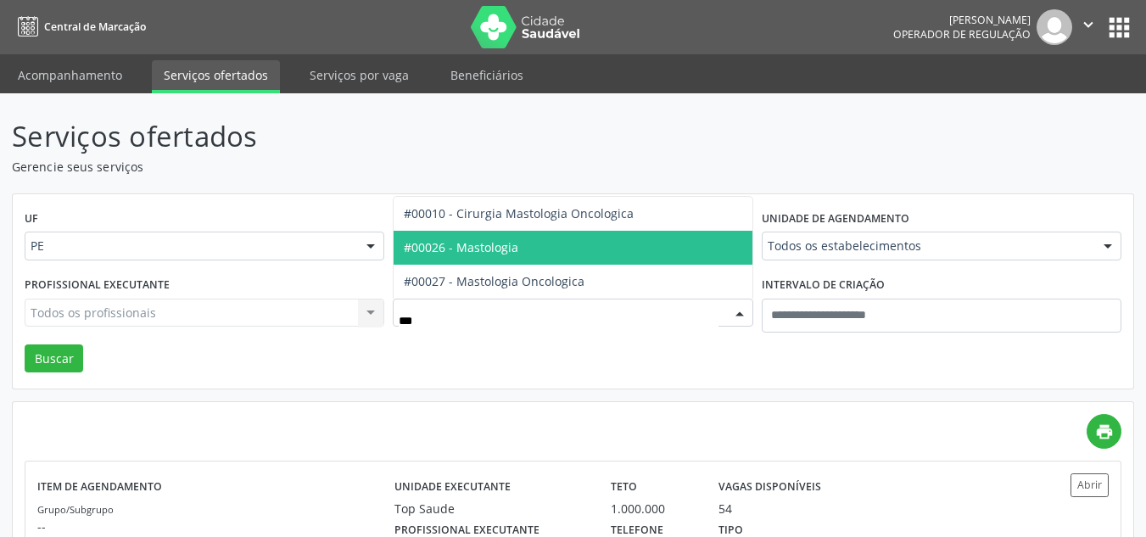
drag, startPoint x: 497, startPoint y: 246, endPoint x: 177, endPoint y: 296, distance: 323.8
click at [497, 245] on span "#00026 - Mastologia" at bounding box center [461, 247] width 115 height 16
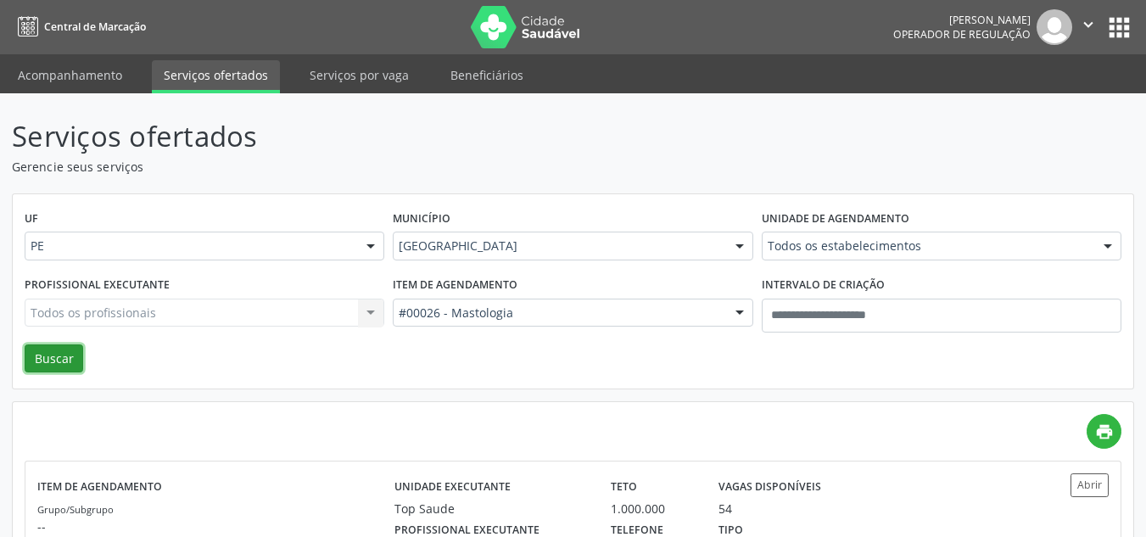
click at [74, 359] on button "Buscar" at bounding box center [54, 359] width 59 height 29
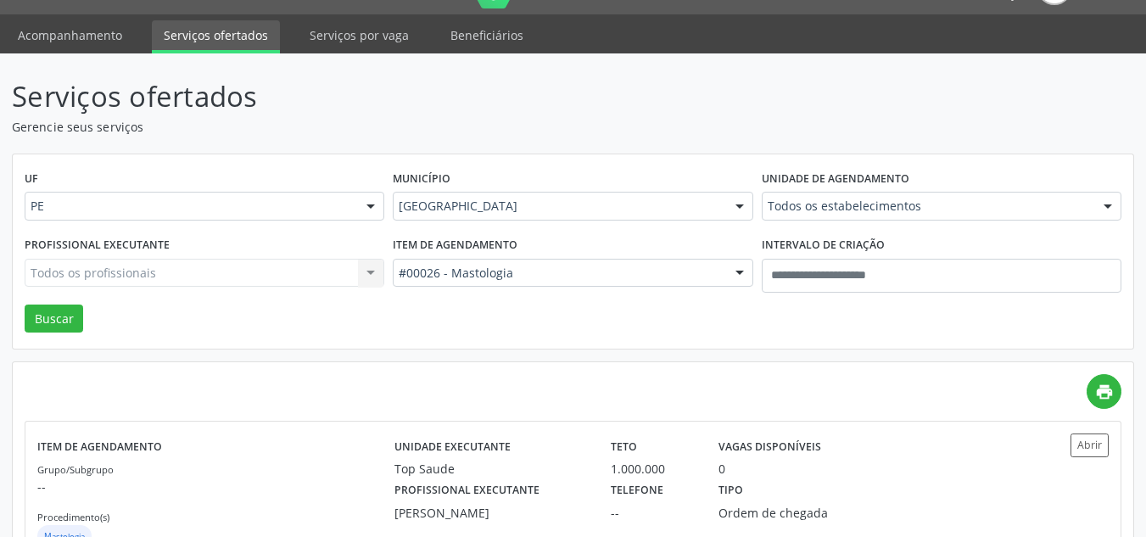
scroll to position [2, 0]
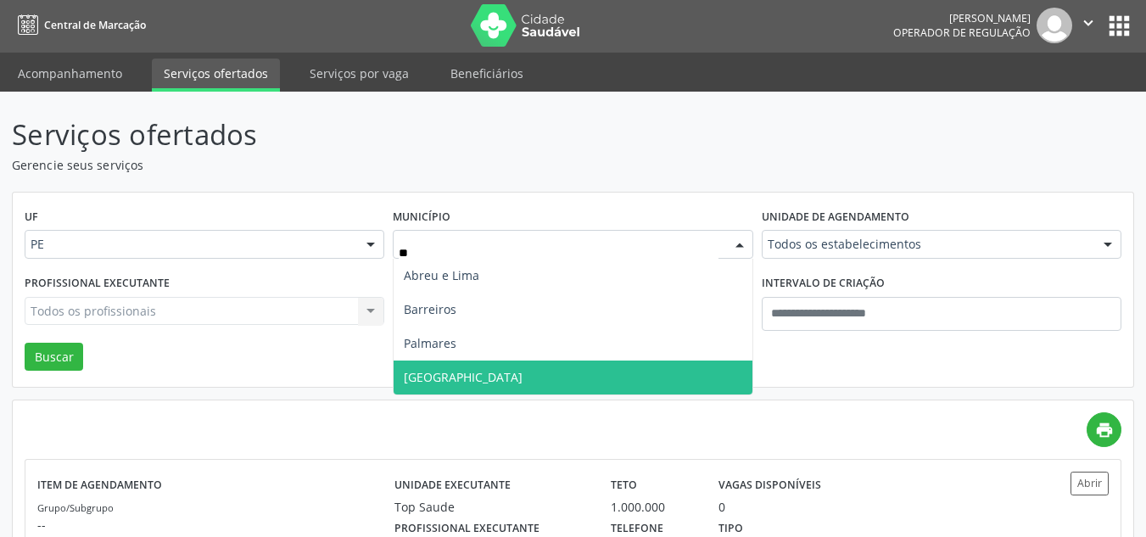
drag, startPoint x: 483, startPoint y: 370, endPoint x: 479, endPoint y: 361, distance: 9.9
click at [481, 369] on span "Recife" at bounding box center [573, 378] width 358 height 34
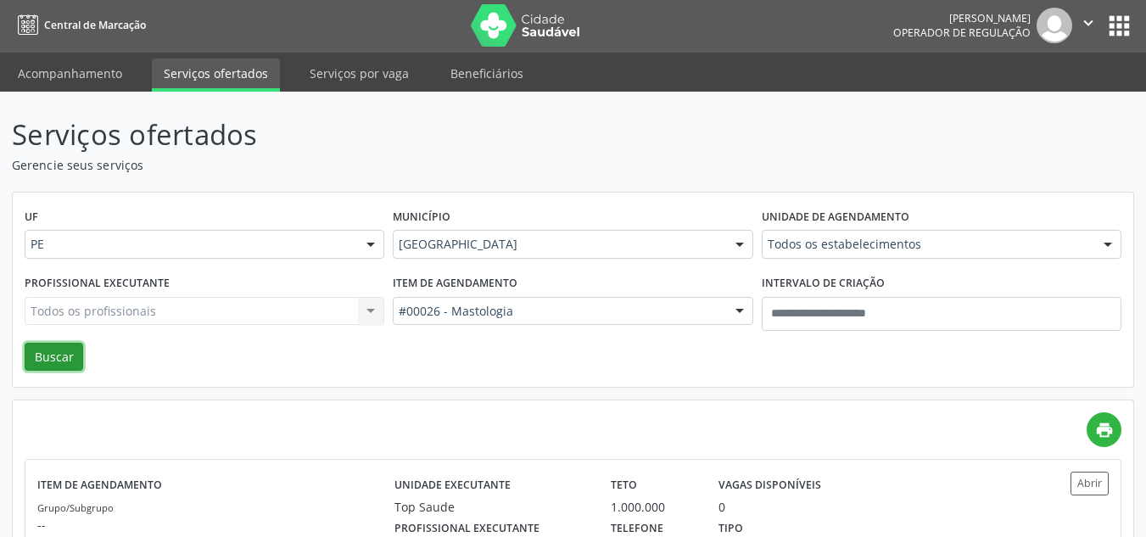
drag, startPoint x: 70, startPoint y: 359, endPoint x: 162, endPoint y: 328, distance: 96.6
click at [70, 358] on button "Buscar" at bounding box center [54, 357] width 59 height 29
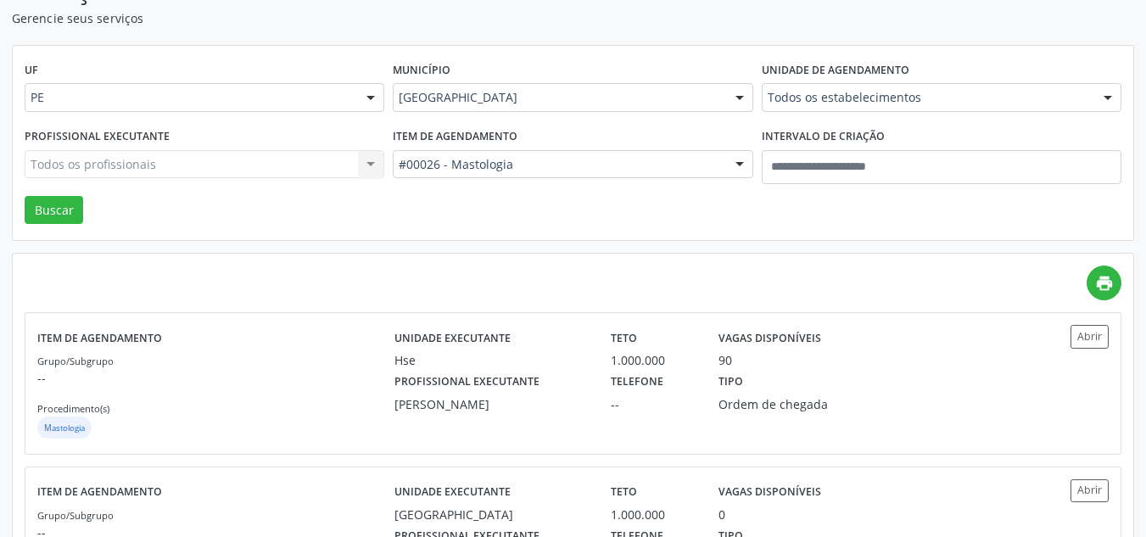
scroll to position [255, 0]
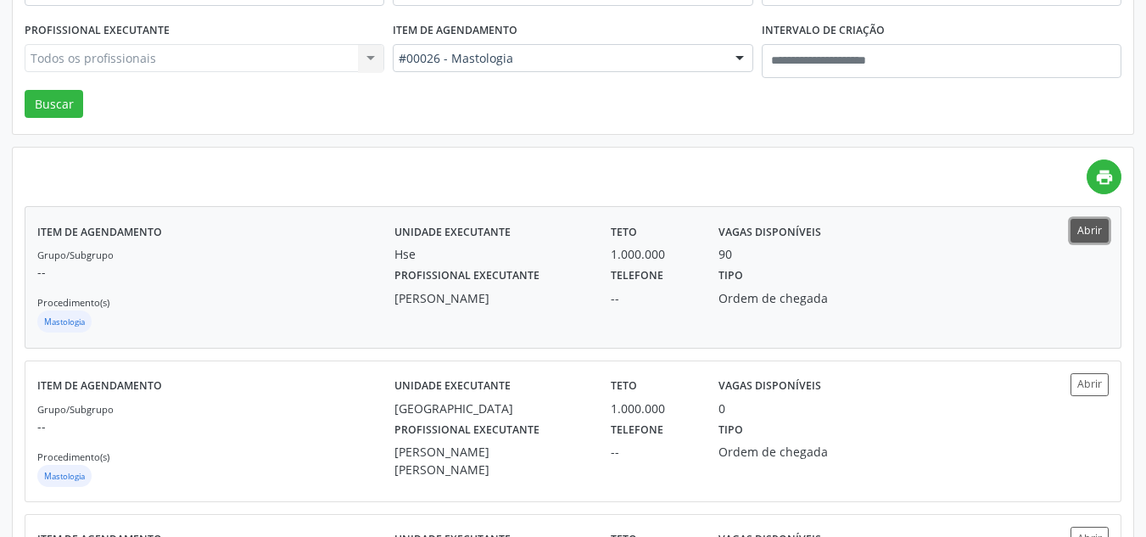
click at [1081, 224] on button "Abrir" at bounding box center [1090, 230] width 38 height 23
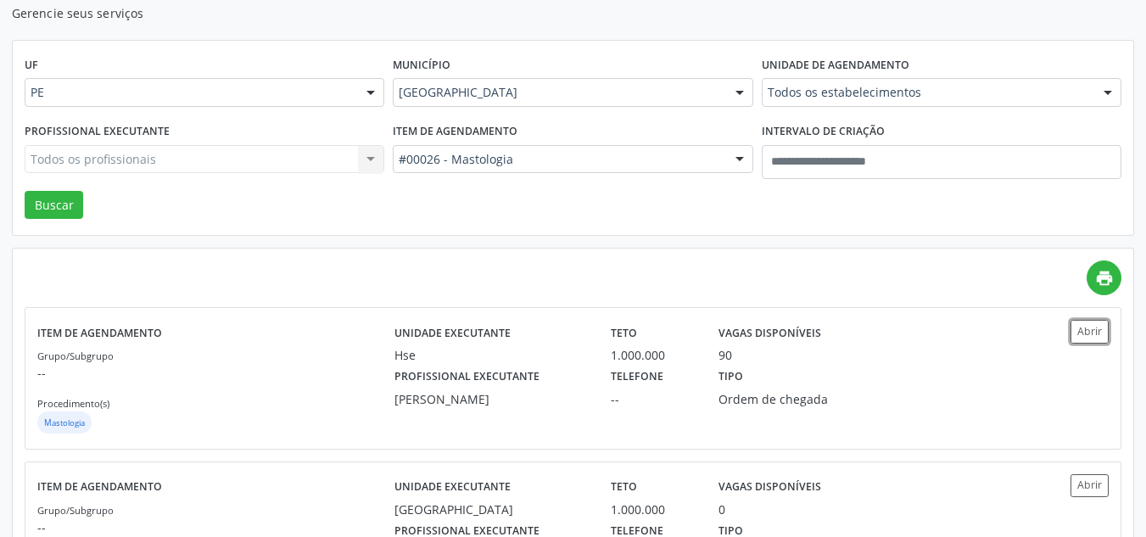
scroll to position [0, 0]
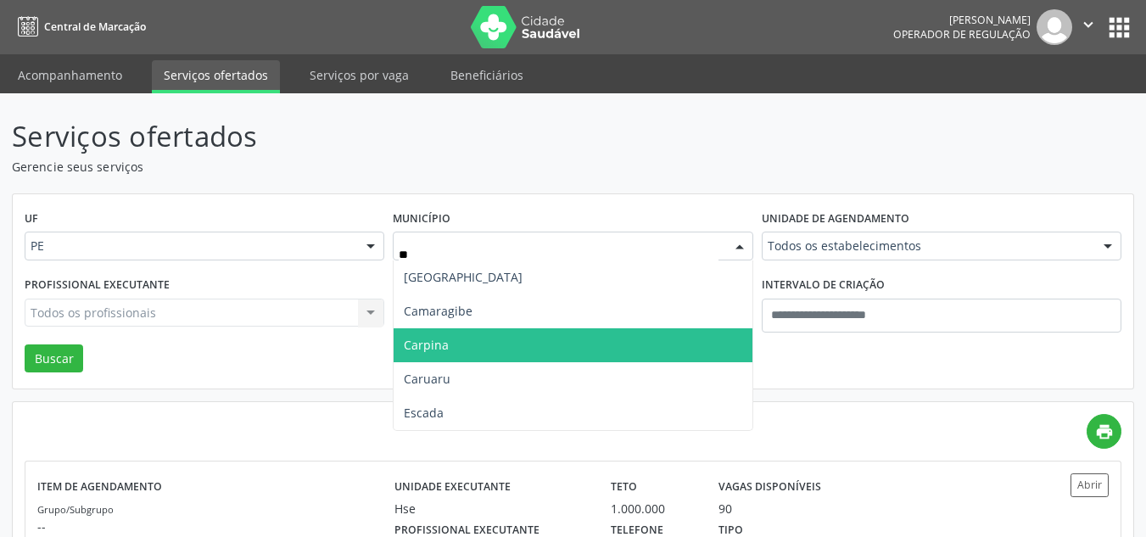
type input "***"
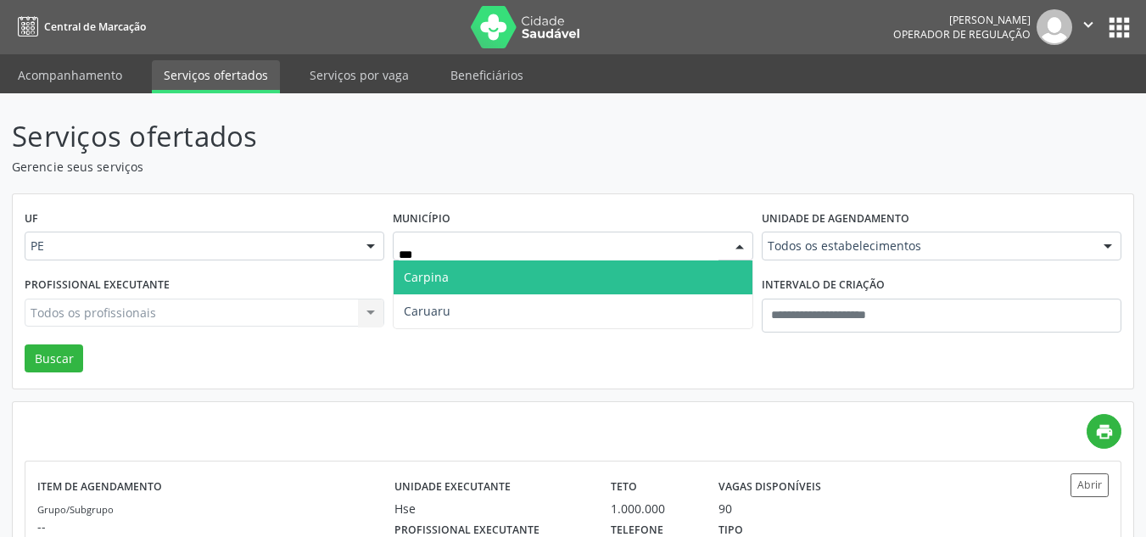
click at [466, 287] on span "Carpina" at bounding box center [573, 278] width 358 height 34
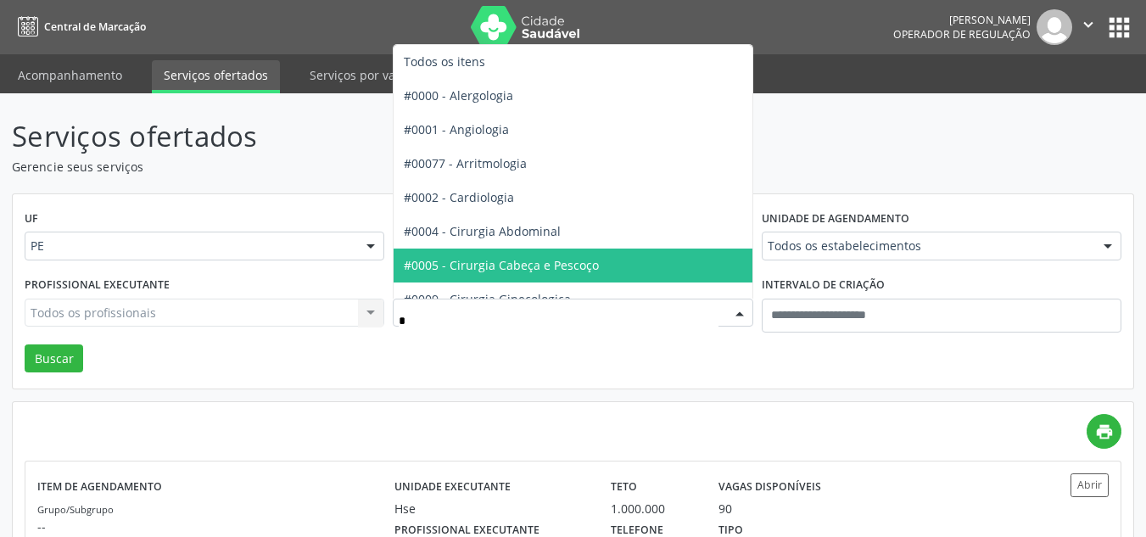
type input "**"
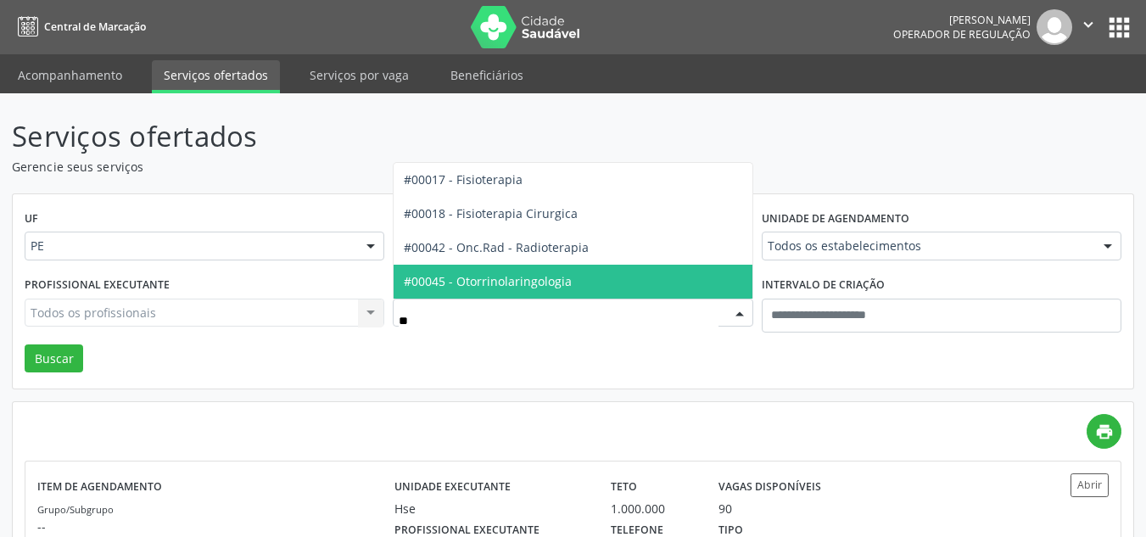
drag, startPoint x: 531, startPoint y: 283, endPoint x: 203, endPoint y: 298, distance: 328.8
click at [530, 282] on span "#00045 - Otorrinolaringologia" at bounding box center [488, 281] width 168 height 16
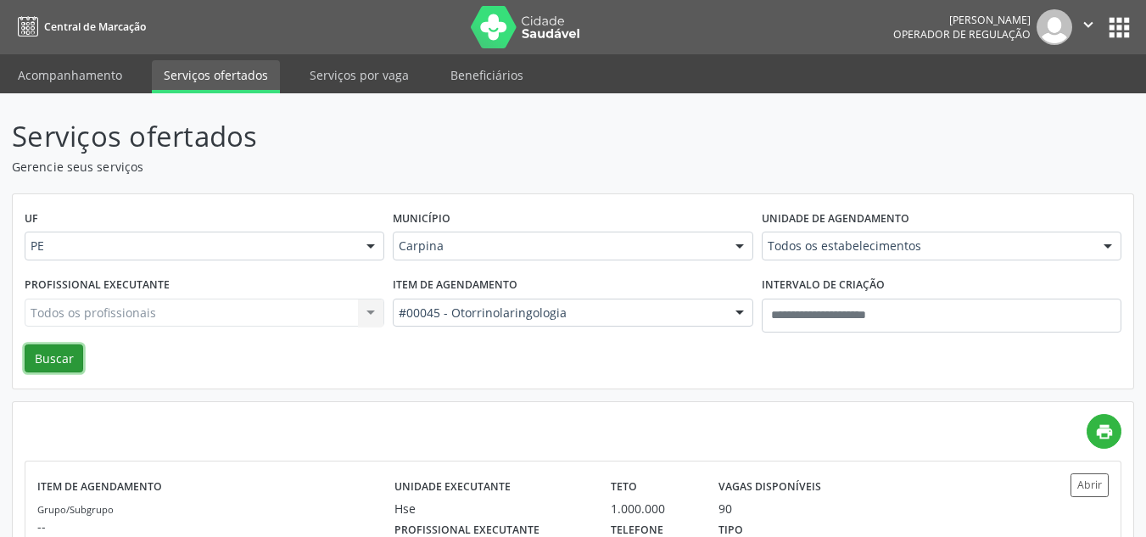
drag, startPoint x: 33, startPoint y: 358, endPoint x: 268, endPoint y: 350, distance: 235.2
click at [38, 355] on button "Buscar" at bounding box center [54, 359] width 59 height 29
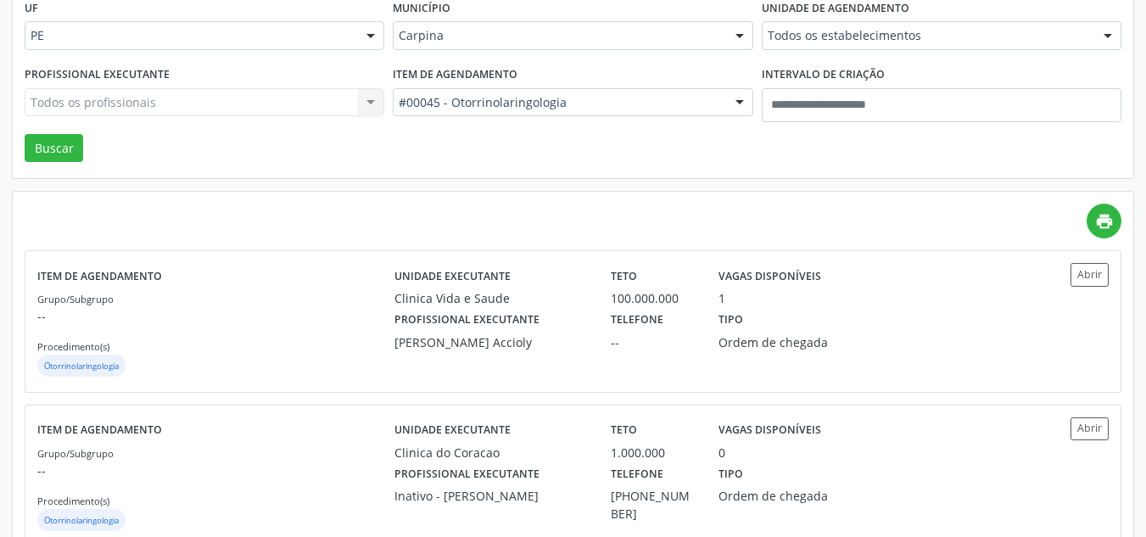
scroll to position [255, 0]
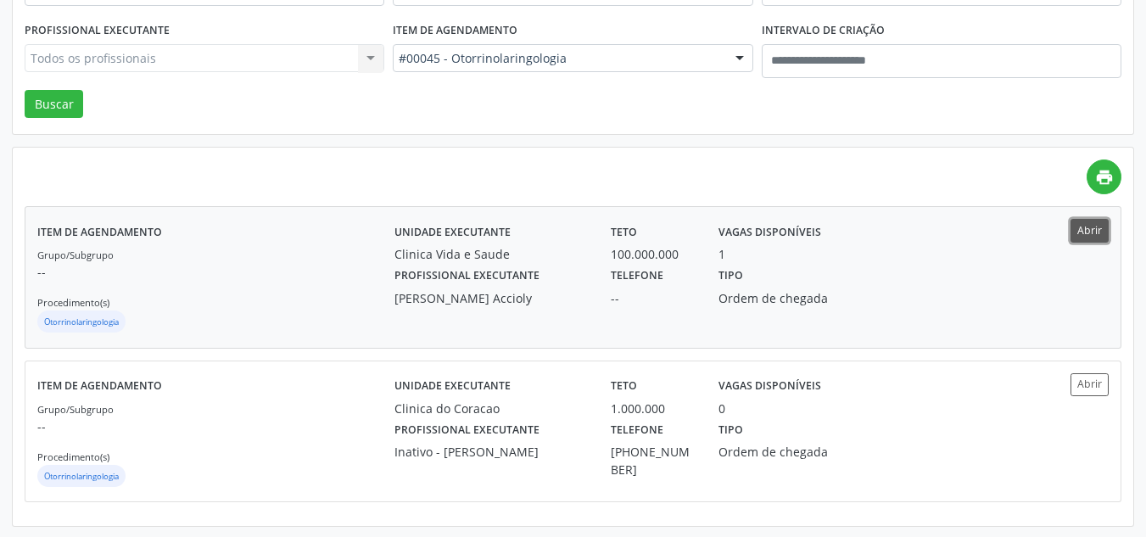
click at [1089, 231] on button "Abrir" at bounding box center [1090, 230] width 38 height 23
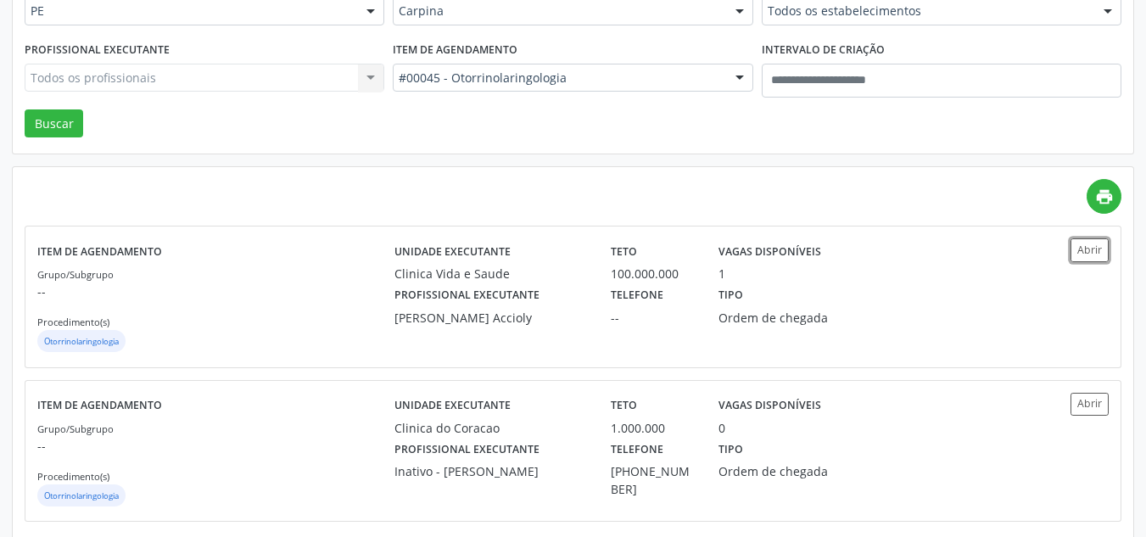
scroll to position [0, 0]
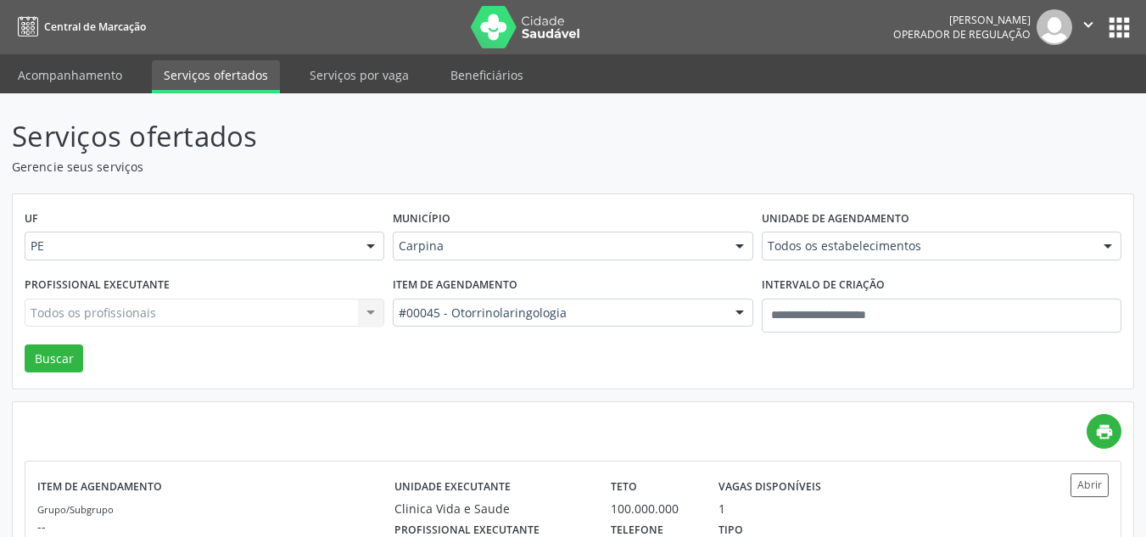
drag, startPoint x: 489, startPoint y: 250, endPoint x: 449, endPoint y: 230, distance: 44.8
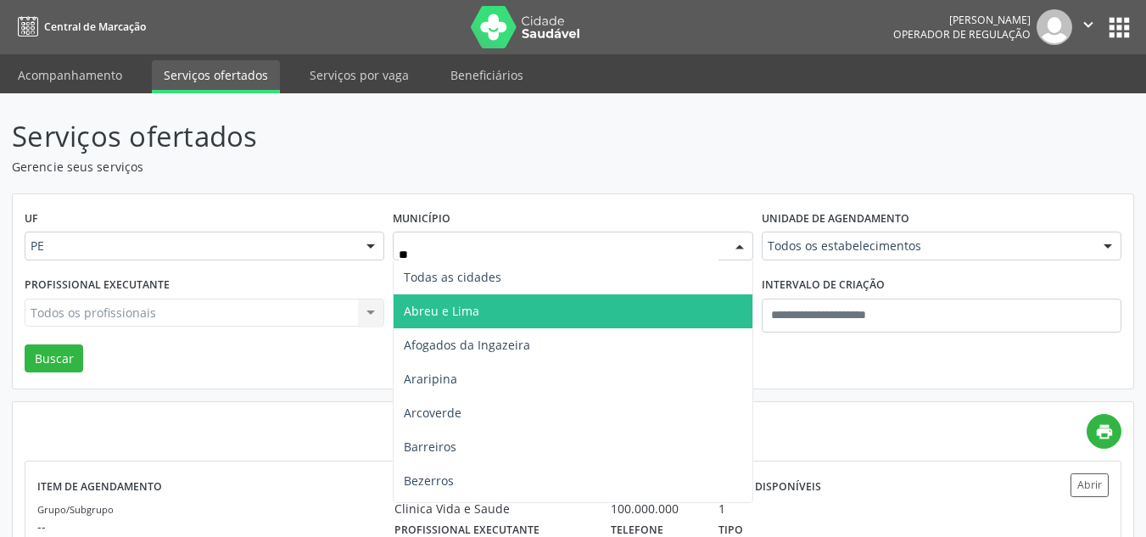
type input "***"
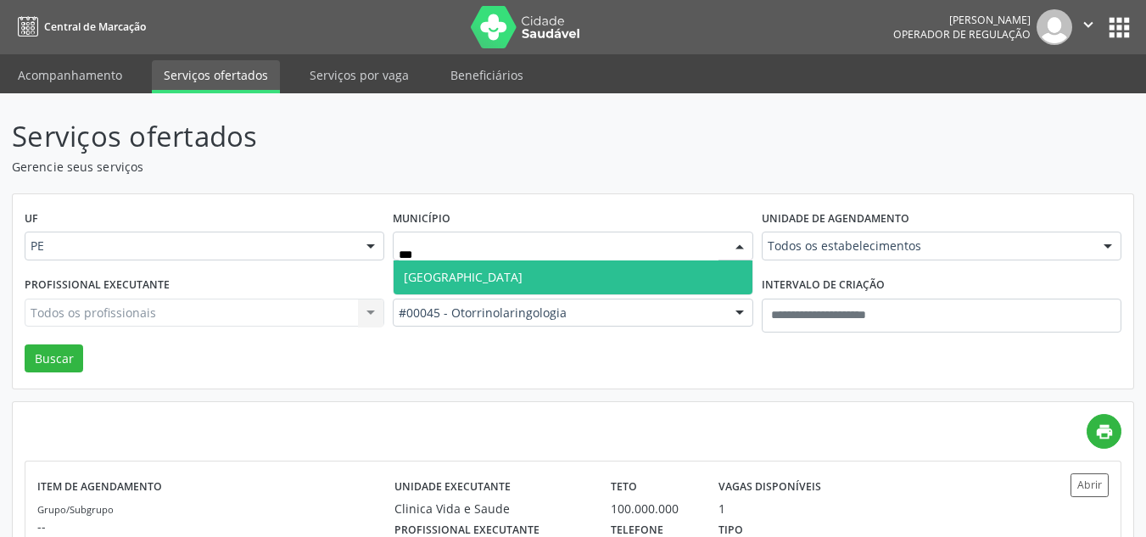
click at [479, 277] on span "Recife" at bounding box center [573, 278] width 358 height 34
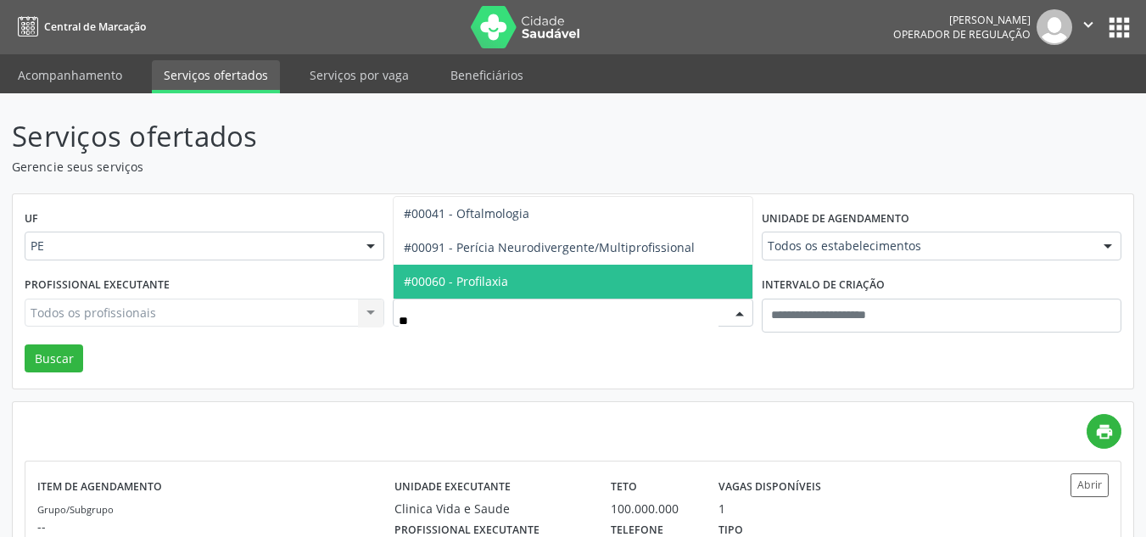
type input "***"
drag, startPoint x: 584, startPoint y: 280, endPoint x: 742, endPoint y: 242, distance: 162.4
click at [604, 272] on span "#00041 - Oftalmologia" at bounding box center [573, 282] width 358 height 34
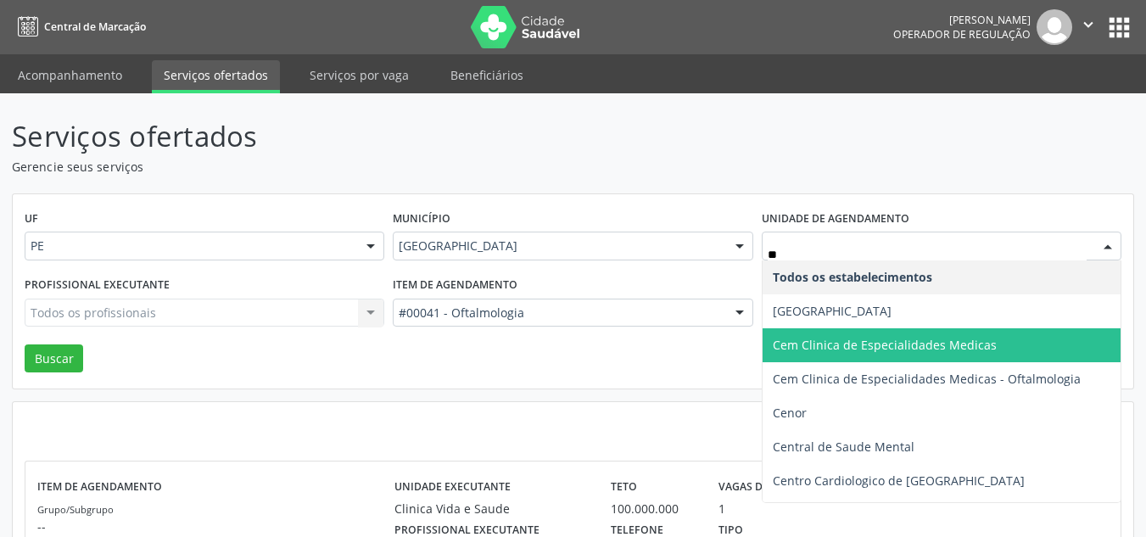
type input "***"
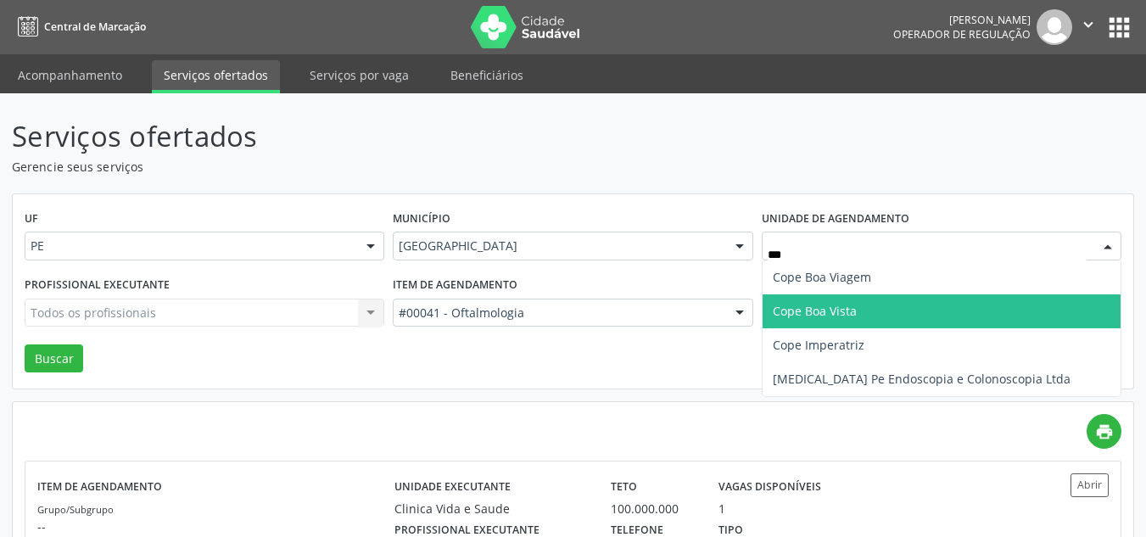
drag, startPoint x: 862, startPoint y: 316, endPoint x: 139, endPoint y: 278, distance: 724.0
click at [847, 316] on span "Cope Boa Vista" at bounding box center [942, 311] width 358 height 34
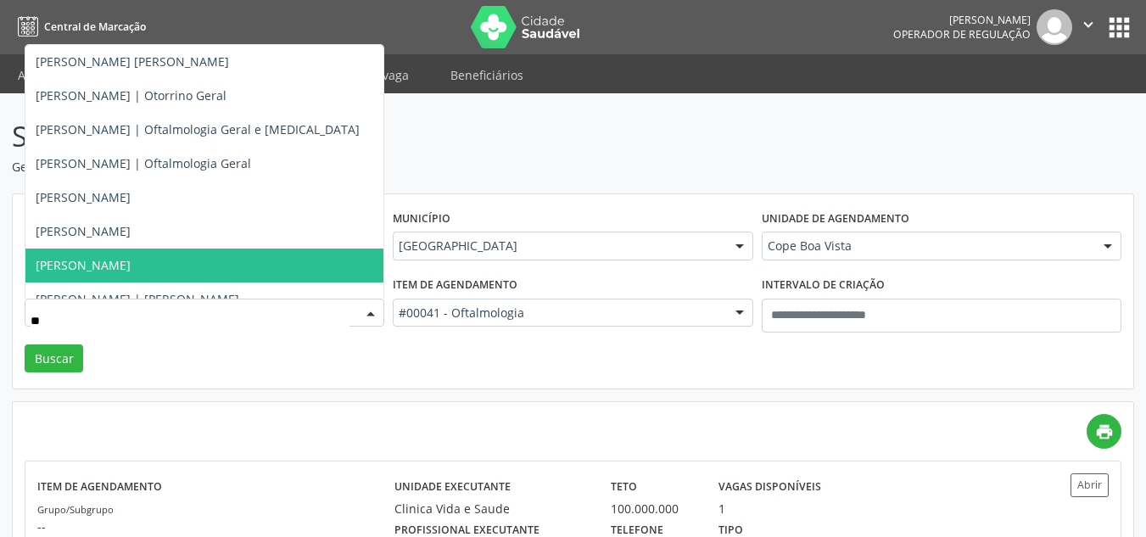
type input "***"
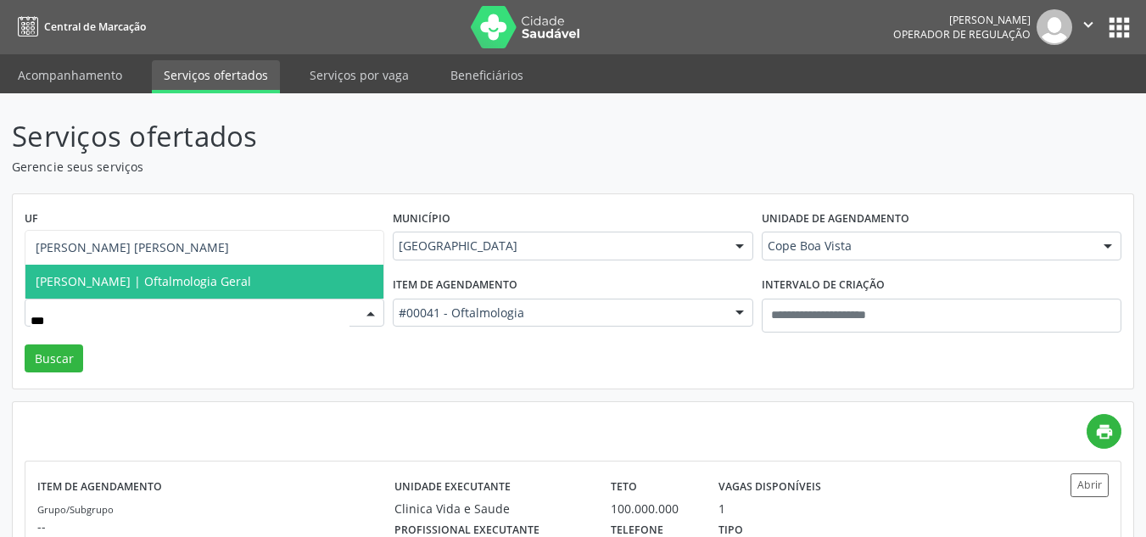
drag, startPoint x: 94, startPoint y: 280, endPoint x: 14, endPoint y: 335, distance: 97.0
click at [92, 280] on span "Eneide Dias | Oftalmologia Geral" at bounding box center [144, 281] width 216 height 16
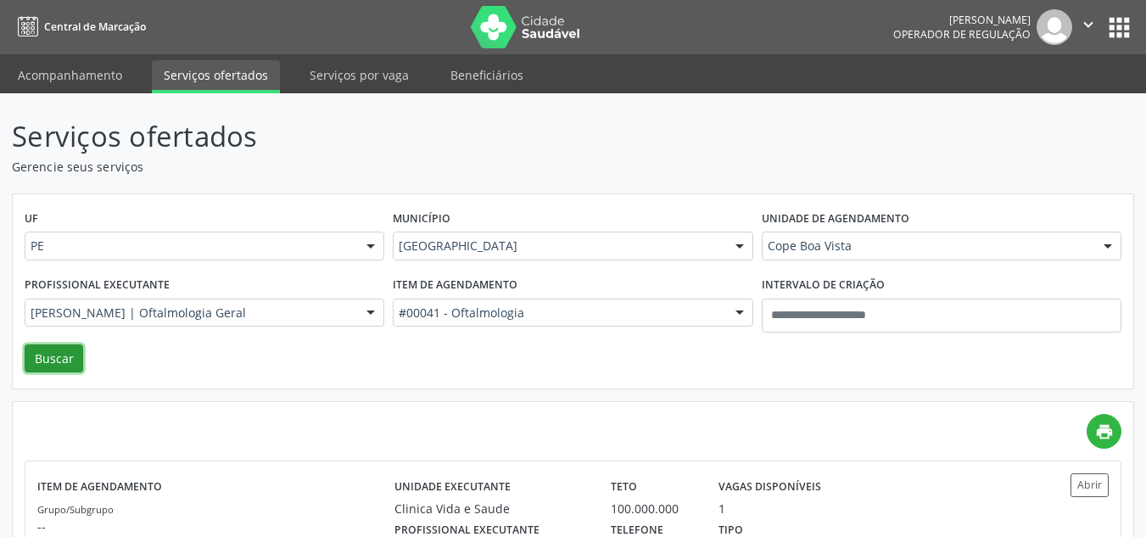
drag, startPoint x: 44, startPoint y: 352, endPoint x: 55, endPoint y: 276, distance: 77.2
click at [45, 352] on button "Buscar" at bounding box center [54, 359] width 59 height 29
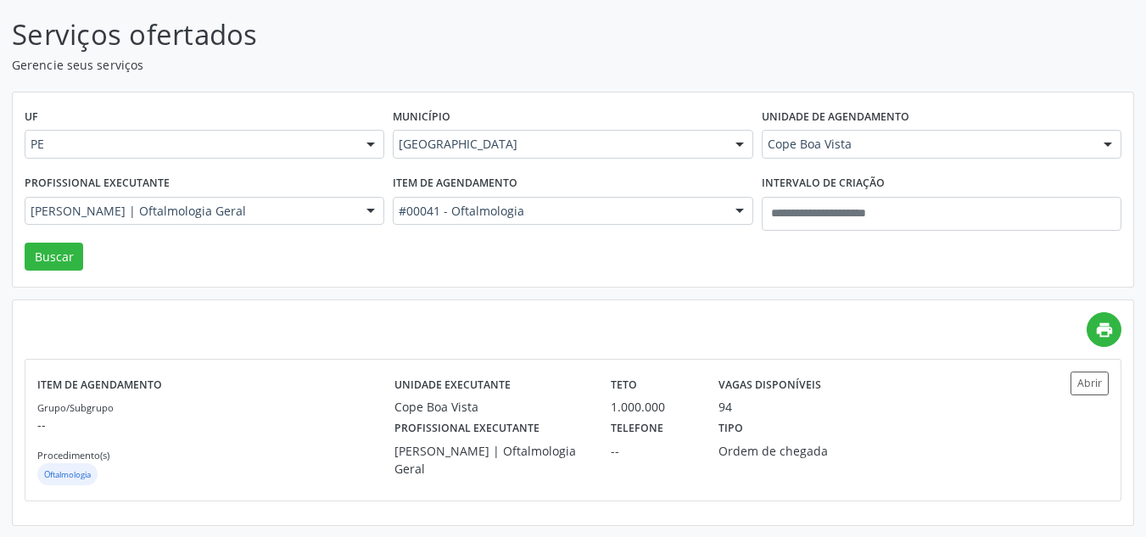
scroll to position [103, 0]
click at [1098, 377] on button "Abrir" at bounding box center [1090, 382] width 38 height 23
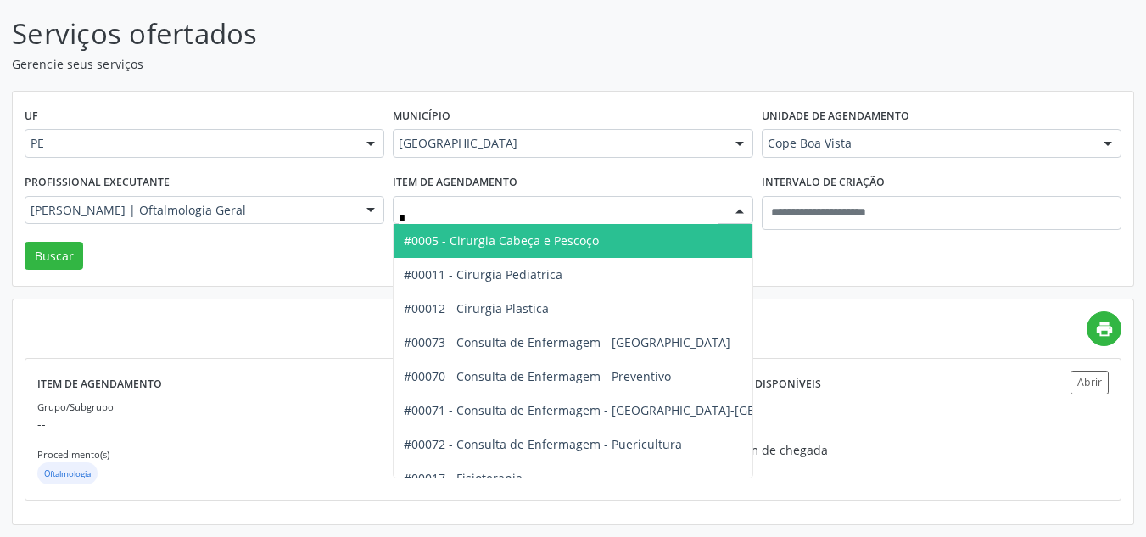
type input "**"
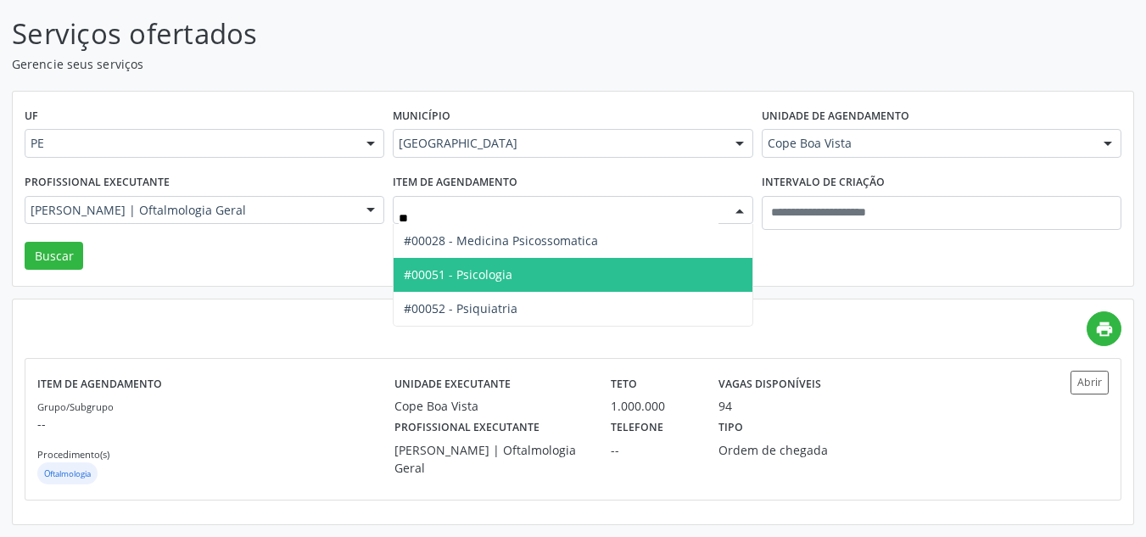
click at [549, 278] on span "#00051 - Psicologia" at bounding box center [573, 275] width 358 height 34
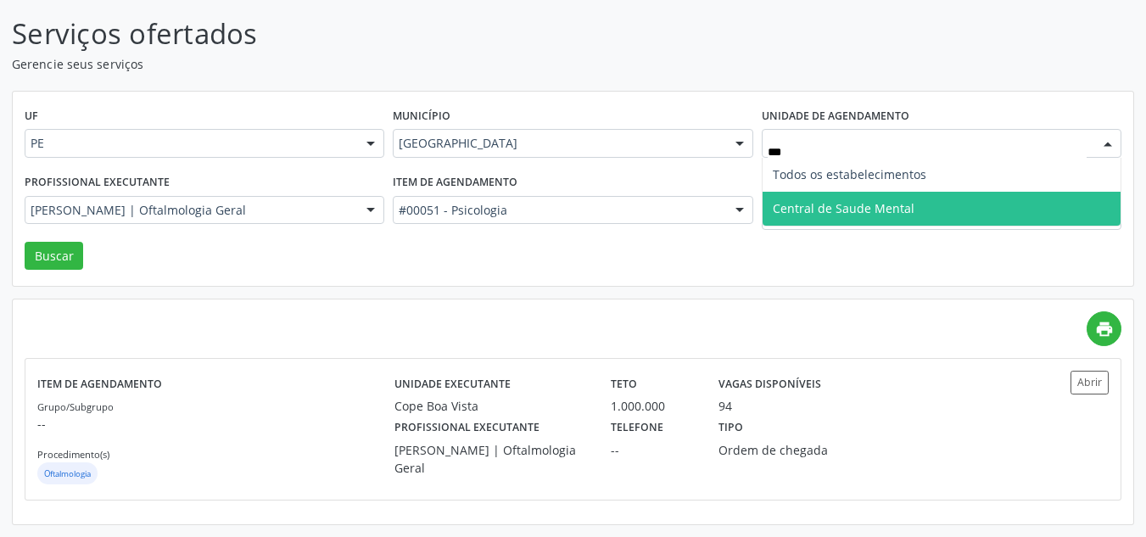
type input "****"
drag, startPoint x: 896, startPoint y: 211, endPoint x: 134, endPoint y: 160, distance: 763.7
click at [870, 205] on span "Central de Saude Mental" at bounding box center [844, 208] width 142 height 16
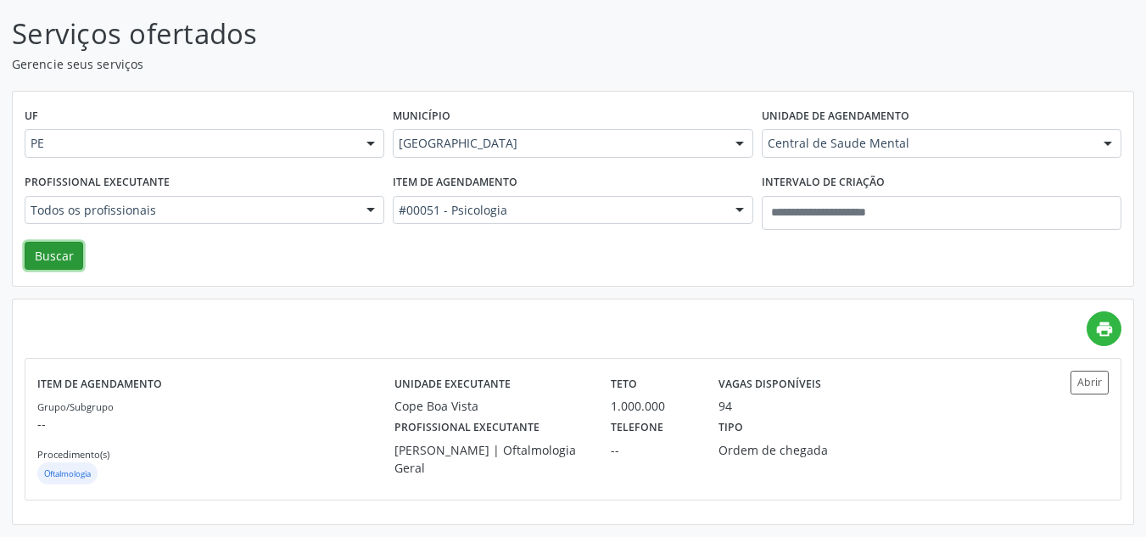
click at [64, 250] on button "Buscar" at bounding box center [54, 256] width 59 height 29
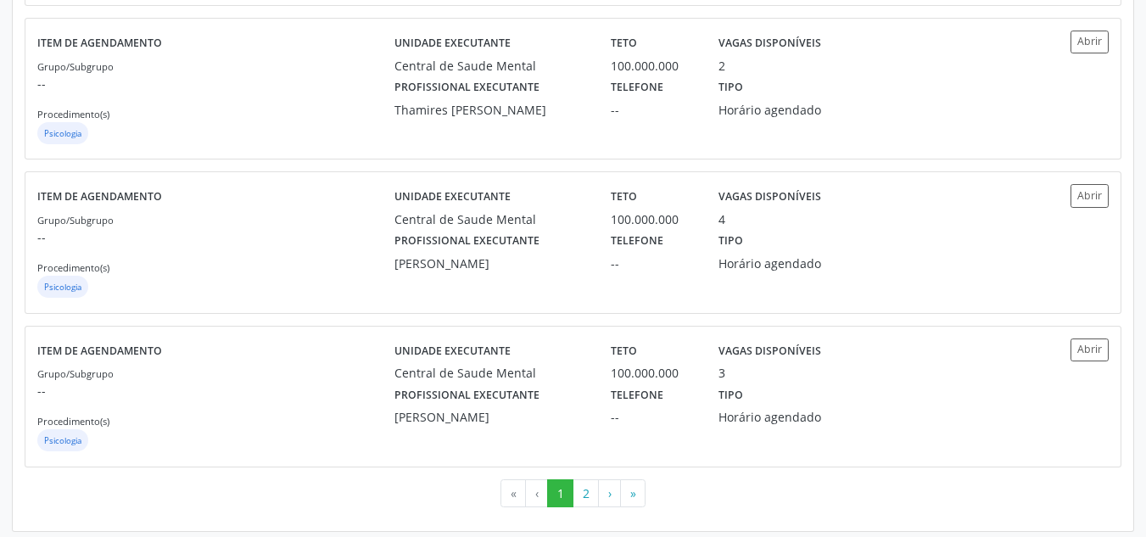
scroll to position [2291, 0]
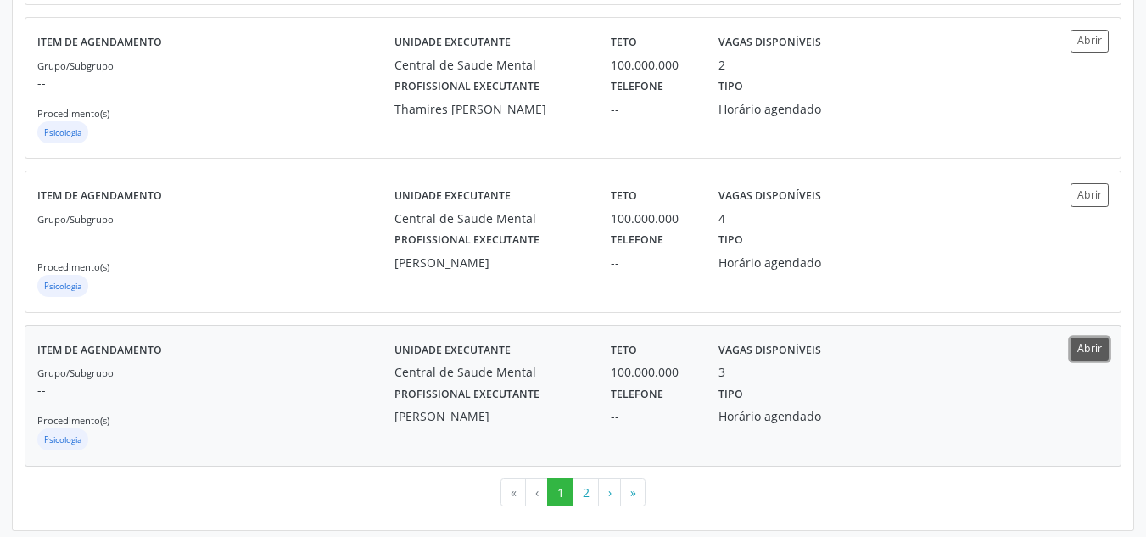
click at [1088, 345] on button "Abrir" at bounding box center [1090, 349] width 38 height 23
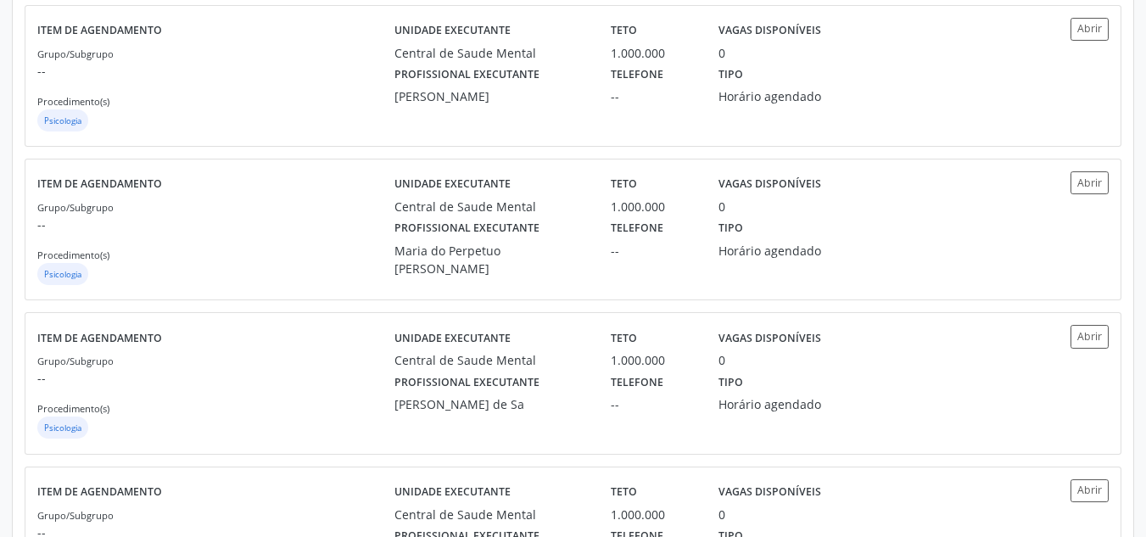
scroll to position [85, 0]
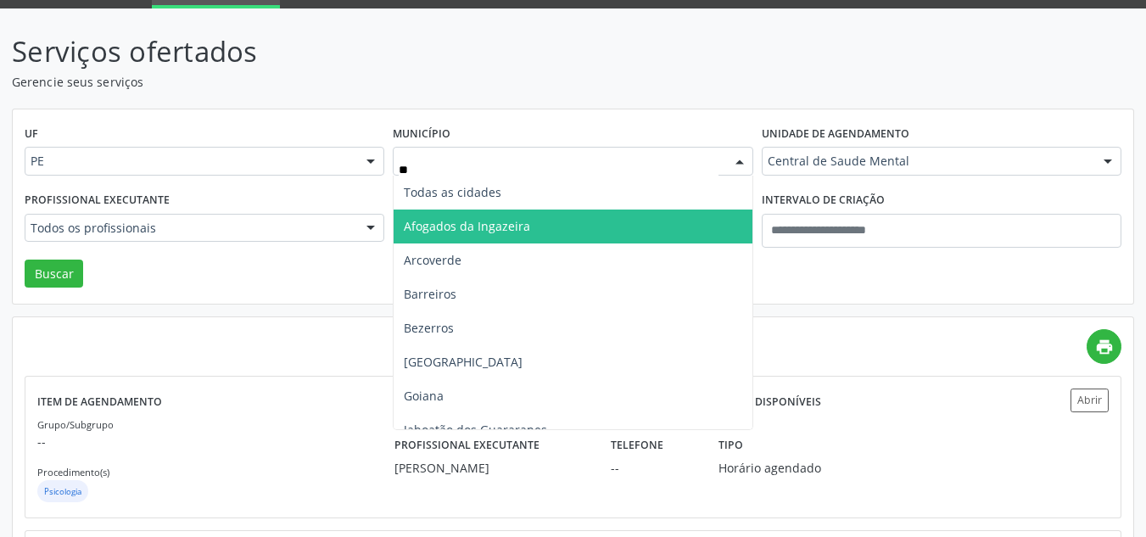
type input "***"
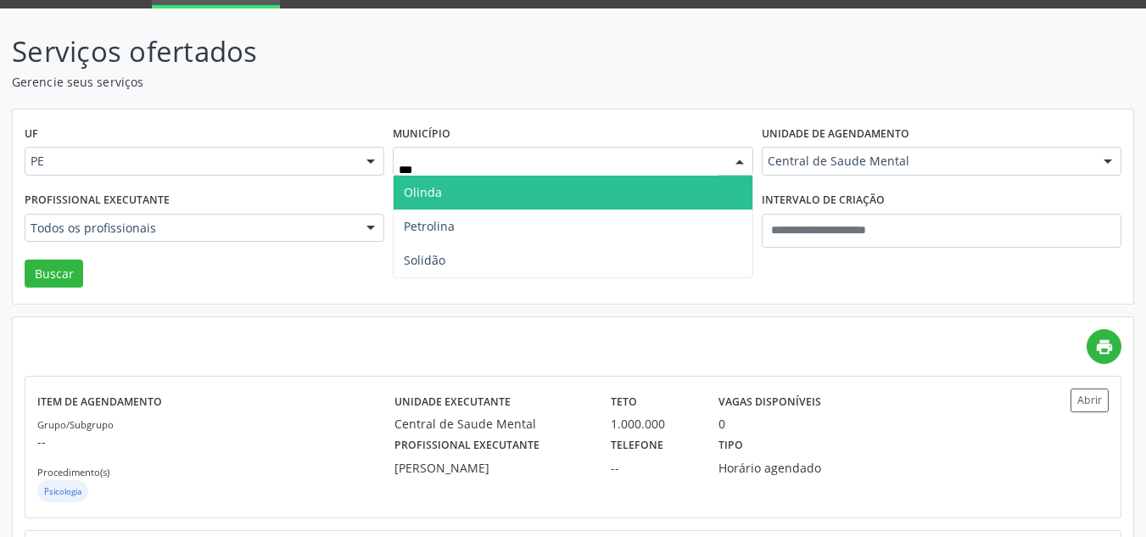
click at [482, 191] on span "Olinda" at bounding box center [573, 193] width 358 height 34
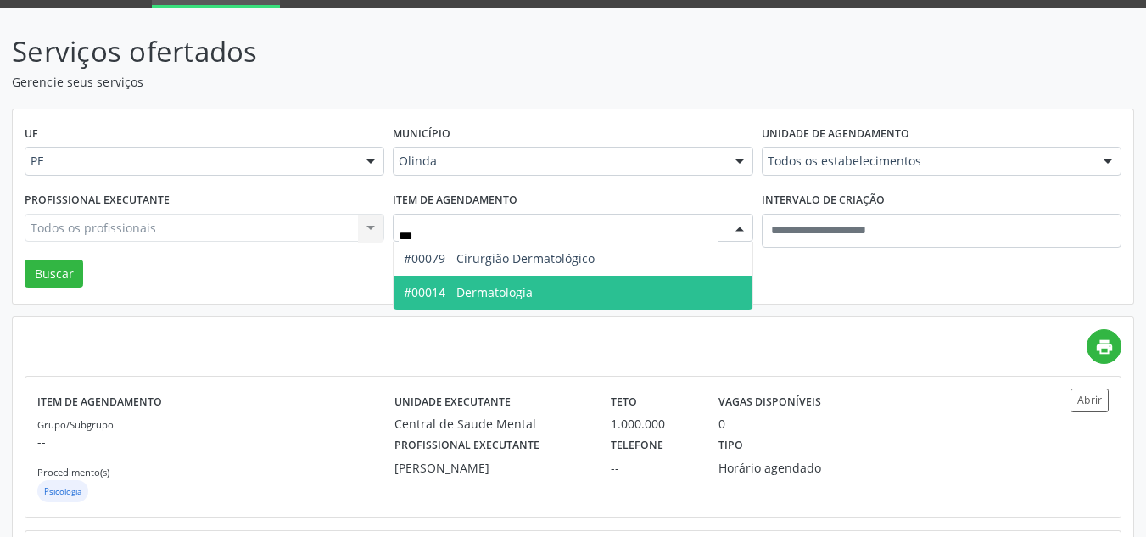
drag, startPoint x: 546, startPoint y: 285, endPoint x: 698, endPoint y: 193, distance: 178.6
click at [553, 274] on ul "#00079 - Cirurgião Dermatológico #00014 - Dermatologia Nenhum resultado encontr…" at bounding box center [573, 276] width 358 height 68
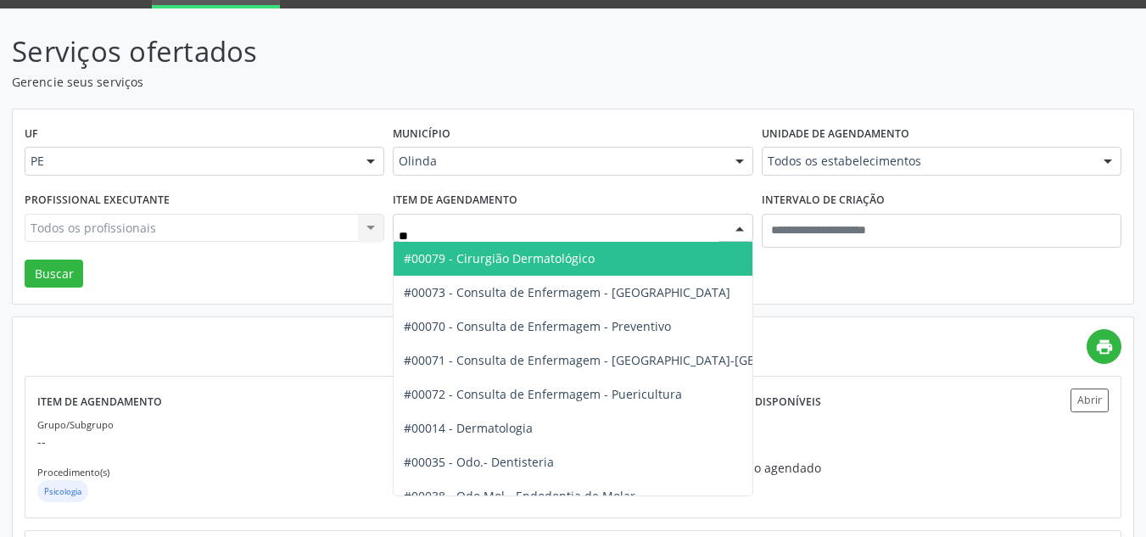
type input "***"
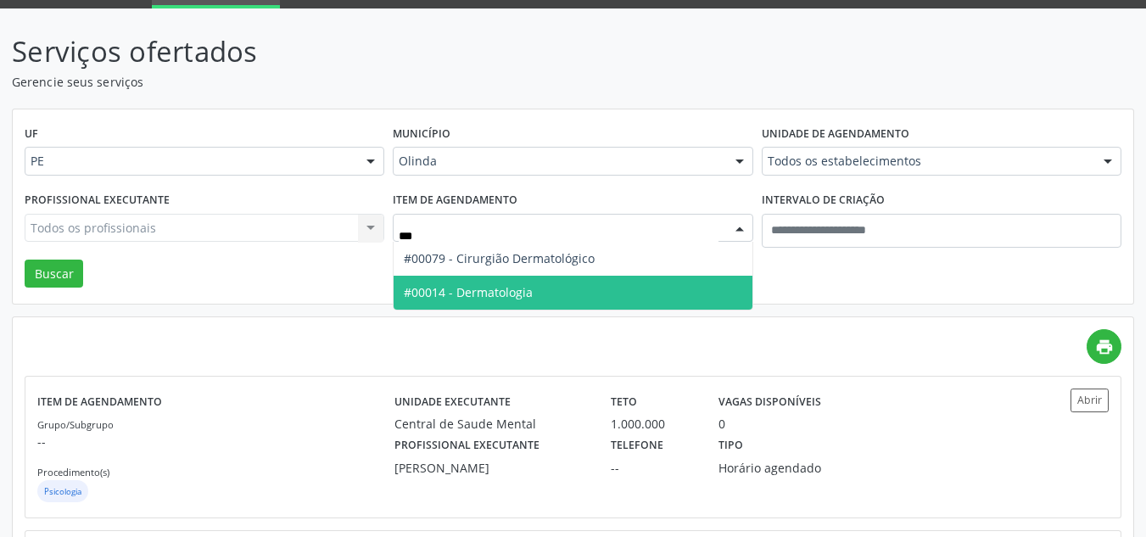
drag, startPoint x: 518, startPoint y: 293, endPoint x: 890, endPoint y: 159, distance: 395.9
click at [521, 289] on span "#00014 - Dermatologia" at bounding box center [468, 292] width 129 height 16
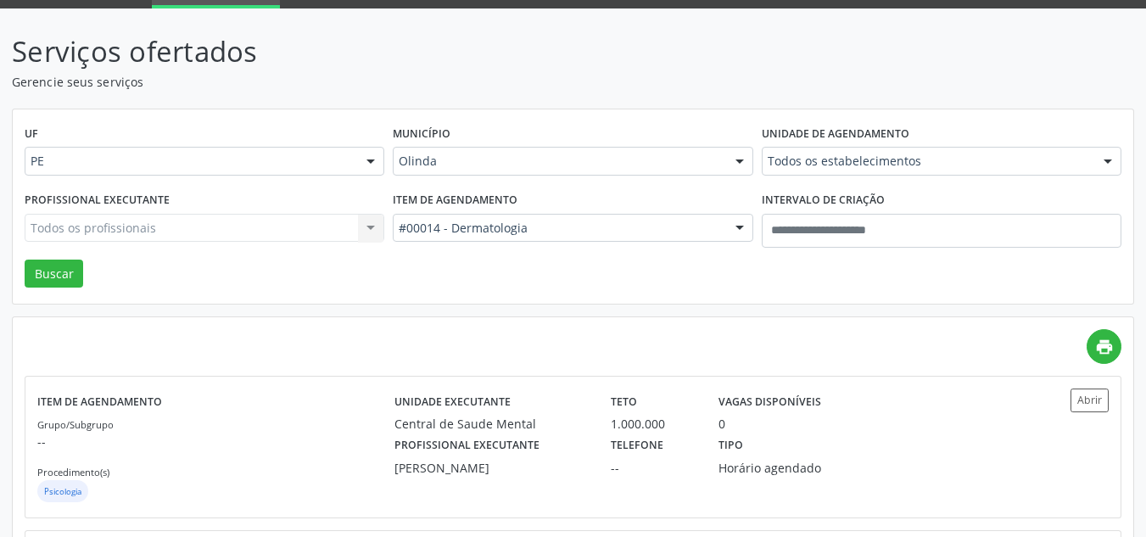
click at [935, 149] on div "Todos os estabelecimentos" at bounding box center [942, 161] width 360 height 29
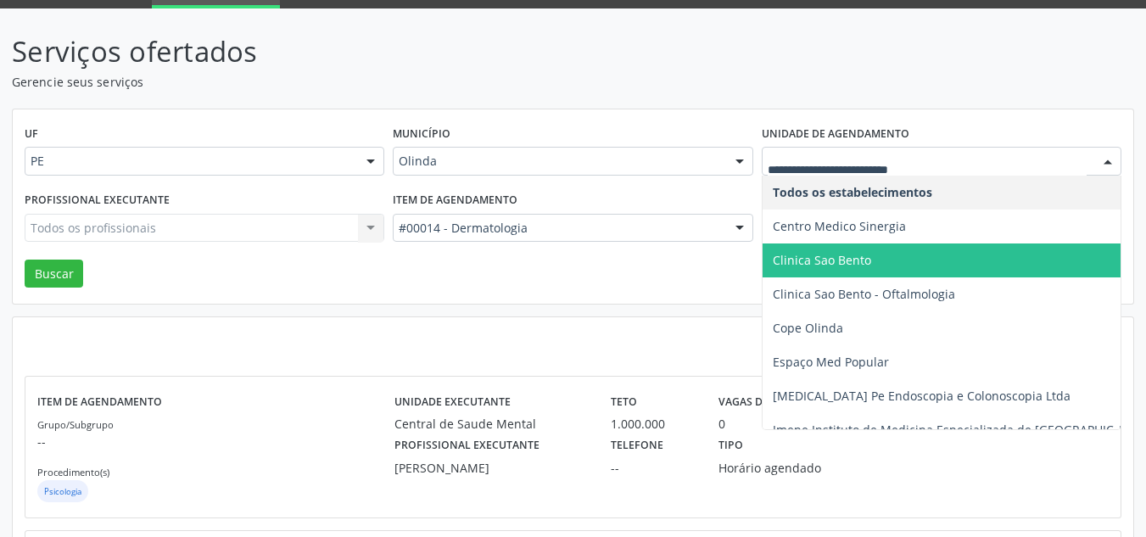
drag, startPoint x: 847, startPoint y: 263, endPoint x: 687, endPoint y: 256, distance: 159.7
click at [819, 258] on span "Clinica Sao Bento" at bounding box center [822, 260] width 98 height 16
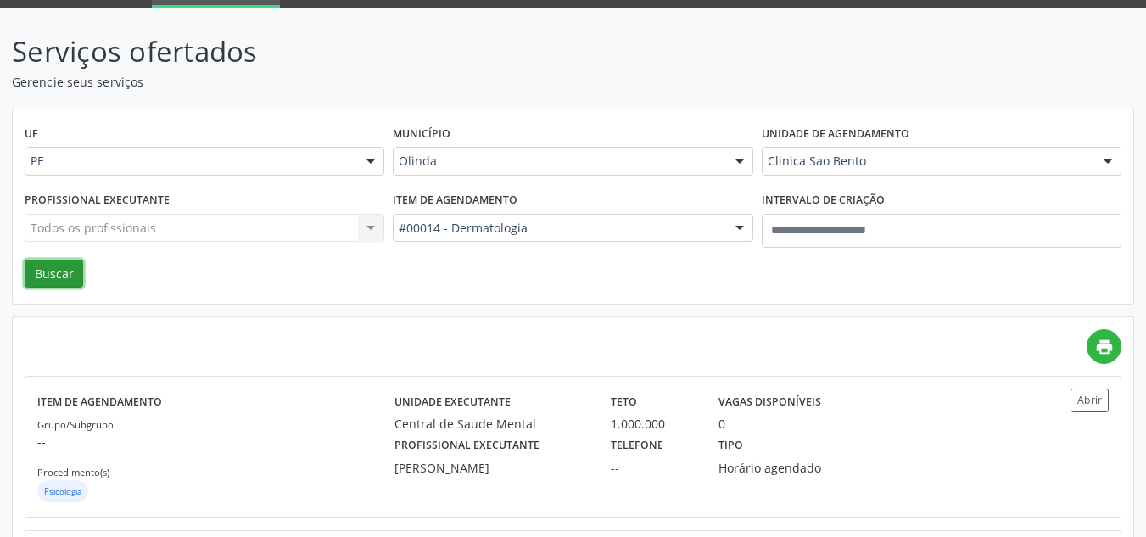
drag, startPoint x: 64, startPoint y: 276, endPoint x: 139, endPoint y: 268, distance: 75.1
click at [65, 275] on button "Buscar" at bounding box center [54, 274] width 59 height 29
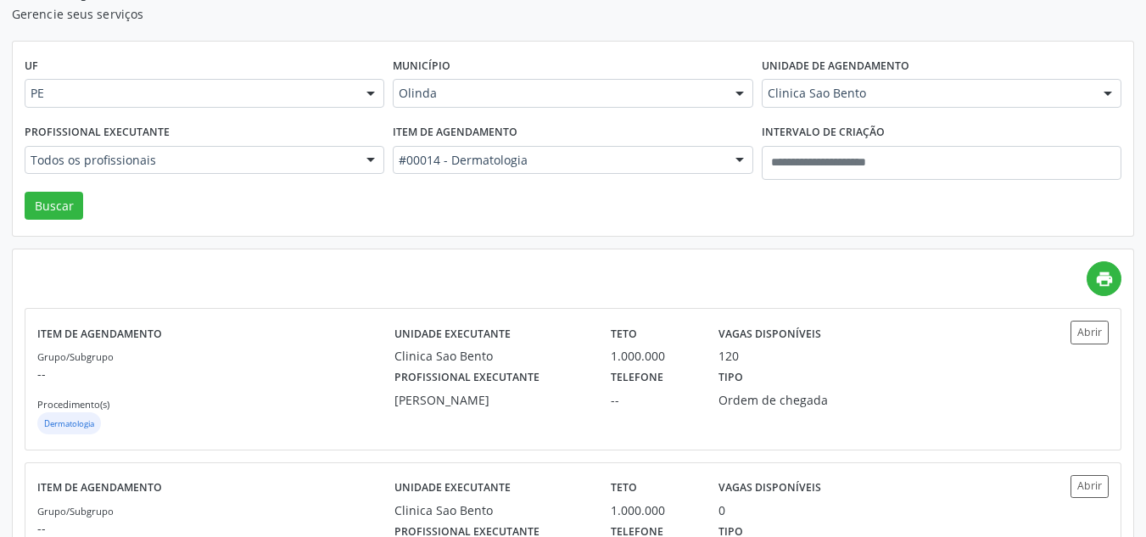
scroll to position [256, 0]
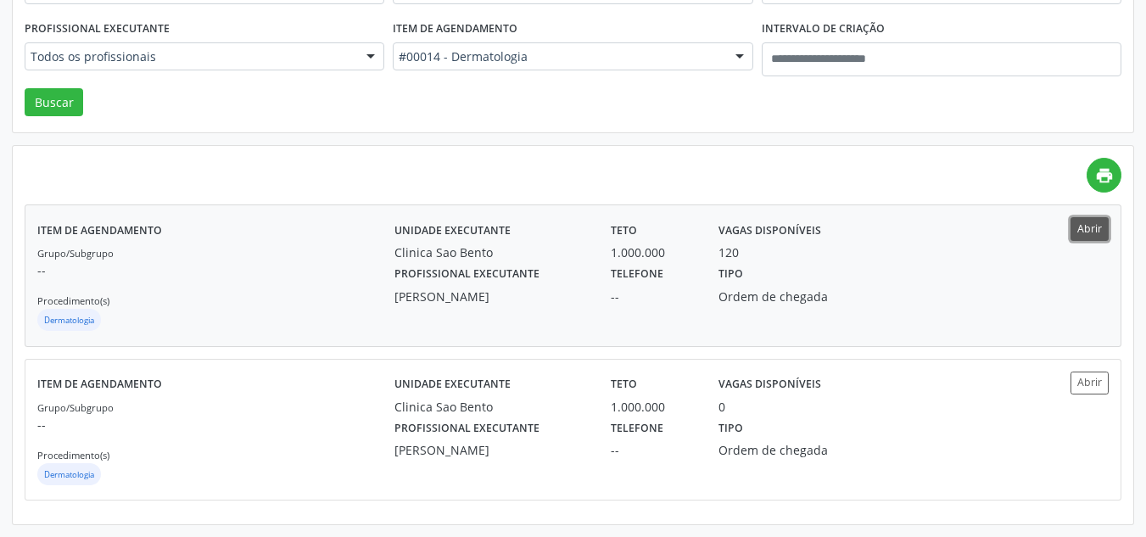
click at [1093, 228] on button "Abrir" at bounding box center [1090, 228] width 38 height 23
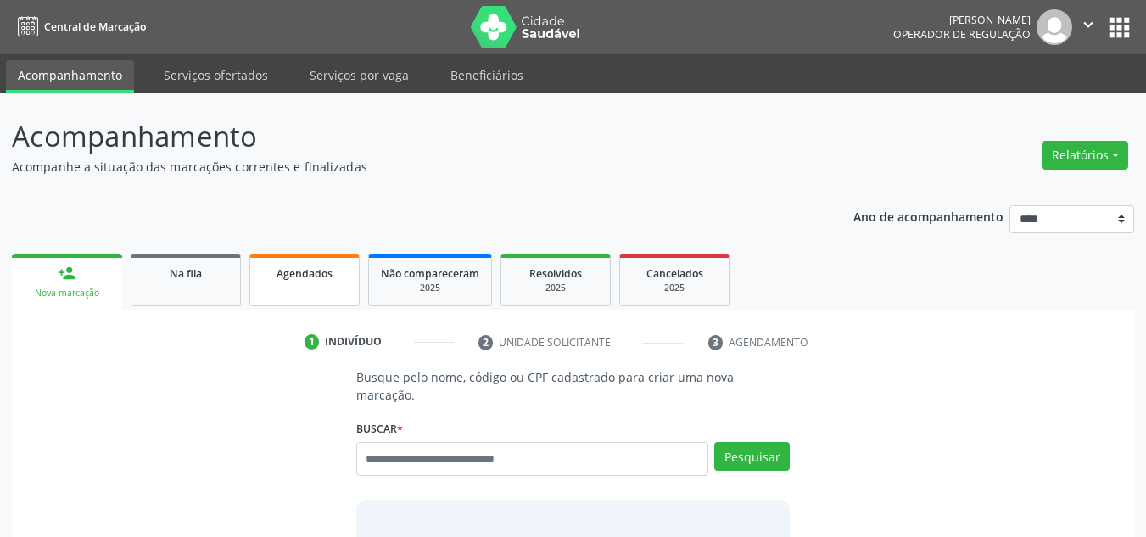
click at [302, 269] on span "Agendados" at bounding box center [305, 273] width 56 height 14
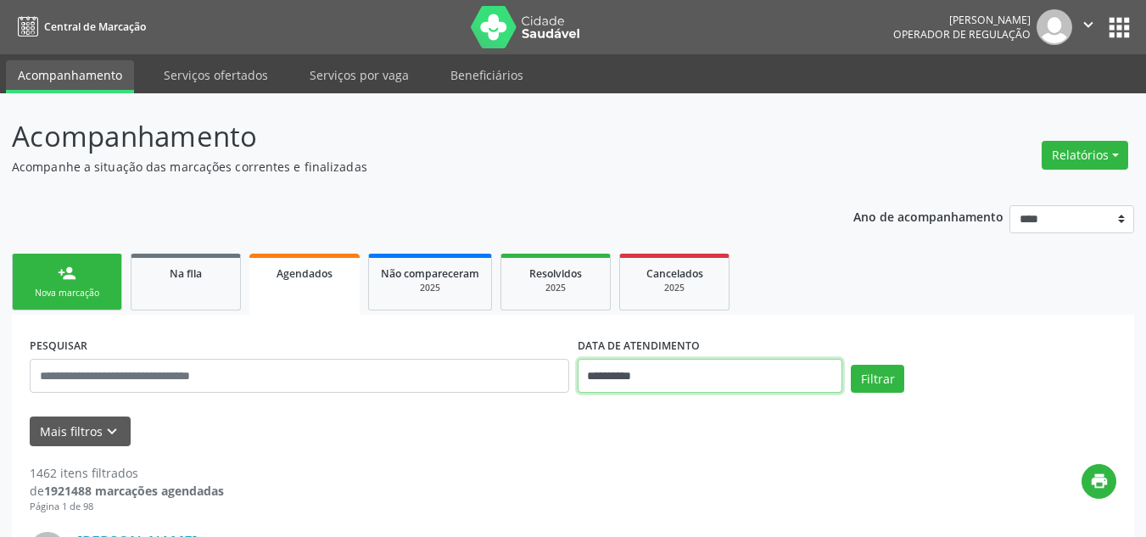
click at [681, 380] on input "**********" at bounding box center [711, 376] width 266 height 34
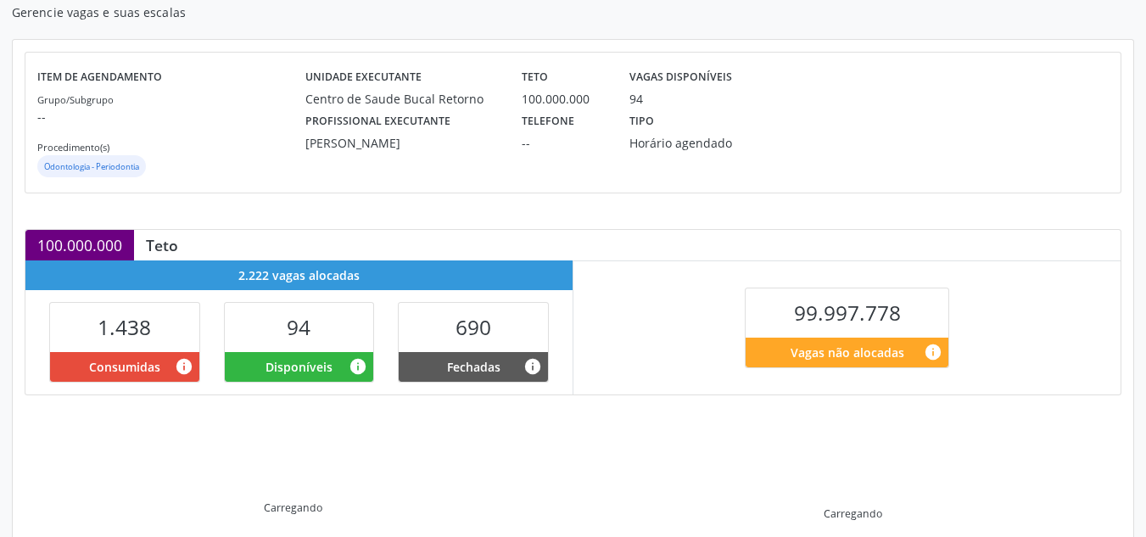
scroll to position [361, 0]
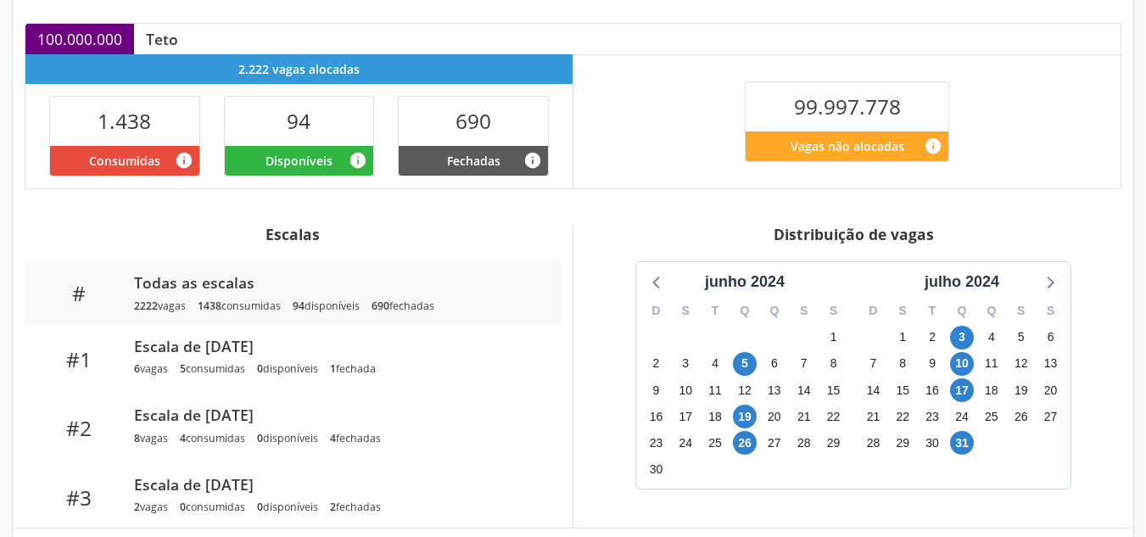
click at [982, 271] on div "julho 2024" at bounding box center [962, 282] width 88 height 23
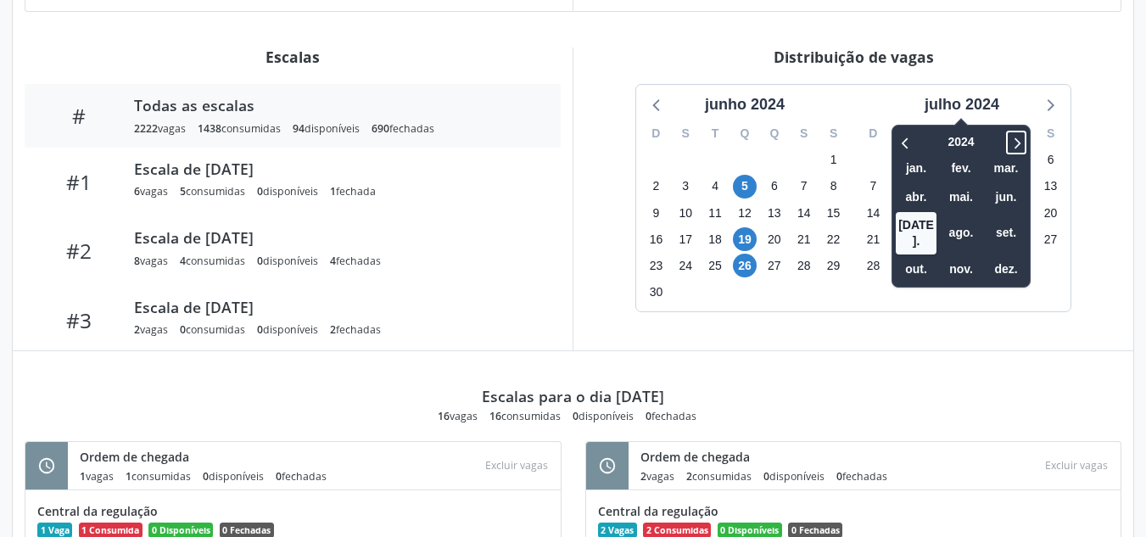
click at [1018, 139] on icon at bounding box center [1016, 142] width 17 height 20
click at [997, 222] on span "set." at bounding box center [1006, 233] width 41 height 26
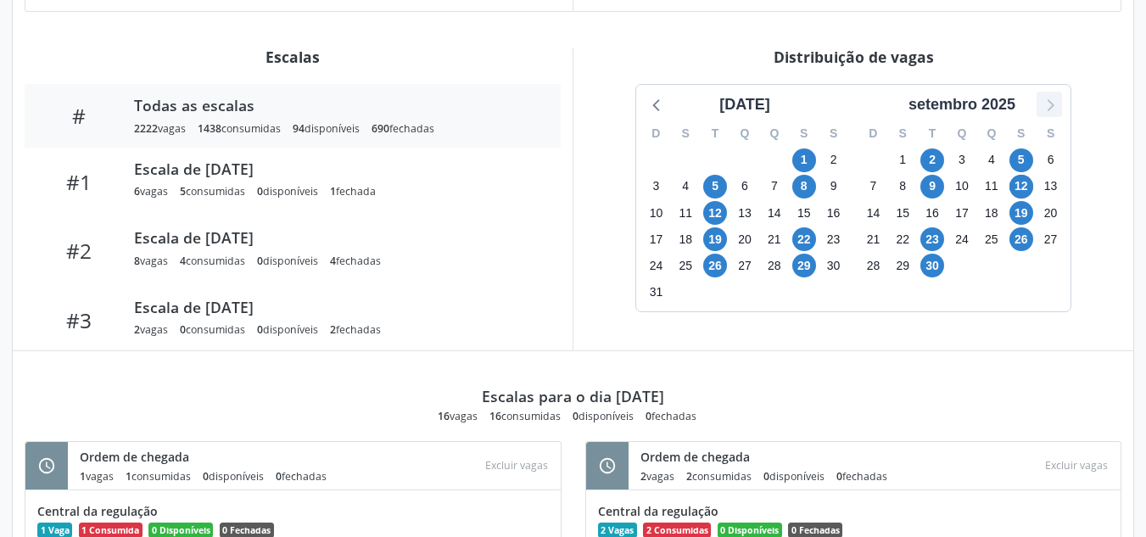
click at [1050, 104] on icon at bounding box center [1050, 104] width 22 height 22
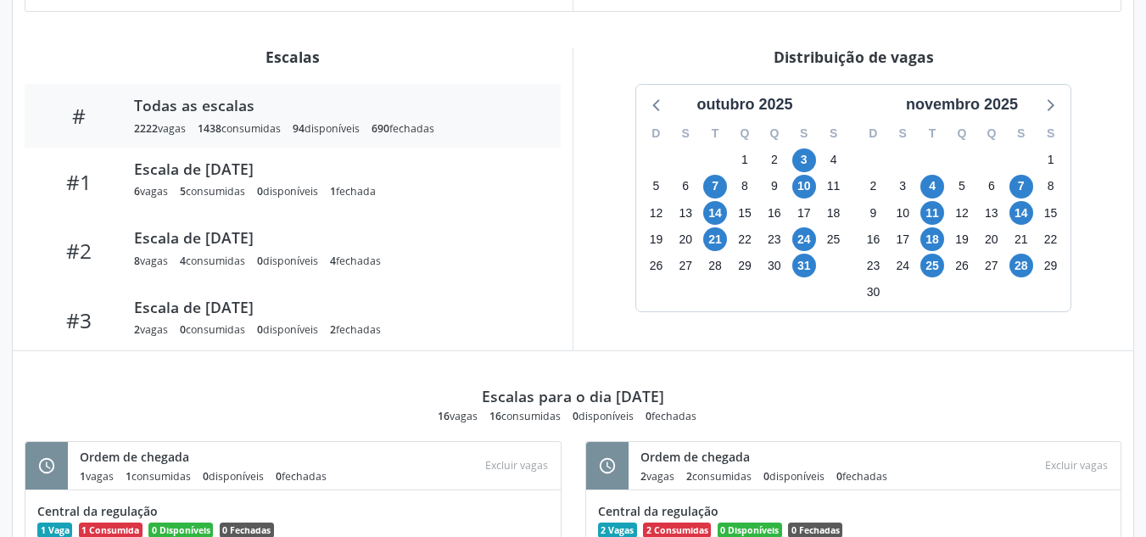
click at [712, 65] on div "Distribuição de vagas" at bounding box center [854, 57] width 536 height 19
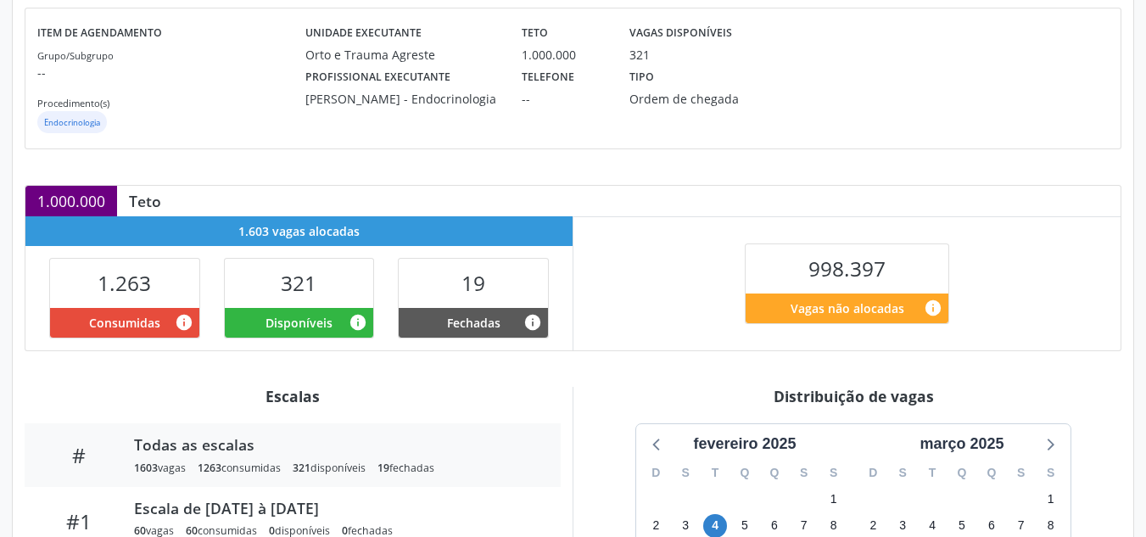
scroll to position [450, 0]
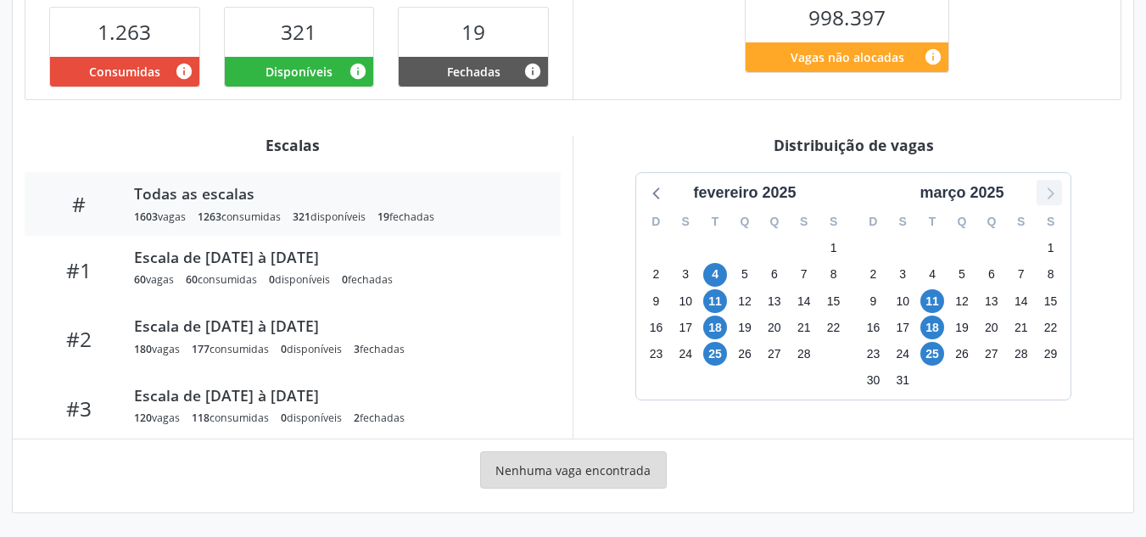
click at [1047, 189] on icon at bounding box center [1050, 193] width 22 height 22
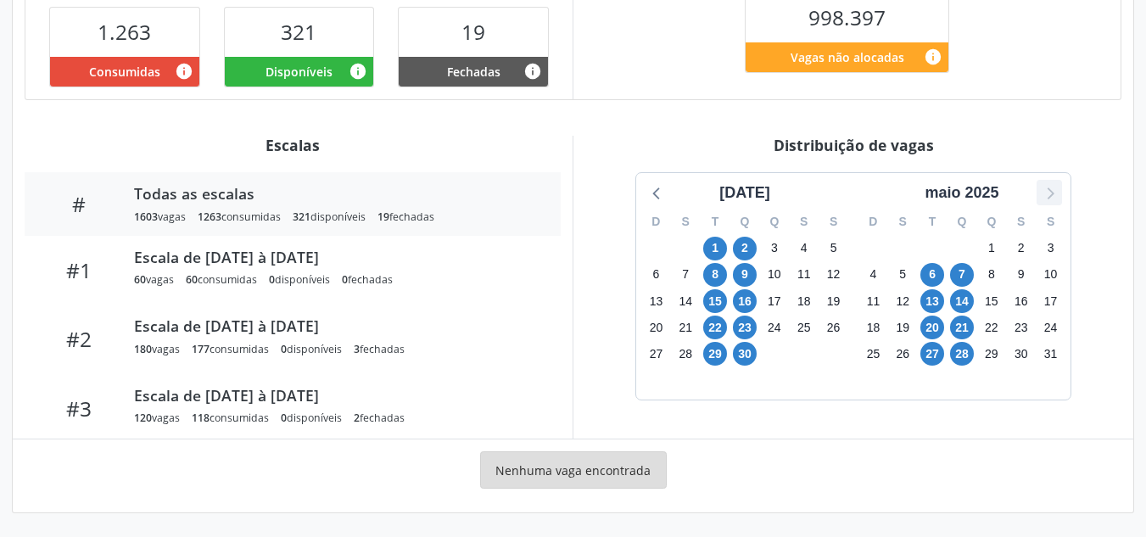
click at [1043, 188] on icon at bounding box center [1050, 193] width 22 height 22
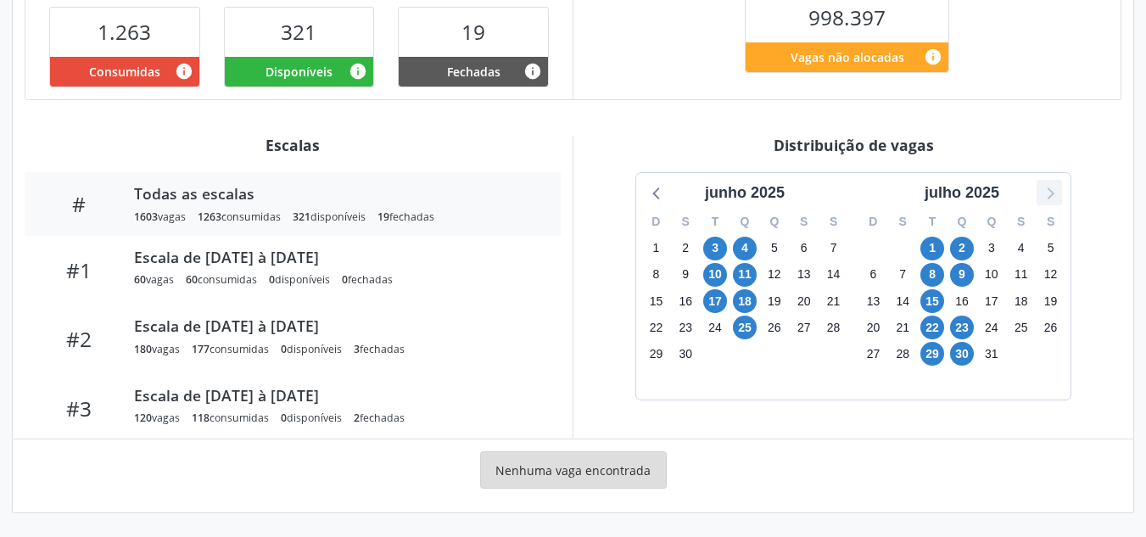
click at [1045, 188] on icon at bounding box center [1050, 193] width 22 height 22
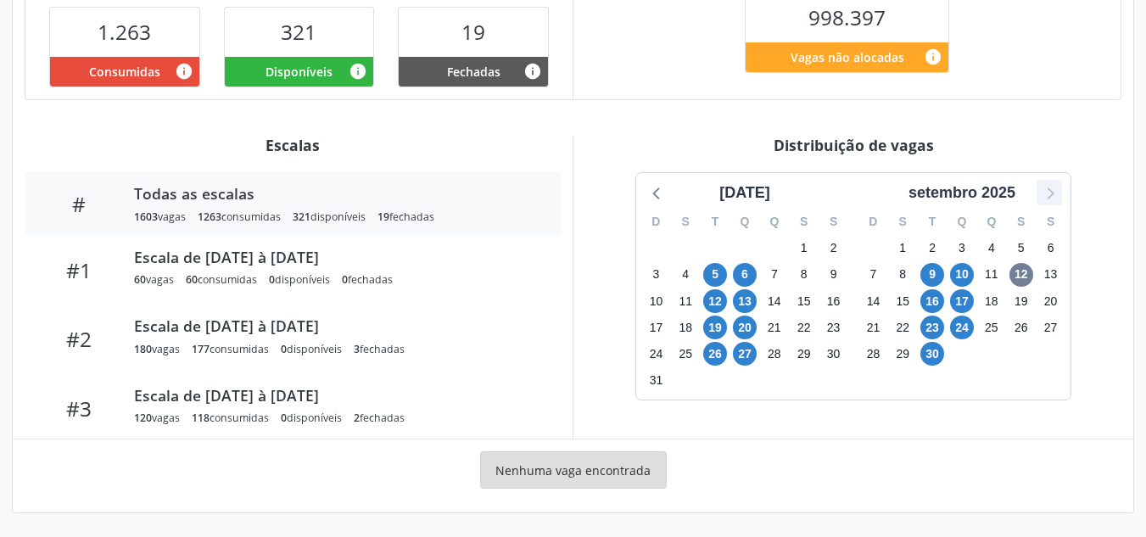
click at [1044, 187] on icon at bounding box center [1050, 193] width 22 height 22
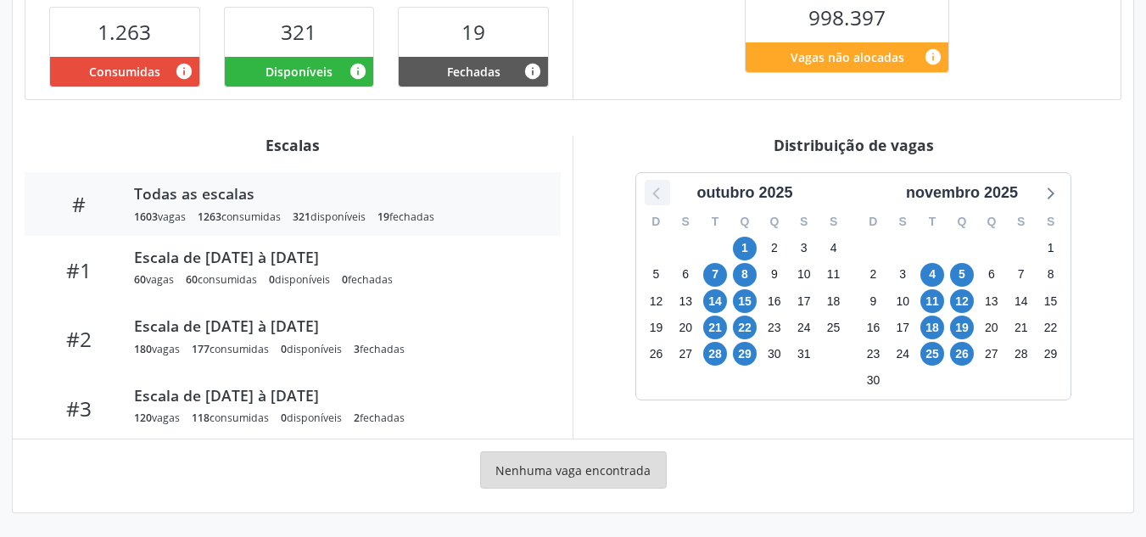
click at [659, 187] on icon at bounding box center [658, 193] width 22 height 22
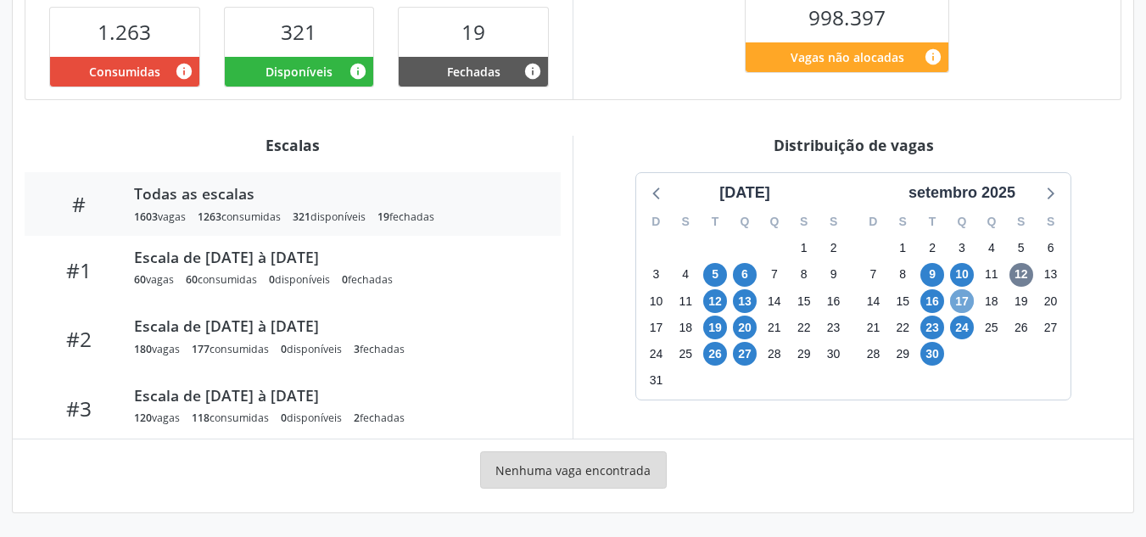
click at [963, 300] on span "17" at bounding box center [962, 301] width 24 height 24
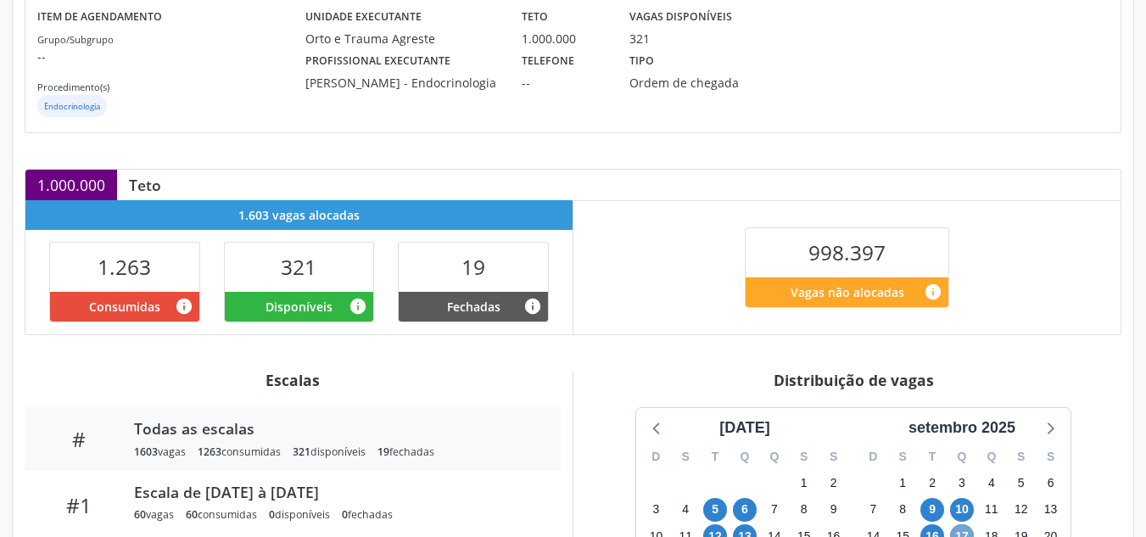
scroll to position [120, 0]
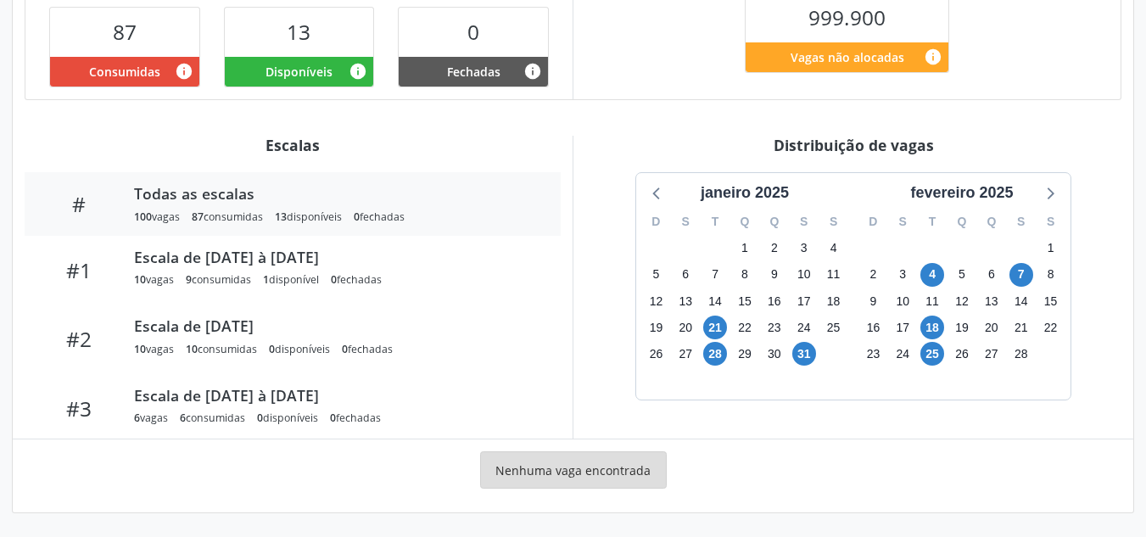
scroll to position [450, 0]
click at [1000, 199] on div "fevereiro 2025" at bounding box center [962, 193] width 116 height 23
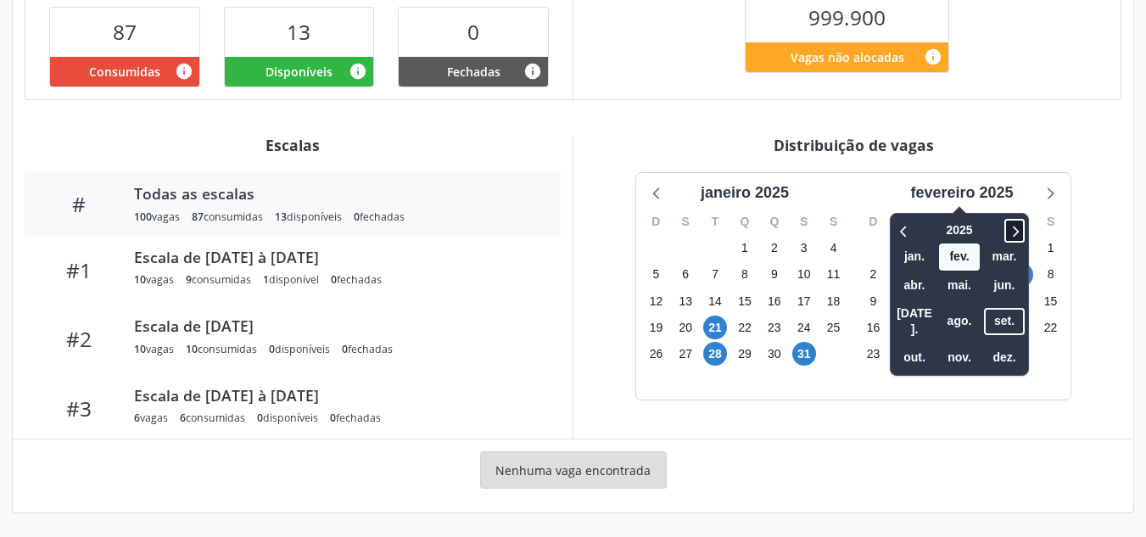
click at [1018, 232] on icon at bounding box center [1014, 231] width 17 height 20
click at [907, 238] on icon at bounding box center [904, 231] width 17 height 20
click at [920, 346] on span "out." at bounding box center [914, 358] width 41 height 26
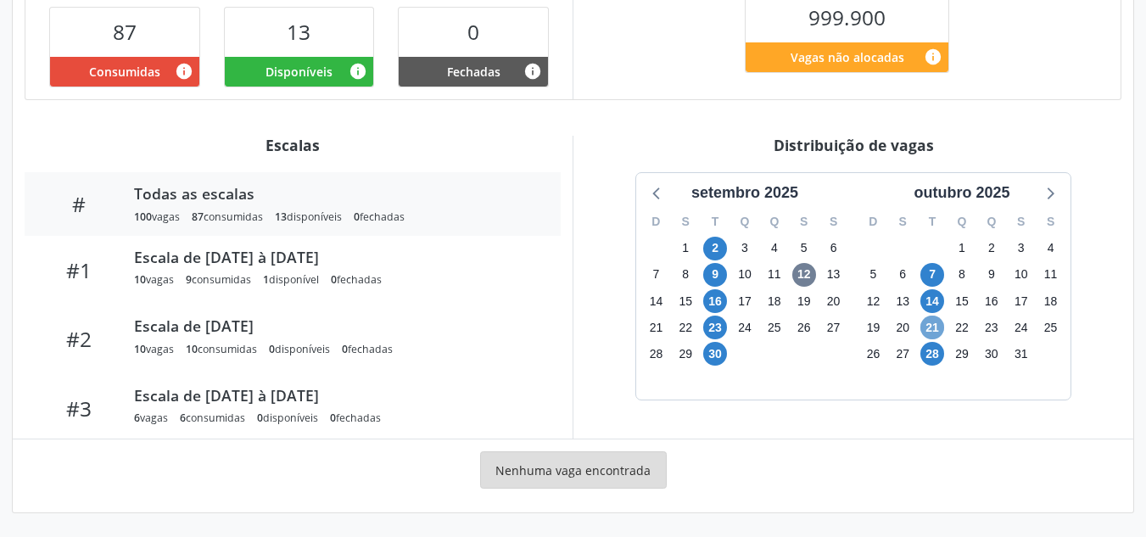
click at [935, 326] on span "21" at bounding box center [933, 328] width 24 height 24
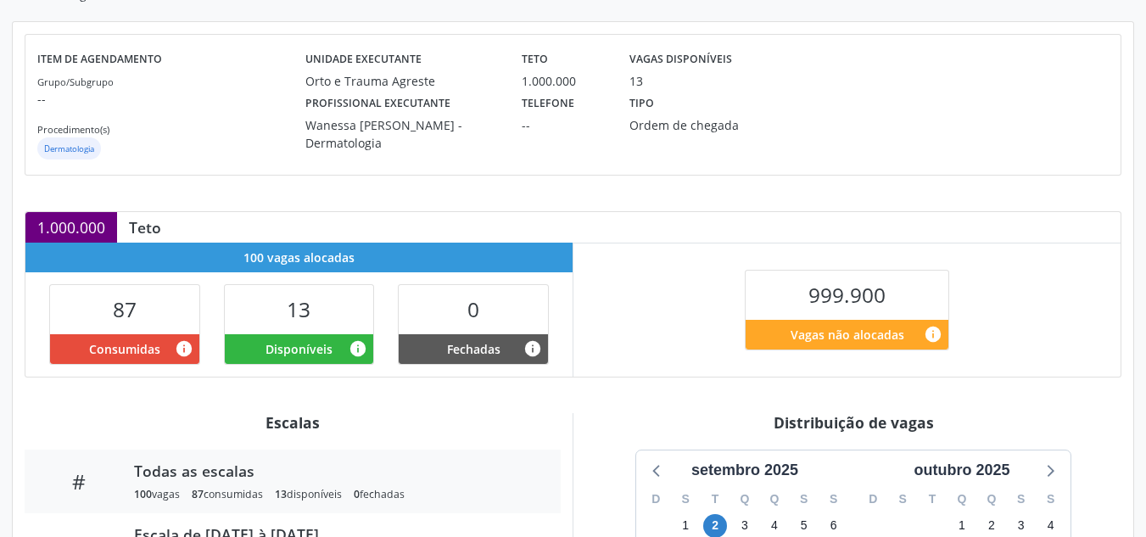
scroll to position [151, 0]
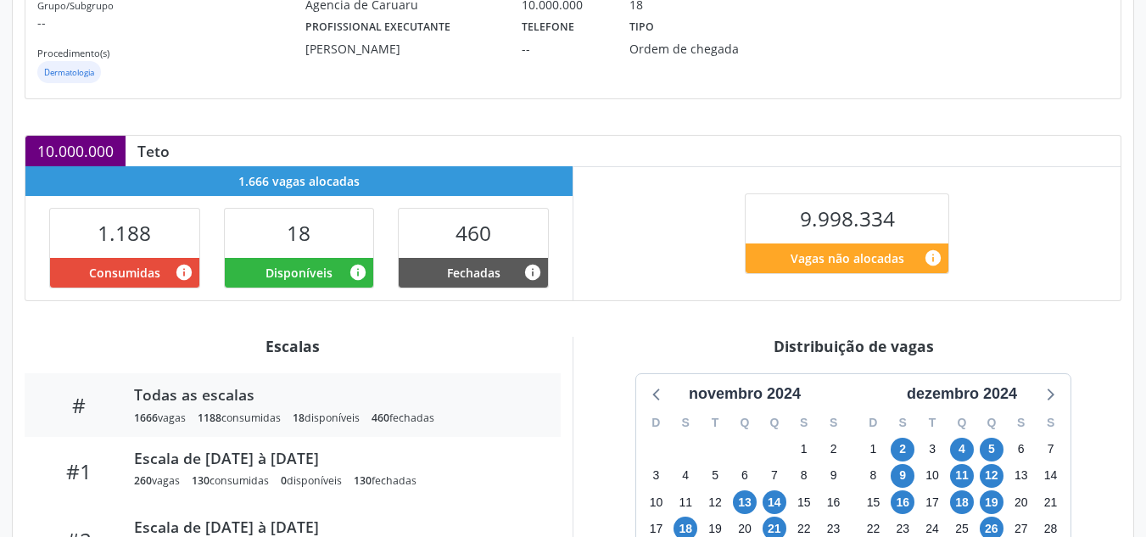
scroll to position [450, 0]
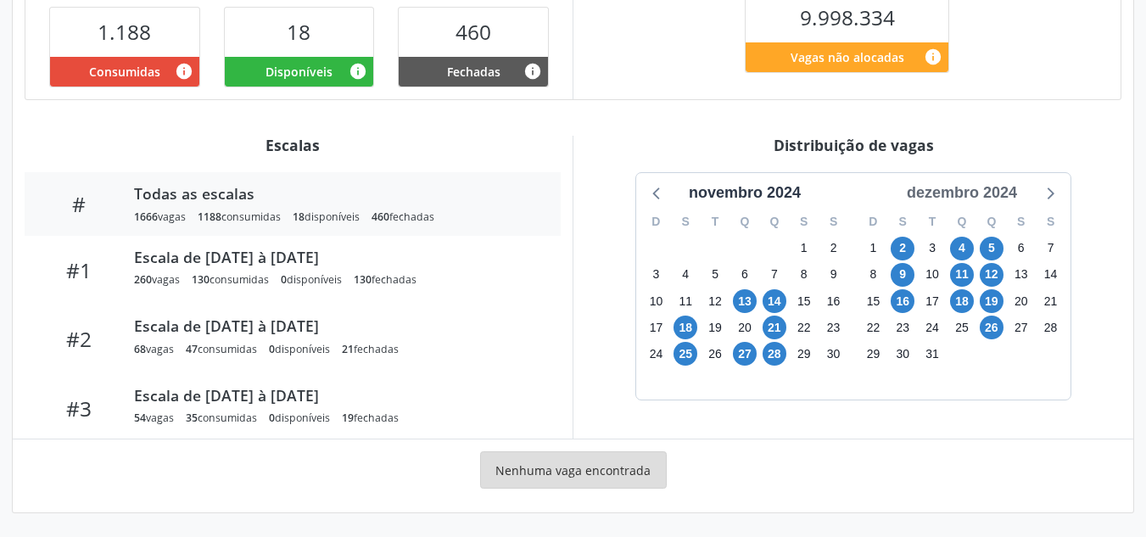
click at [993, 188] on div "dezembro 2024" at bounding box center [962, 193] width 124 height 23
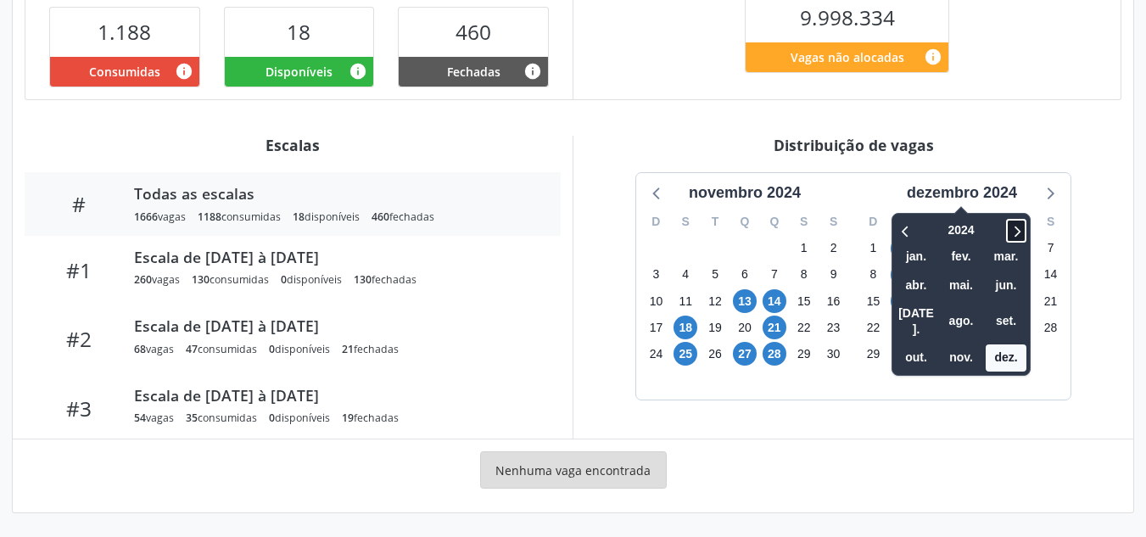
click at [1017, 231] on icon at bounding box center [1016, 231] width 17 height 20
click at [920, 350] on span "out." at bounding box center [916, 358] width 41 height 26
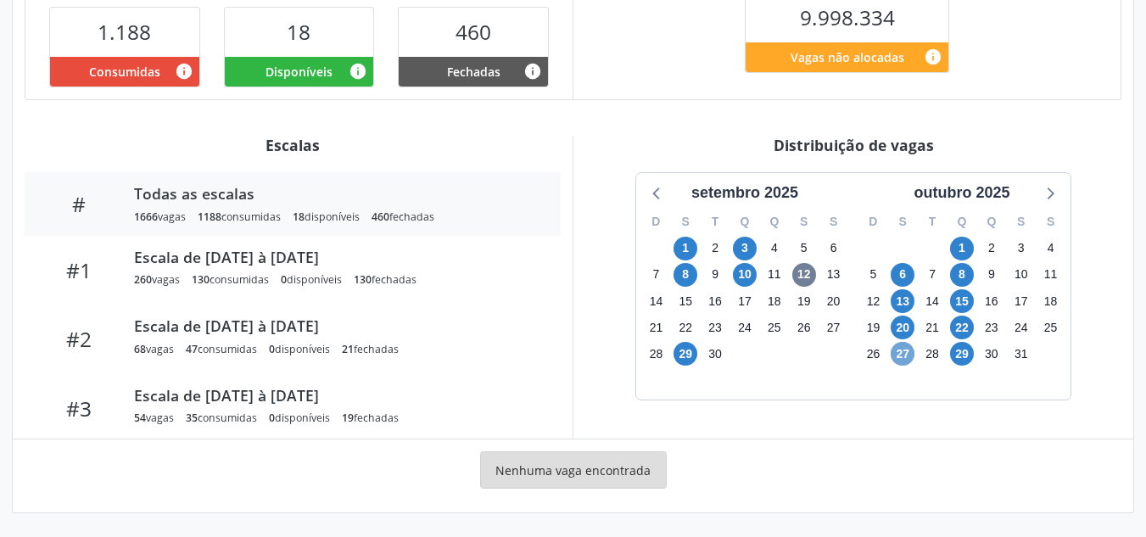
click at [901, 356] on span "27" at bounding box center [903, 354] width 24 height 24
click at [902, 356] on span "27" at bounding box center [903, 354] width 24 height 24
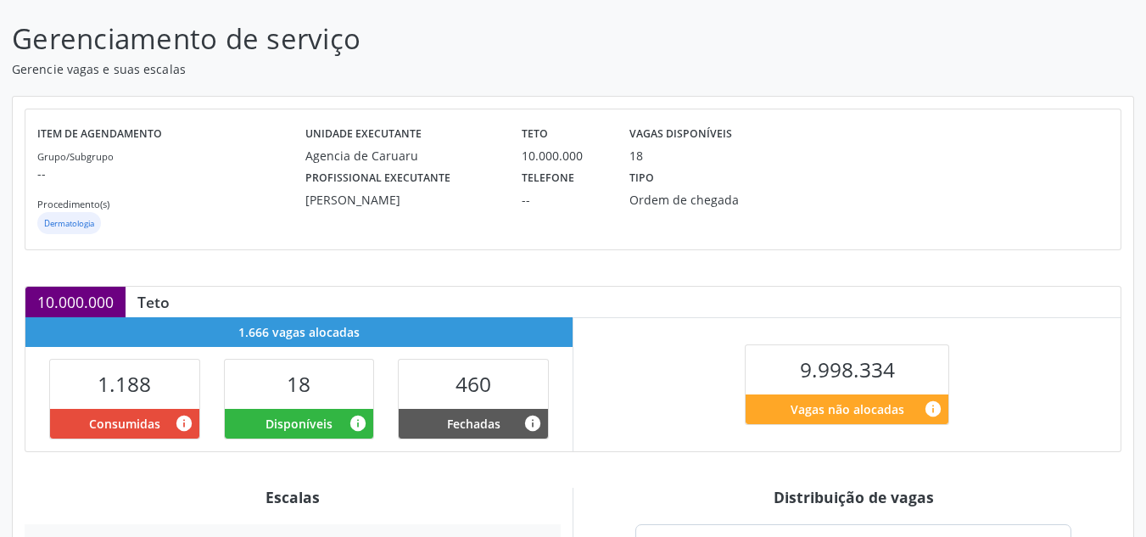
scroll to position [53, 0]
